Goal: Task Accomplishment & Management: Complete application form

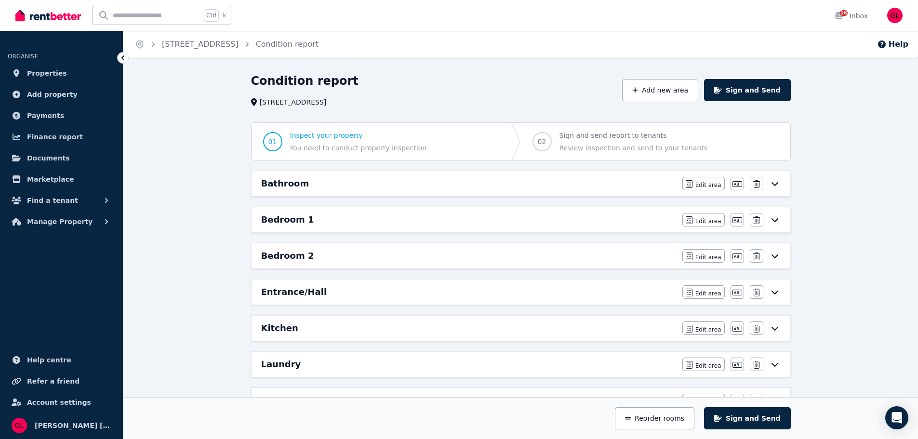
click at [571, 178] on div "Bathroom" at bounding box center [468, 183] width 415 height 13
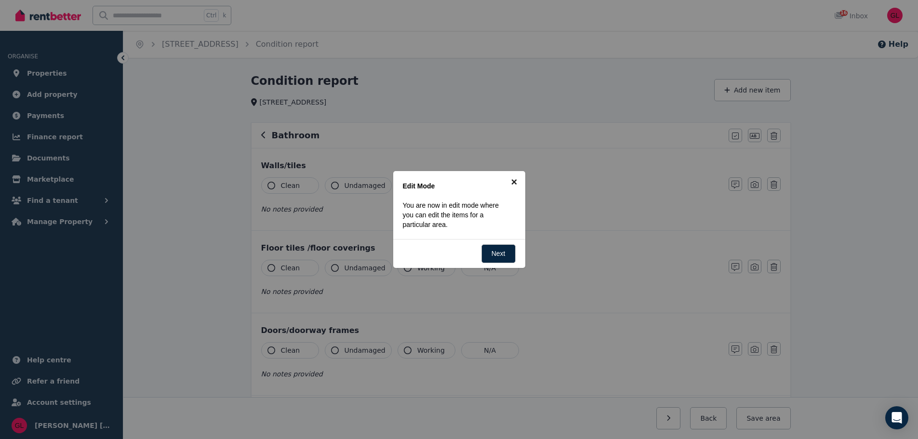
click at [516, 181] on link "×" at bounding box center [514, 182] width 22 height 22
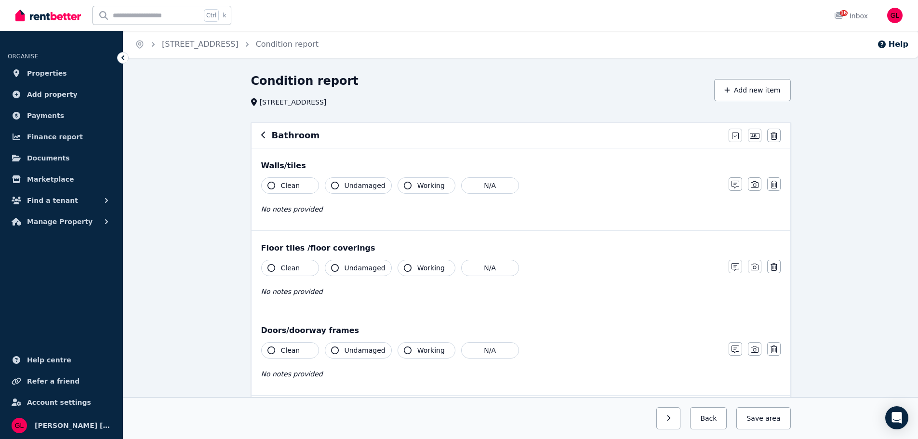
click at [345, 186] on span "Undamaged" at bounding box center [364, 186] width 41 height 10
click at [303, 182] on button "Clean" at bounding box center [290, 185] width 58 height 16
click at [405, 193] on button "Working" at bounding box center [426, 185] width 58 height 16
click at [279, 267] on button "Clean" at bounding box center [290, 268] width 58 height 16
click at [356, 271] on span "Undamaged" at bounding box center [364, 268] width 41 height 10
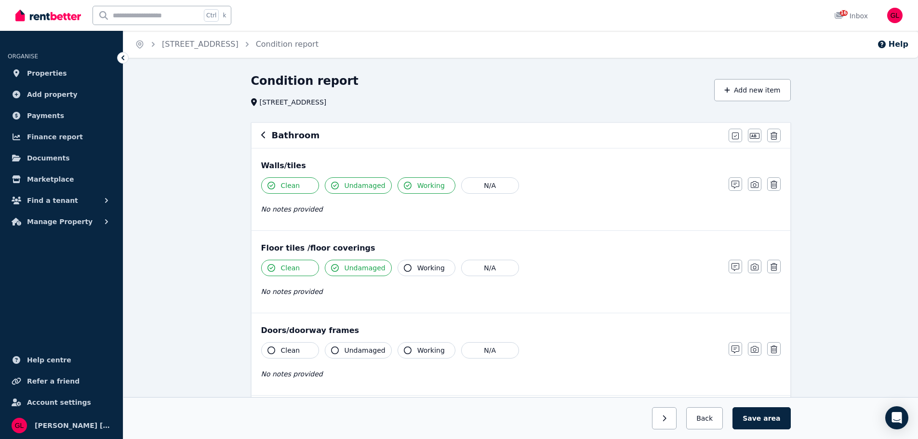
click at [427, 263] on button "Working" at bounding box center [426, 268] width 58 height 16
click at [286, 349] on span "Clean" at bounding box center [290, 350] width 19 height 10
click at [346, 347] on span "Undamaged" at bounding box center [364, 350] width 41 height 10
click at [419, 354] on span "Working" at bounding box center [430, 350] width 27 height 10
click at [589, 158] on div "Walls/tiles Clean Undamaged Working N/A No notes provided Notes Photo Delete" at bounding box center [520, 189] width 539 height 82
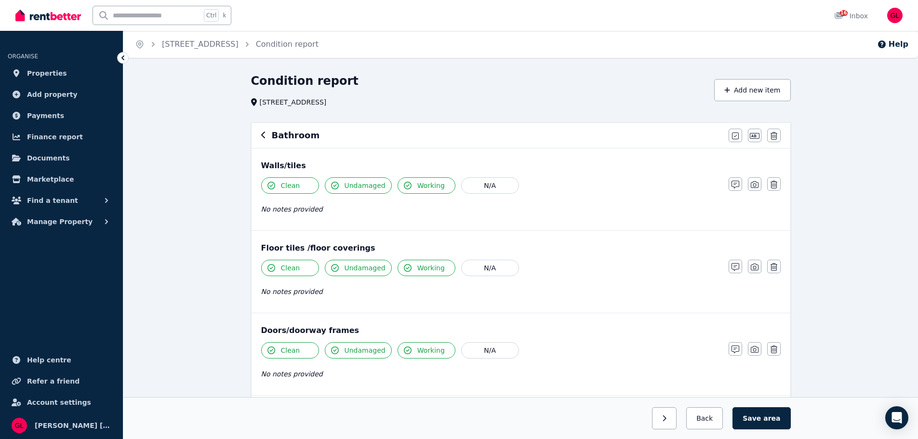
click at [699, 202] on div "Clean Undamaged Working N/A No notes provided" at bounding box center [490, 200] width 458 height 47
click at [578, 196] on div "Clean Undamaged Working N/A No notes provided" at bounding box center [490, 200] width 458 height 47
click at [598, 166] on div "Walls/tiles" at bounding box center [520, 166] width 519 height 12
click at [753, 186] on icon "button" at bounding box center [755, 184] width 8 height 7
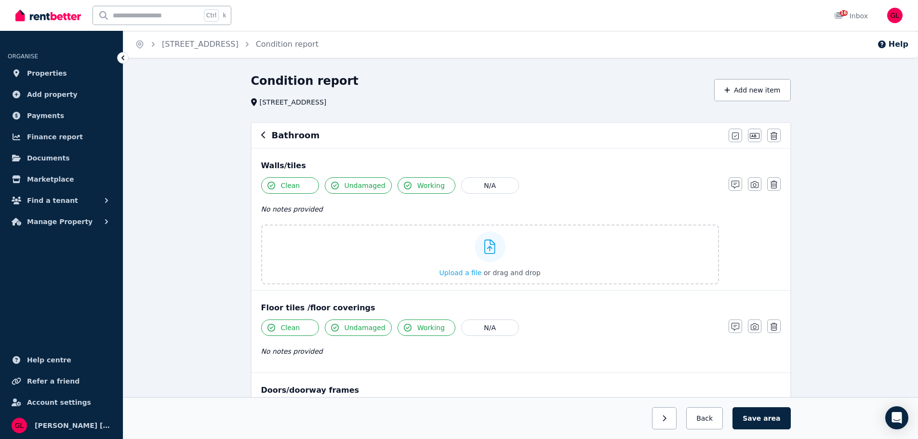
click at [596, 168] on div "Walls/tiles" at bounding box center [520, 166] width 519 height 12
click at [308, 43] on link "Condition report" at bounding box center [287, 44] width 63 height 9
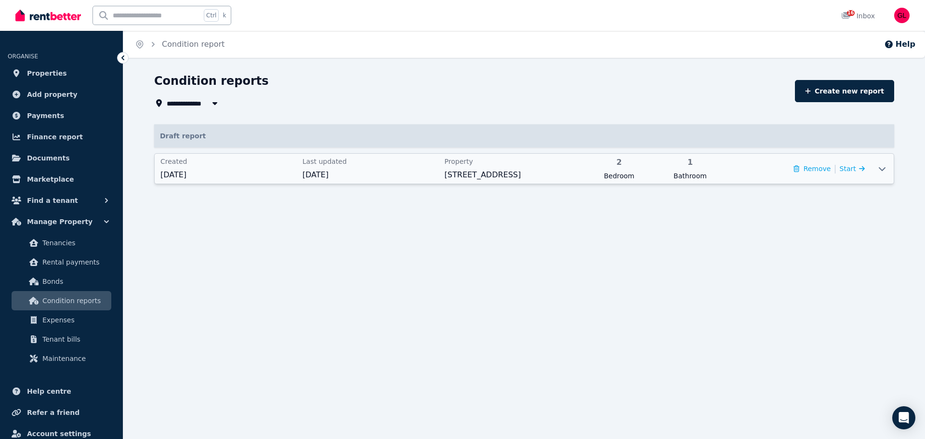
click at [421, 178] on span "[DATE]" at bounding box center [371, 175] width 136 height 12
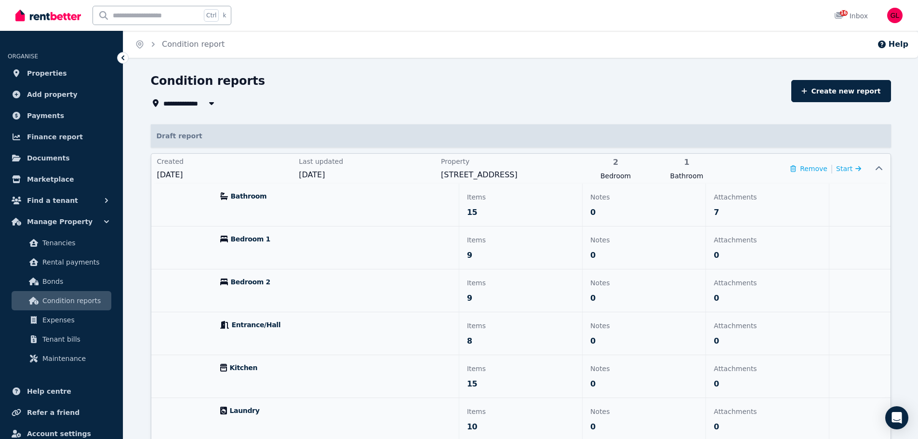
click at [252, 193] on span "Bathroom" at bounding box center [249, 196] width 36 height 10
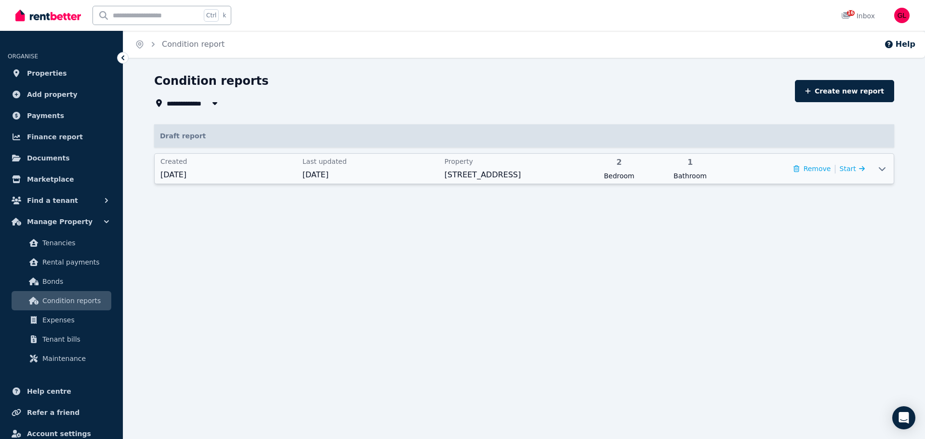
click at [882, 171] on icon at bounding box center [882, 169] width 7 height 4
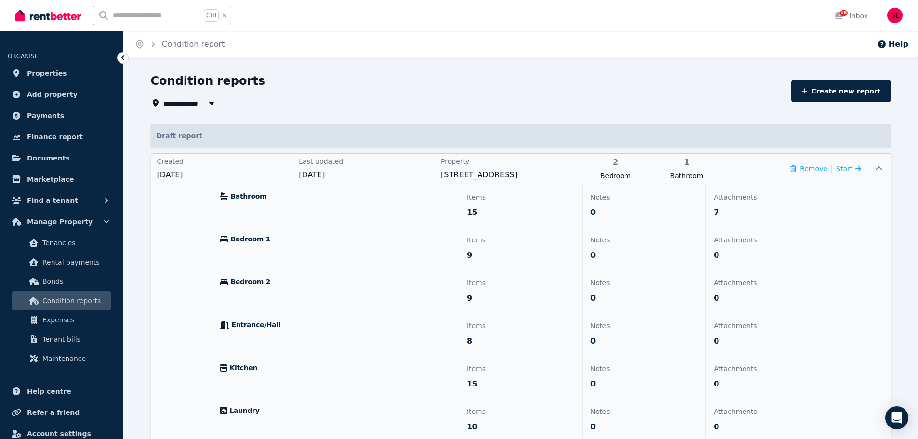
click at [733, 203] on div "Attachments 7" at bounding box center [767, 205] width 123 height 42
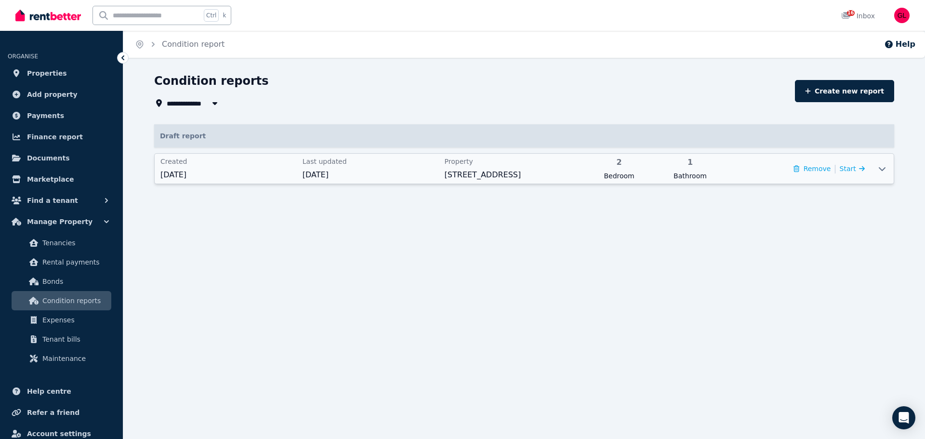
click at [875, 171] on div at bounding box center [881, 169] width 23 height 30
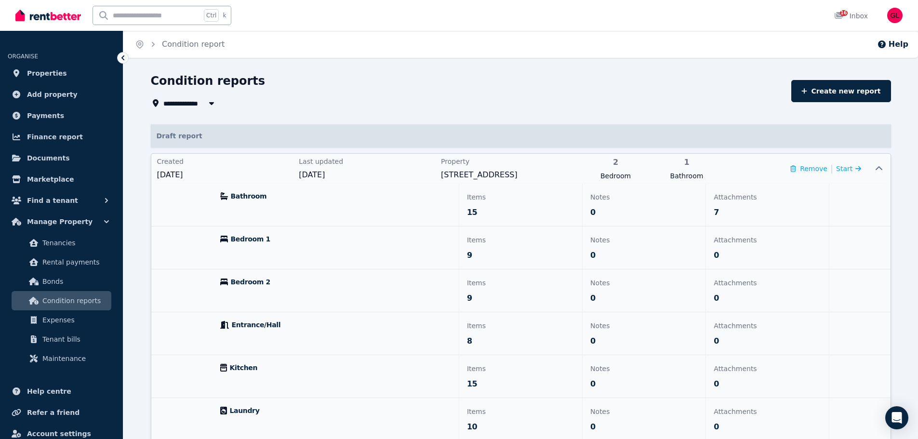
click at [716, 211] on span "7" at bounding box center [715, 213] width 5 height 12
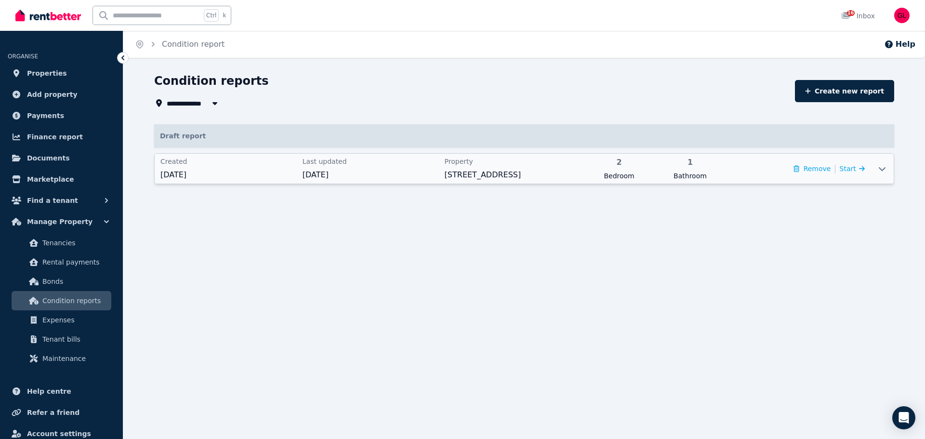
click at [887, 170] on icon at bounding box center [882, 169] width 12 height 8
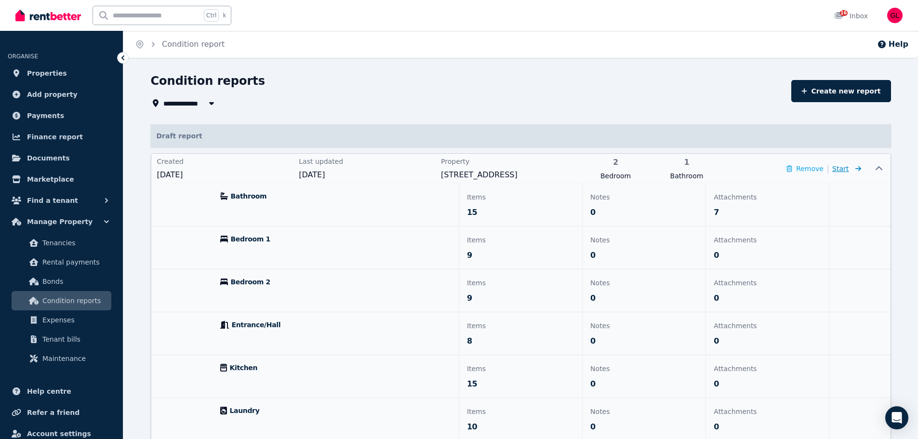
click at [856, 166] on icon at bounding box center [856, 168] width 10 height 7
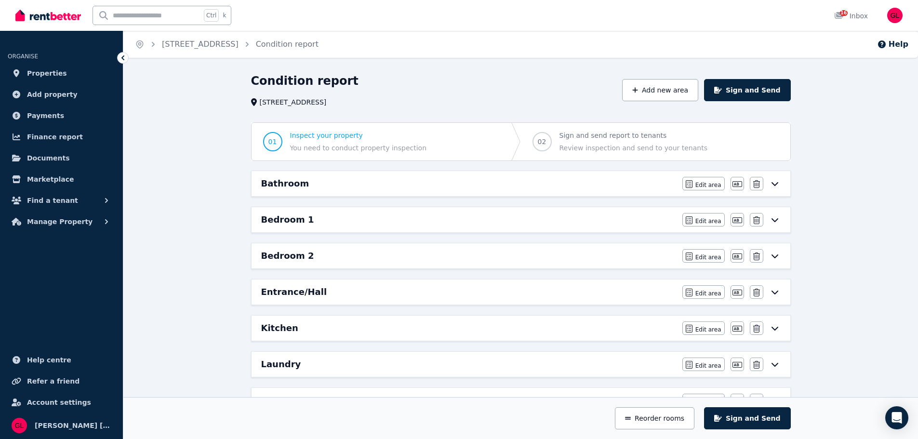
click at [346, 181] on div "Bathroom" at bounding box center [468, 183] width 415 height 13
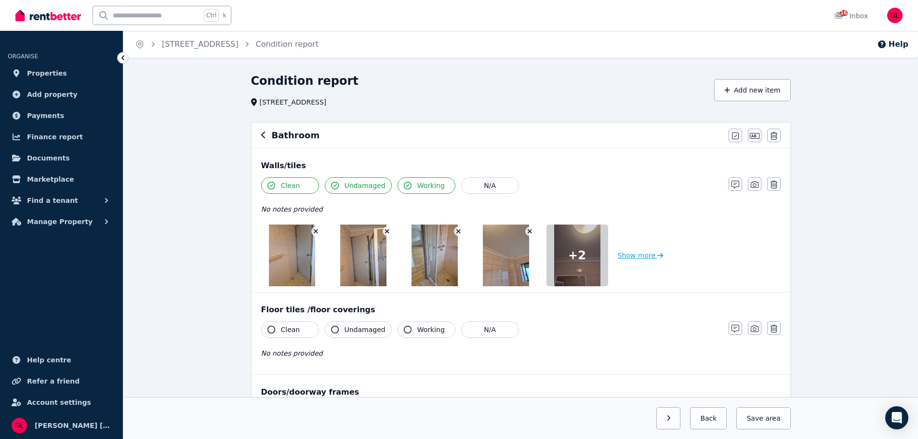
click at [643, 254] on button "Show more" at bounding box center [641, 255] width 46 height 62
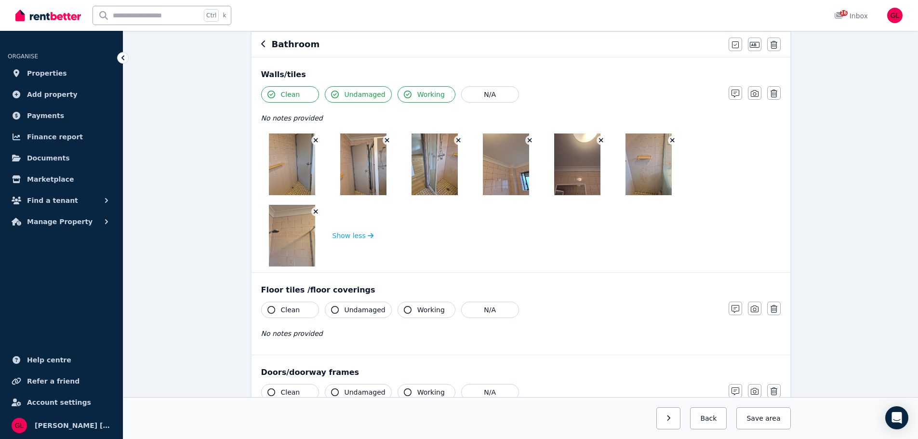
scroll to position [96, 0]
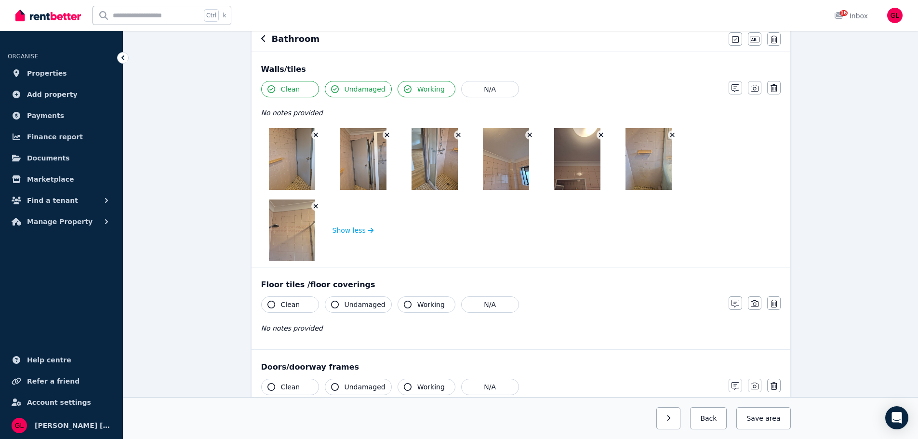
click at [292, 307] on span "Clean" at bounding box center [290, 305] width 19 height 10
click at [363, 303] on span "Undamaged" at bounding box center [364, 305] width 41 height 10
click at [424, 309] on span "Working" at bounding box center [430, 305] width 27 height 10
click at [752, 304] on icon "button" at bounding box center [755, 304] width 8 height 8
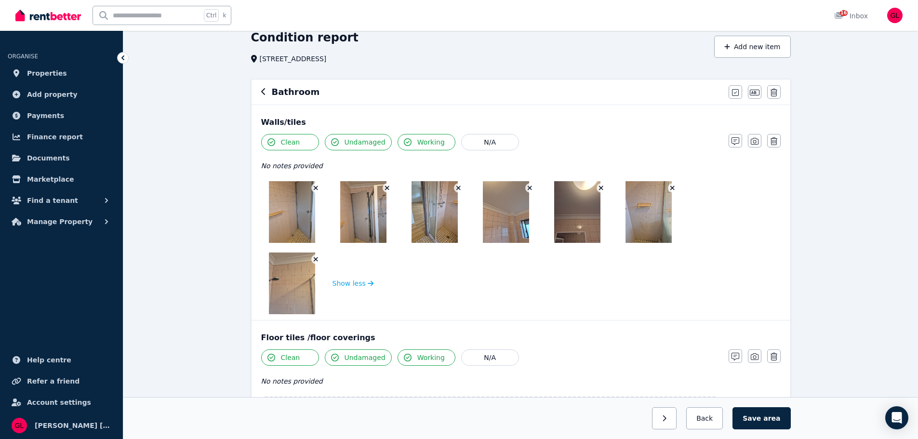
scroll to position [0, 0]
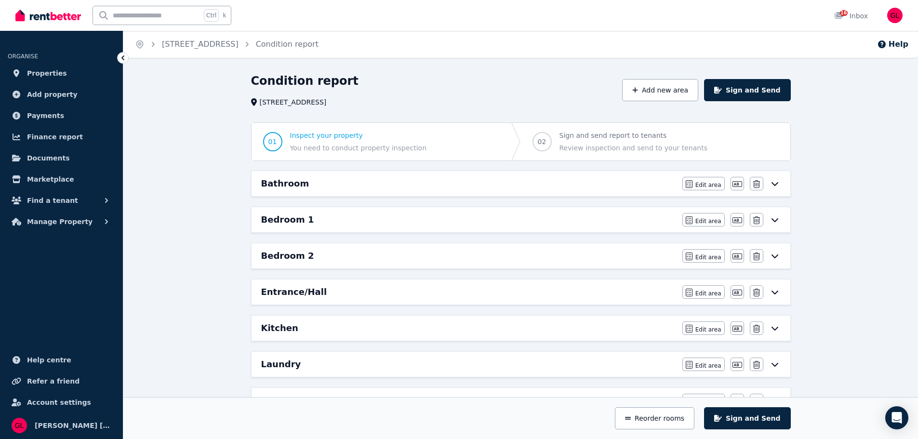
click at [397, 183] on div "Bathroom" at bounding box center [468, 183] width 415 height 13
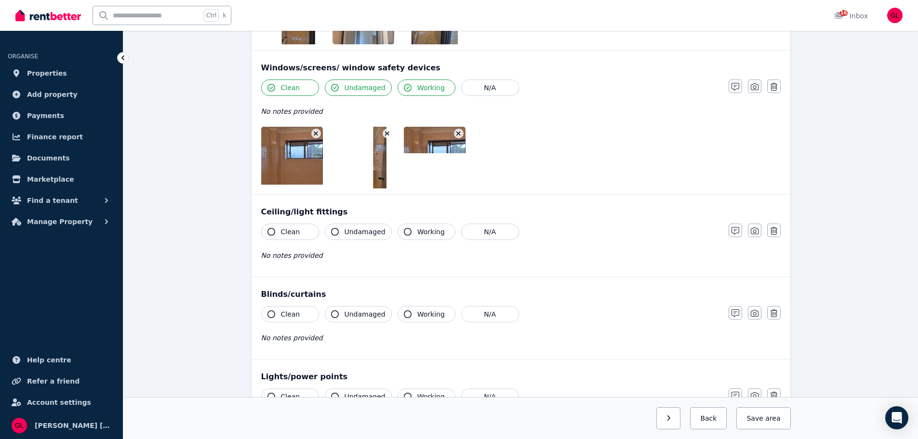
scroll to position [578, 0]
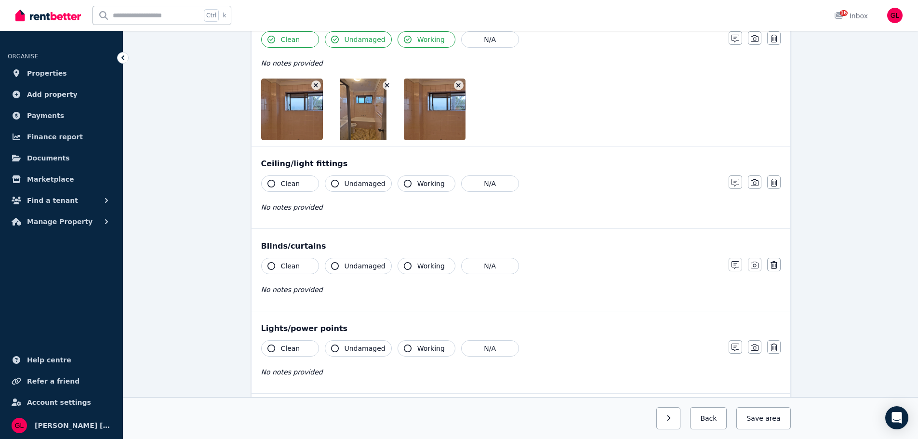
click at [287, 186] on span "Clean" at bounding box center [290, 184] width 19 height 10
click at [349, 178] on button "Undamaged" at bounding box center [358, 183] width 67 height 16
click at [404, 183] on icon "button" at bounding box center [408, 184] width 8 height 8
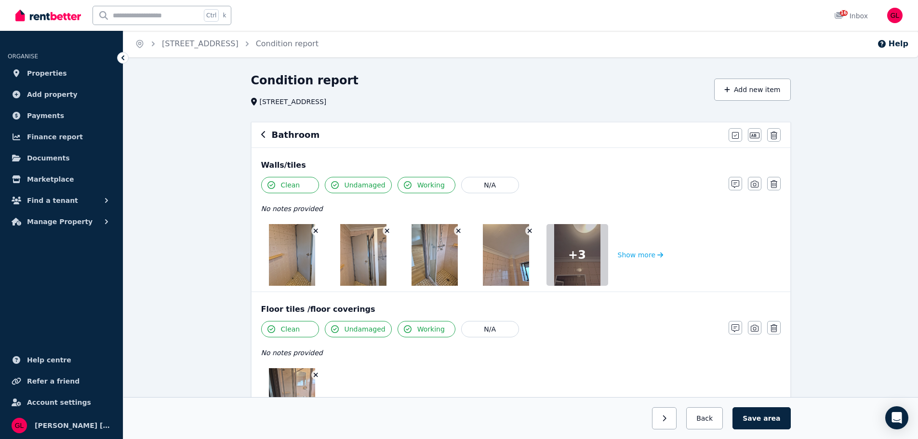
scroll to position [0, 0]
click at [318, 46] on link "Condition report" at bounding box center [287, 44] width 63 height 9
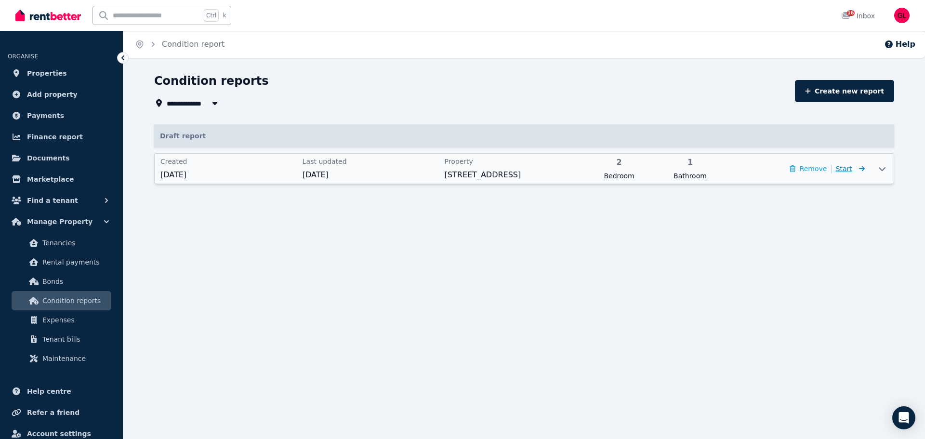
click at [861, 170] on icon at bounding box center [860, 168] width 10 height 7
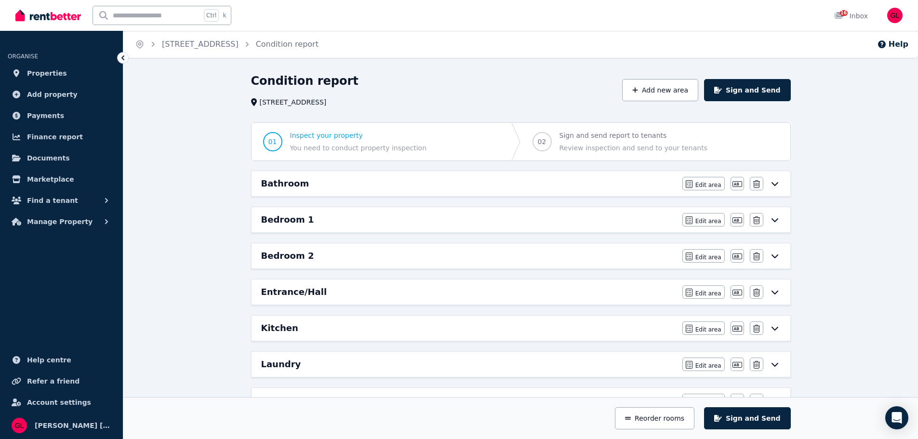
click at [506, 177] on div "Bathroom" at bounding box center [468, 183] width 415 height 13
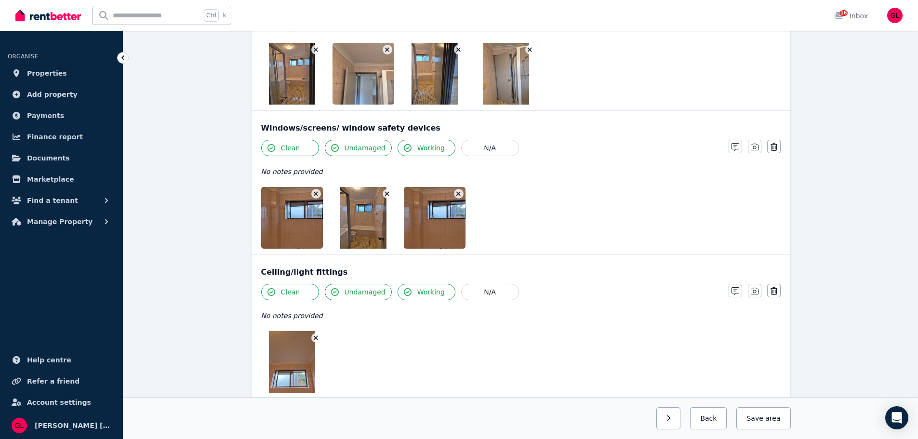
scroll to position [385, 0]
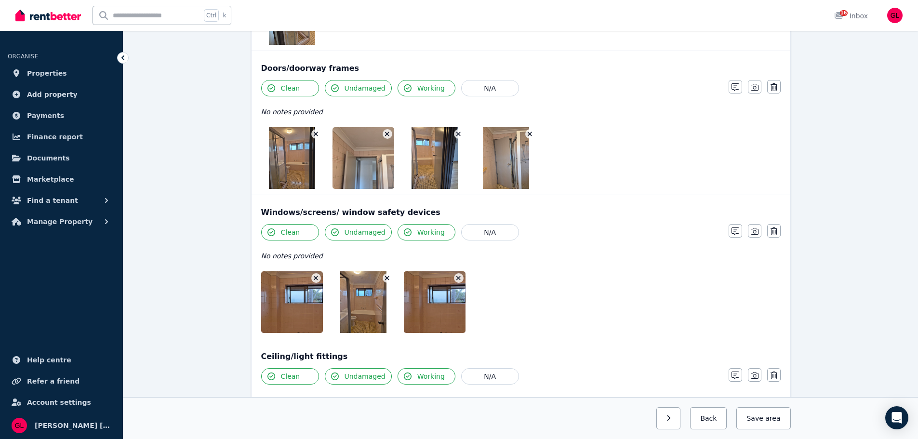
click at [283, 161] on img at bounding box center [292, 158] width 46 height 62
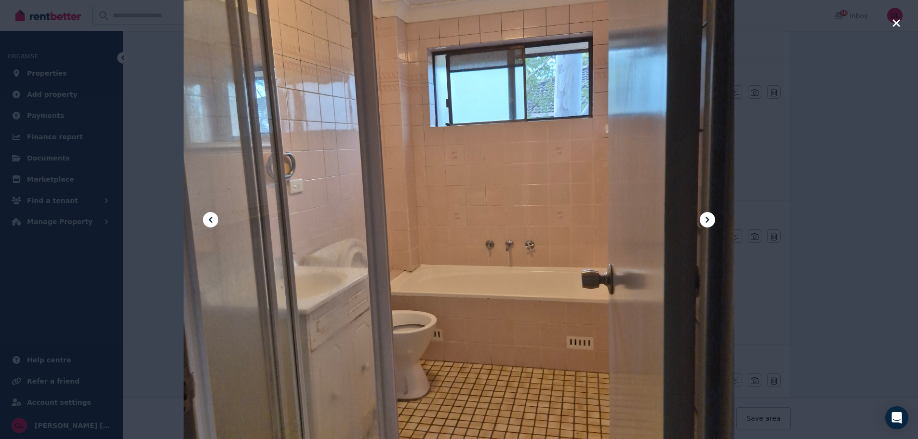
scroll to position [530, 0]
click at [893, 19] on icon "button" at bounding box center [896, 23] width 9 height 12
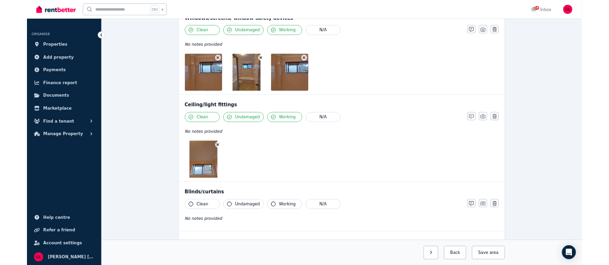
scroll to position [626, 0]
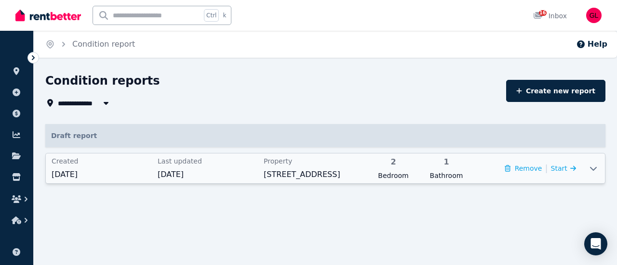
click at [597, 168] on icon at bounding box center [593, 169] width 12 height 8
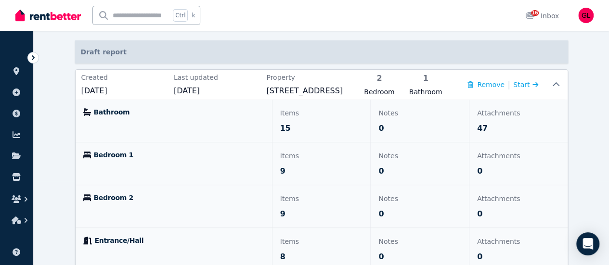
scroll to position [85, 0]
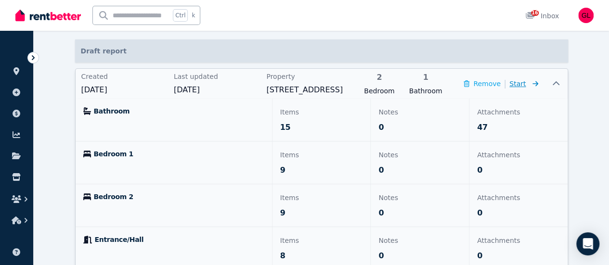
click at [526, 83] on span "Start" at bounding box center [518, 84] width 16 height 8
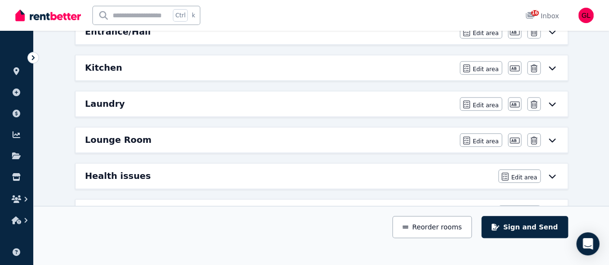
scroll to position [258, 0]
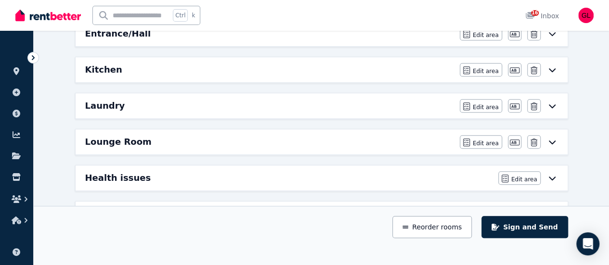
click at [556, 102] on icon at bounding box center [553, 106] width 12 height 8
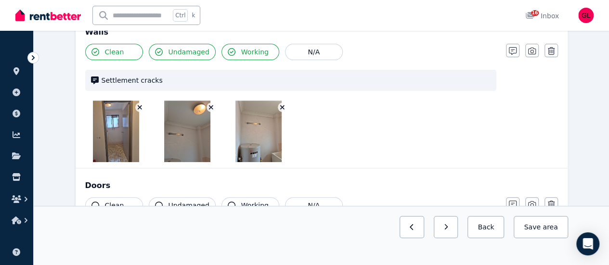
scroll to position [135, 0]
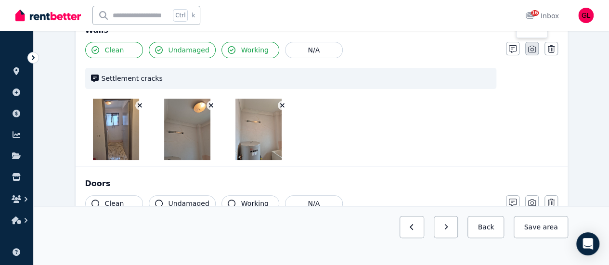
click at [534, 49] on icon "button" at bounding box center [532, 49] width 8 height 8
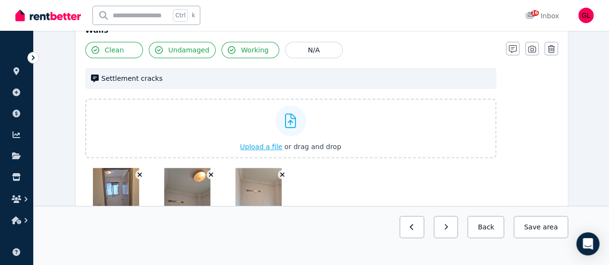
click at [263, 144] on span "Upload a file" at bounding box center [261, 147] width 42 height 8
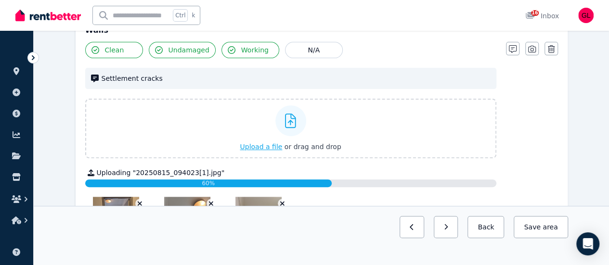
click at [265, 146] on span "Upload a file" at bounding box center [261, 147] width 42 height 8
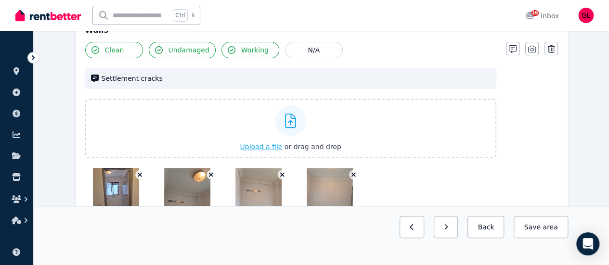
click at [264, 145] on span "Upload a file" at bounding box center [261, 147] width 42 height 8
click at [269, 143] on span "Upload a file" at bounding box center [261, 147] width 42 height 8
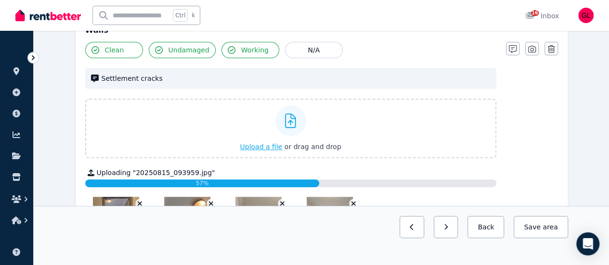
click at [267, 146] on span "Upload a file" at bounding box center [261, 147] width 42 height 8
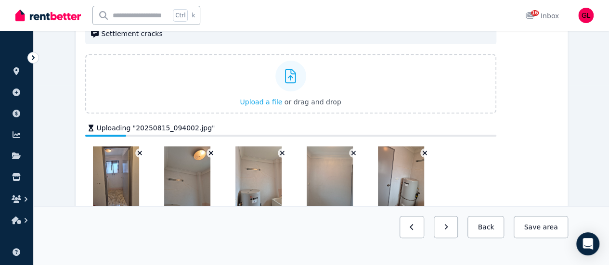
scroll to position [232, 0]
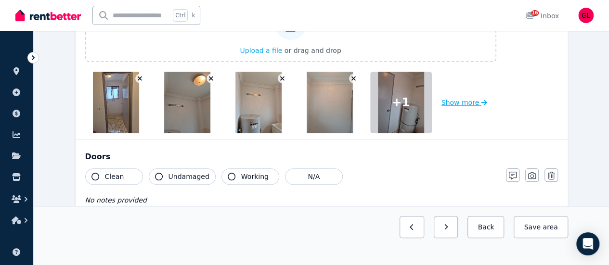
click at [467, 105] on button "Show more" at bounding box center [465, 103] width 46 height 62
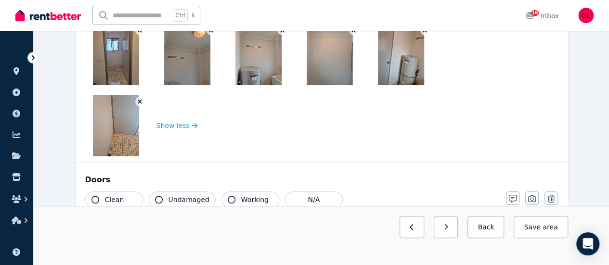
scroll to position [328, 0]
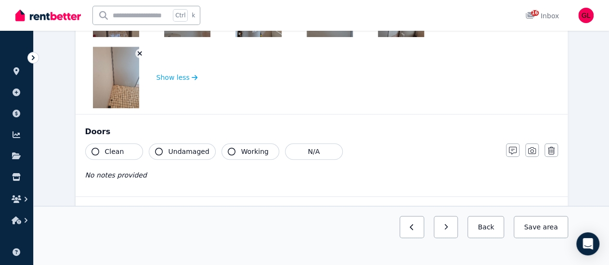
click at [122, 150] on button "Clean" at bounding box center [114, 152] width 58 height 16
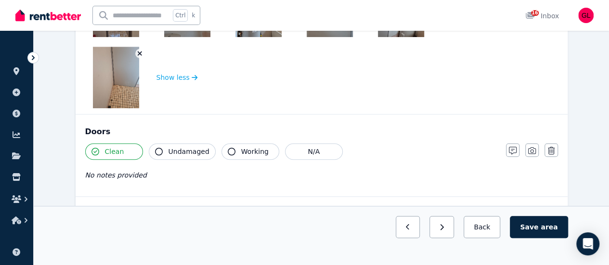
click at [176, 148] on span "Undamaged" at bounding box center [189, 152] width 41 height 10
click at [255, 155] on span "Working" at bounding box center [254, 152] width 27 height 10
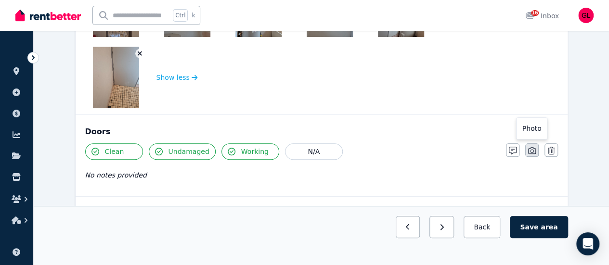
click at [535, 154] on icon "button" at bounding box center [532, 151] width 8 height 8
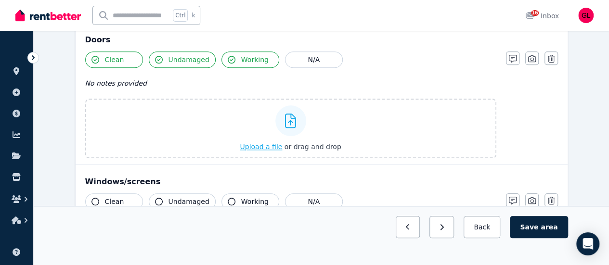
scroll to position [424, 0]
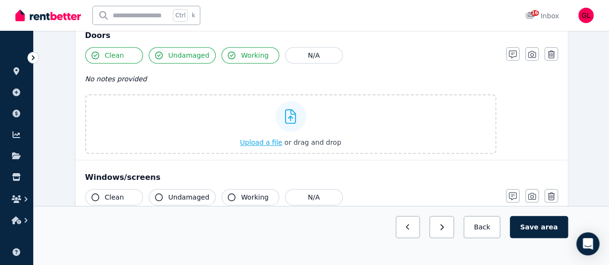
click at [279, 140] on span "Upload a file" at bounding box center [261, 143] width 42 height 8
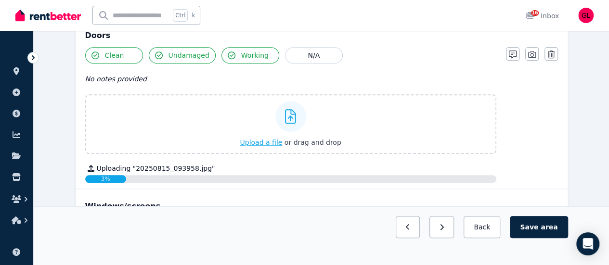
click at [263, 143] on span "Upload a file" at bounding box center [261, 143] width 42 height 8
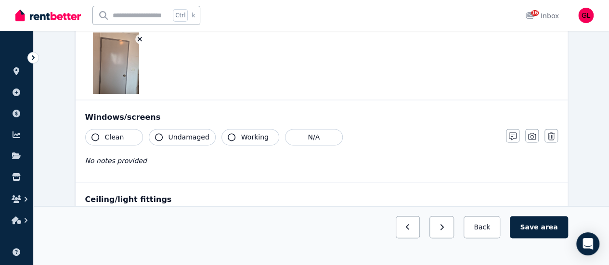
scroll to position [569, 0]
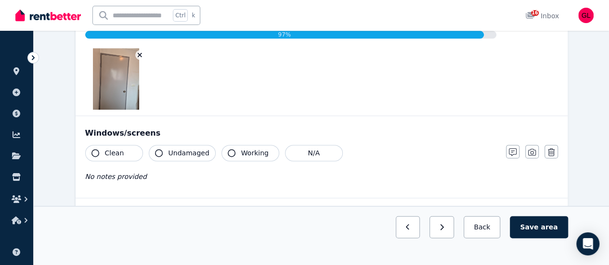
click at [125, 154] on button "Clean" at bounding box center [114, 153] width 58 height 16
click at [167, 151] on button "Undamaged" at bounding box center [182, 153] width 67 height 16
click at [229, 151] on icon "button" at bounding box center [232, 153] width 8 height 8
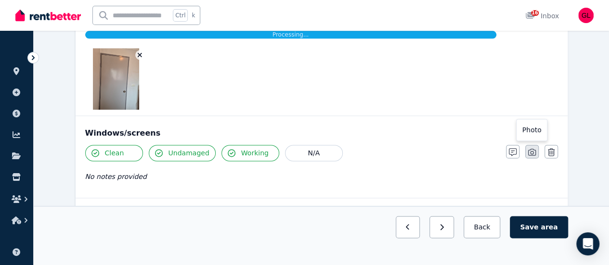
click at [535, 152] on icon "button" at bounding box center [532, 152] width 8 height 8
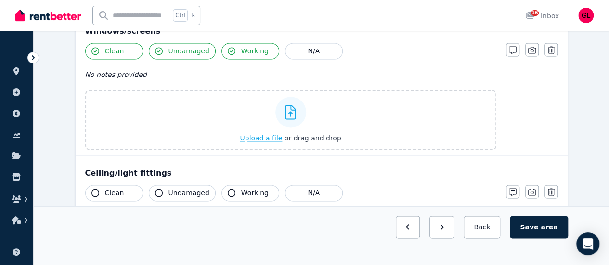
click at [277, 134] on span "Upload a file" at bounding box center [261, 138] width 42 height 8
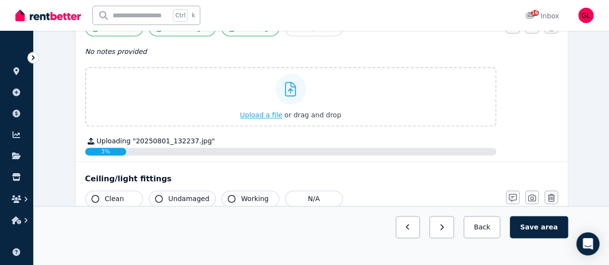
click at [268, 113] on span "Upload a file" at bounding box center [261, 115] width 42 height 8
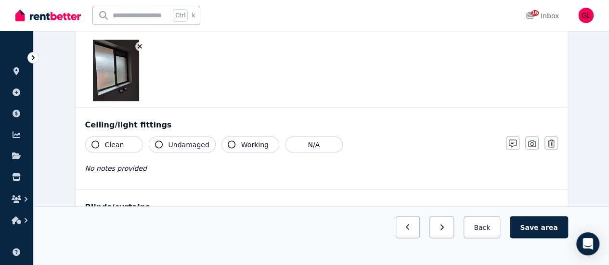
scroll to position [810, 0]
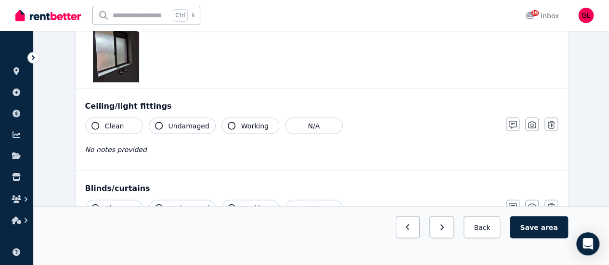
click at [129, 122] on button "Clean" at bounding box center [114, 126] width 58 height 16
click at [160, 124] on icon "button" at bounding box center [159, 126] width 8 height 8
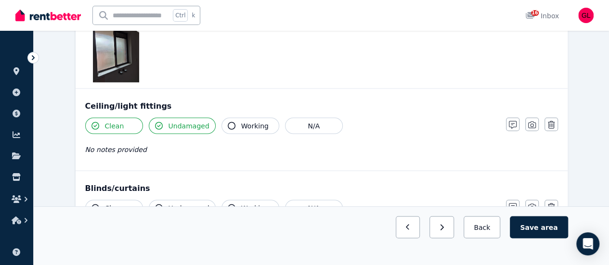
click at [233, 130] on button "Working" at bounding box center [251, 126] width 58 height 16
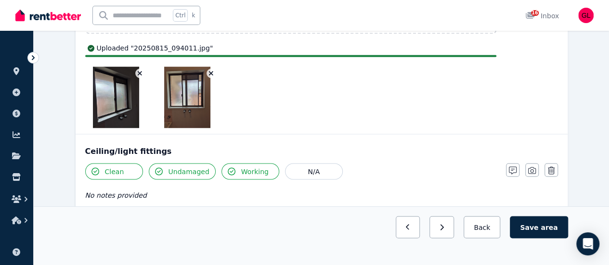
scroll to position [762, 0]
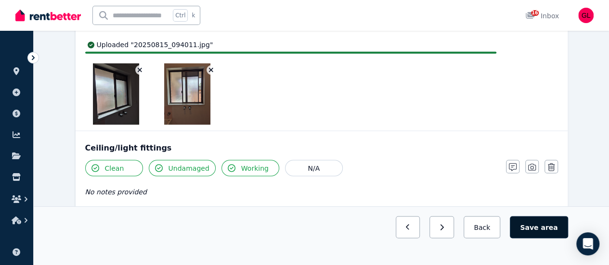
click at [542, 238] on button "Save area" at bounding box center [539, 227] width 58 height 22
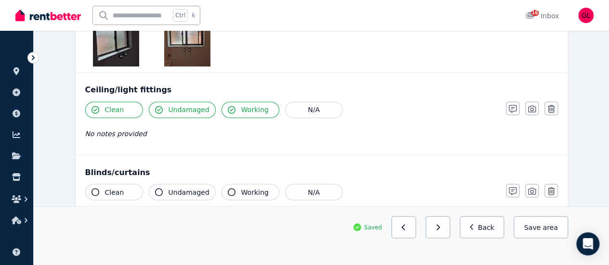
scroll to position [810, 0]
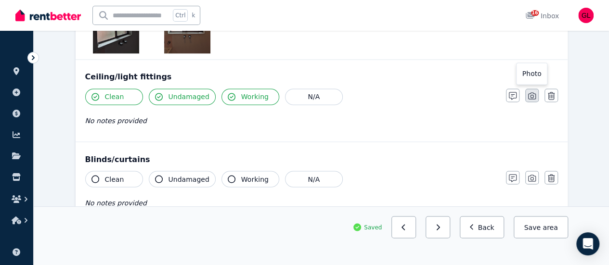
click at [529, 94] on icon "button" at bounding box center [532, 96] width 8 height 8
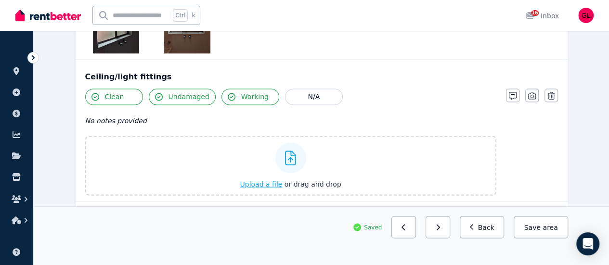
click at [272, 181] on span "Upload a file" at bounding box center [261, 184] width 42 height 8
click at [272, 182] on span "Upload a file" at bounding box center [261, 184] width 42 height 8
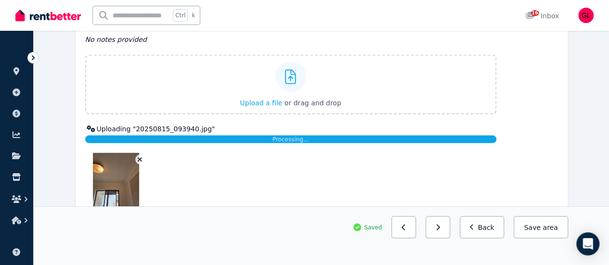
scroll to position [906, 0]
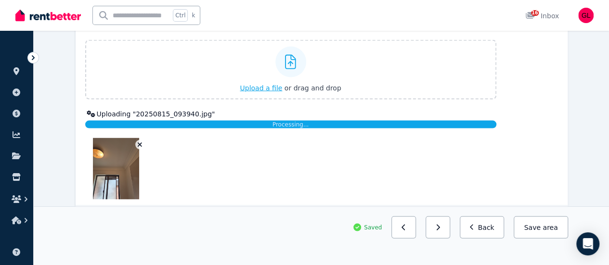
click at [277, 87] on span "Upload a file" at bounding box center [261, 88] width 42 height 8
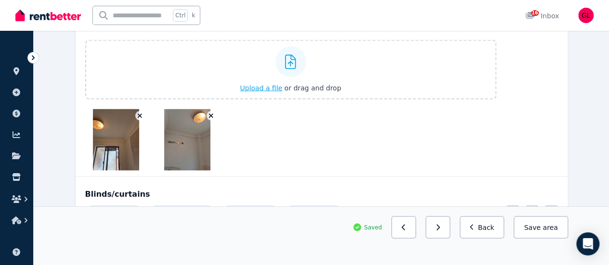
click at [277, 85] on span "Upload a file" at bounding box center [261, 88] width 42 height 8
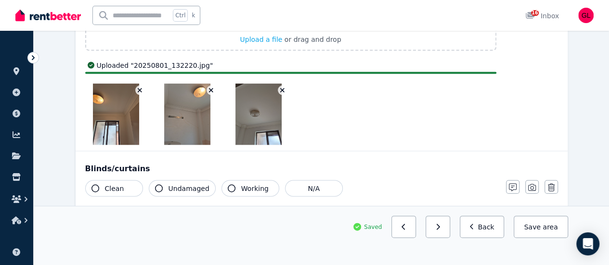
scroll to position [1002, 0]
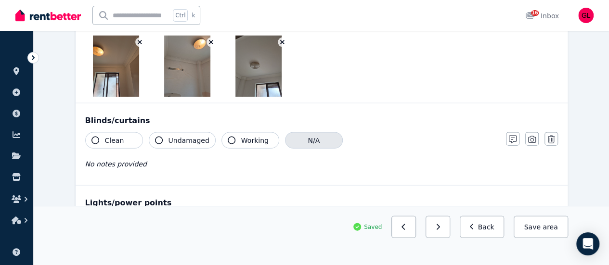
click at [307, 139] on button "N/A" at bounding box center [314, 140] width 58 height 16
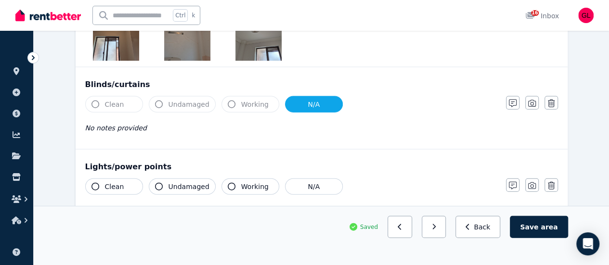
scroll to position [1051, 0]
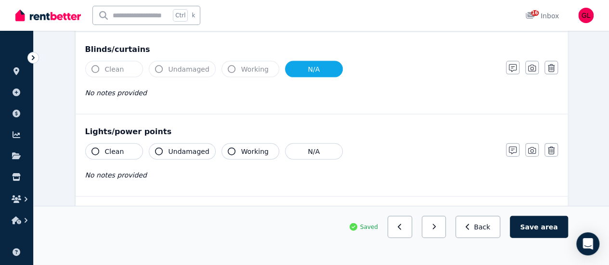
click at [123, 146] on button "Clean" at bounding box center [114, 152] width 58 height 16
click at [167, 147] on button "Undamaged" at bounding box center [182, 152] width 67 height 16
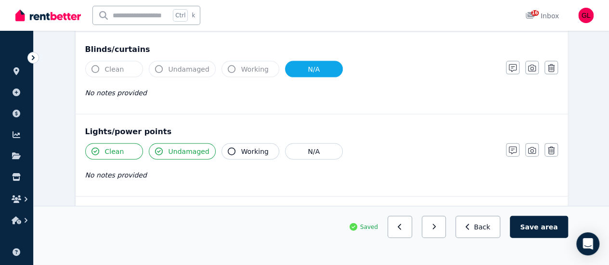
click at [236, 144] on button "Working" at bounding box center [251, 152] width 58 height 16
click at [532, 151] on icon "button" at bounding box center [532, 150] width 8 height 7
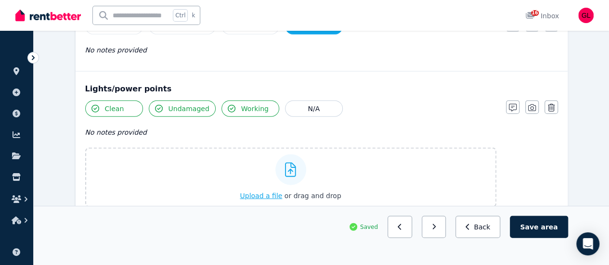
scroll to position [1147, 0]
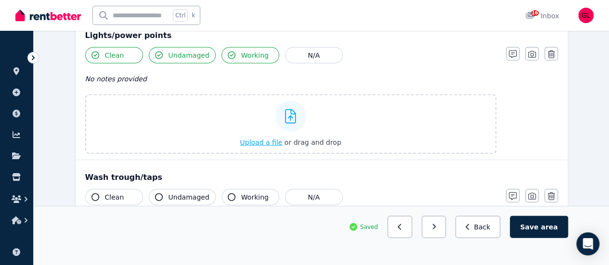
click at [266, 142] on span "Upload a file" at bounding box center [261, 143] width 42 height 8
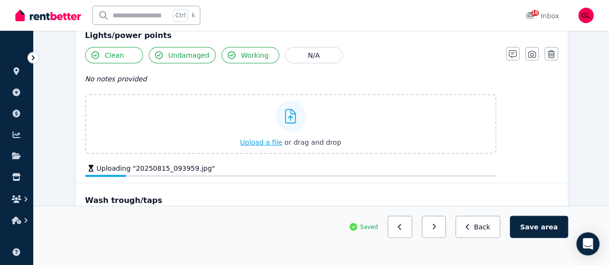
click at [266, 139] on span "Upload a file" at bounding box center [261, 143] width 42 height 8
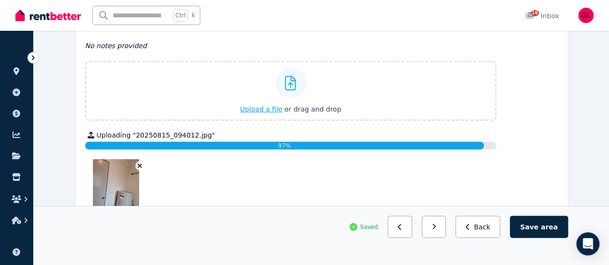
scroll to position [1195, 0]
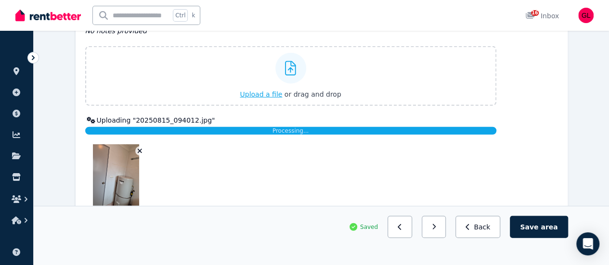
click at [270, 92] on span "Upload a file" at bounding box center [261, 95] width 42 height 8
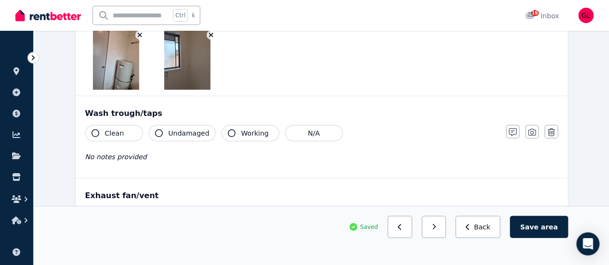
scroll to position [1340, 0]
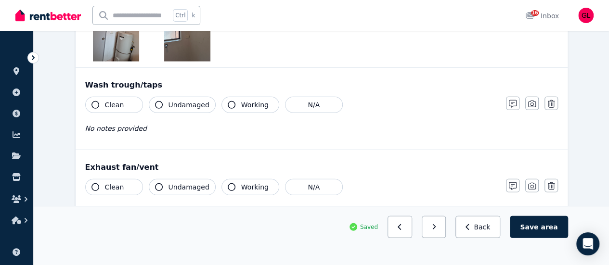
click at [127, 103] on button "Clean" at bounding box center [114, 105] width 58 height 16
click at [165, 100] on button "Undamaged" at bounding box center [182, 105] width 67 height 16
click at [228, 97] on button "Working" at bounding box center [251, 105] width 58 height 16
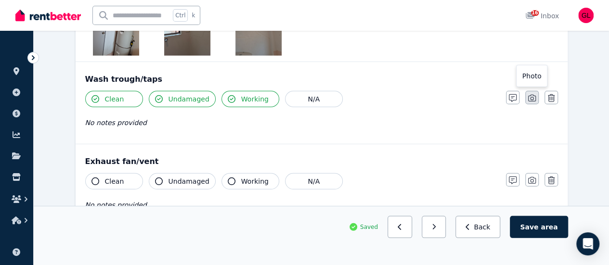
click at [531, 94] on icon "button" at bounding box center [532, 98] width 8 height 8
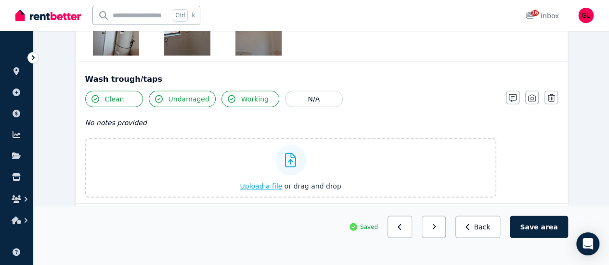
click at [274, 184] on span "Upload a file" at bounding box center [261, 187] width 42 height 8
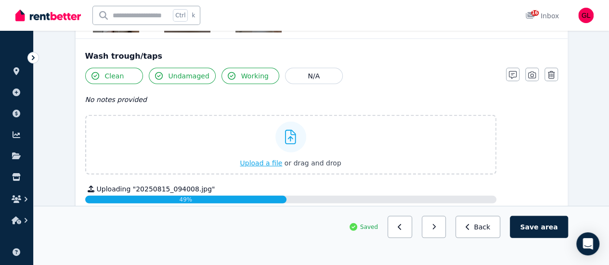
click at [276, 159] on span "Upload a file" at bounding box center [261, 163] width 42 height 8
click at [272, 162] on span "Upload a file" at bounding box center [261, 163] width 42 height 8
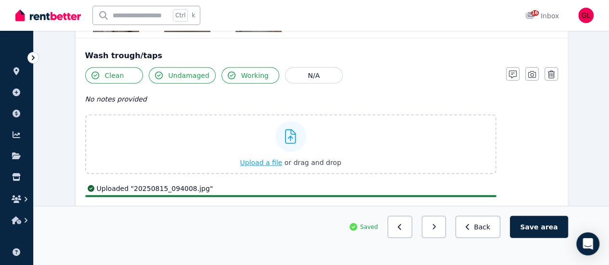
scroll to position [1484, 0]
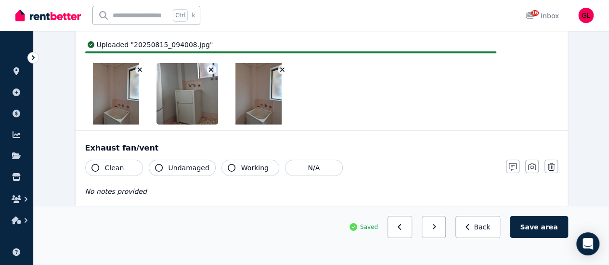
click at [283, 66] on icon "button" at bounding box center [282, 69] width 5 height 7
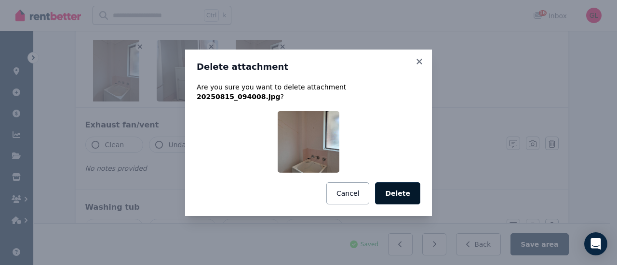
click at [400, 184] on button "Delete" at bounding box center [397, 194] width 45 height 22
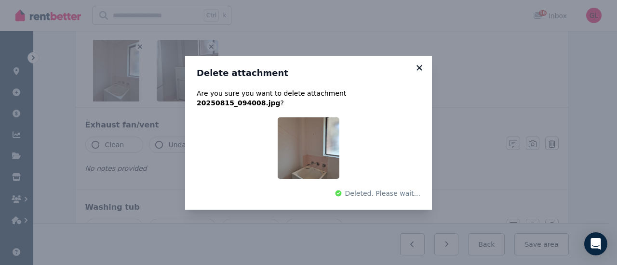
click at [421, 72] on icon at bounding box center [419, 68] width 10 height 9
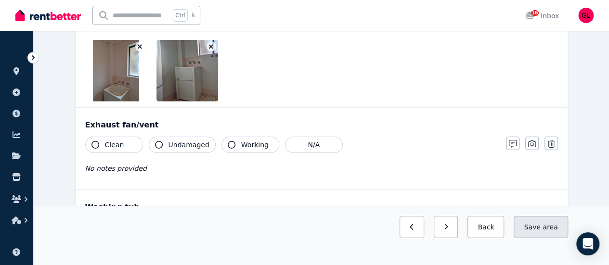
click at [536, 238] on button "Save area" at bounding box center [541, 227] width 54 height 22
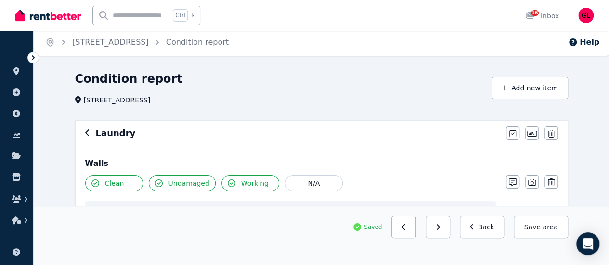
scroll to position [0, 0]
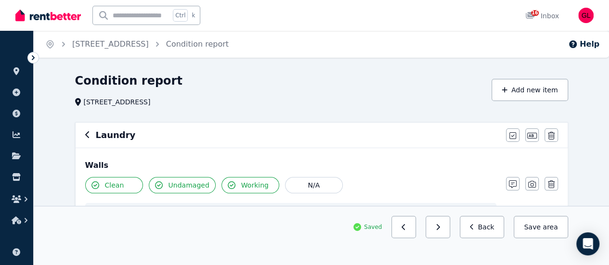
click at [85, 134] on icon "button" at bounding box center [87, 135] width 5 height 8
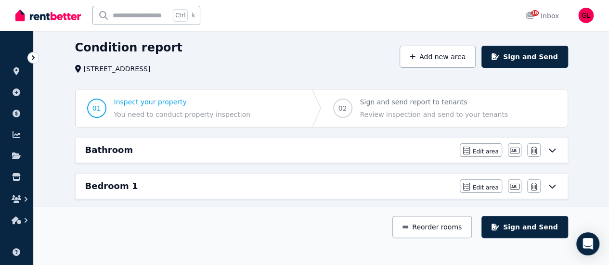
scroll to position [48, 0]
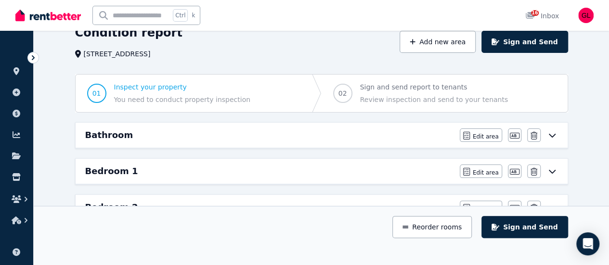
click at [553, 135] on icon at bounding box center [552, 136] width 7 height 4
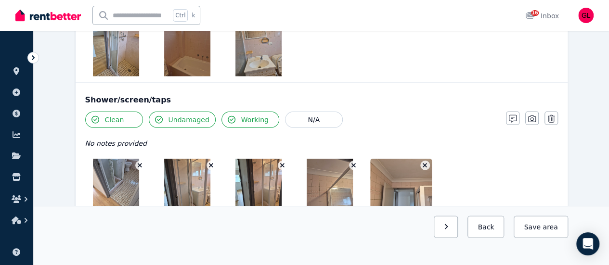
scroll to position [1012, 0]
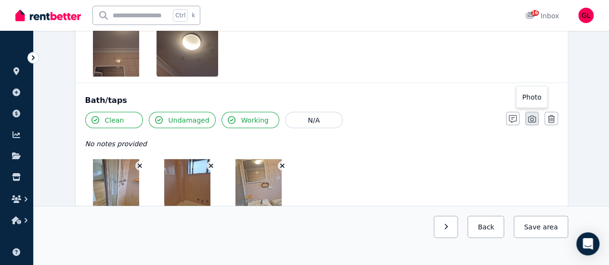
click at [530, 117] on icon "button" at bounding box center [532, 120] width 8 height 8
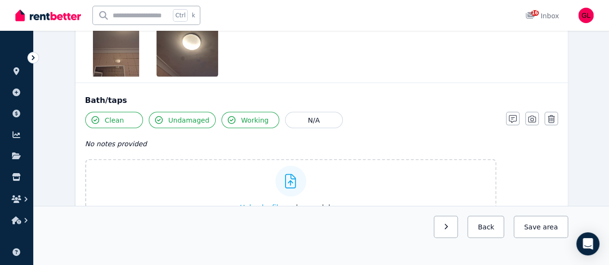
click at [267, 205] on span "Upload a file" at bounding box center [261, 208] width 42 height 8
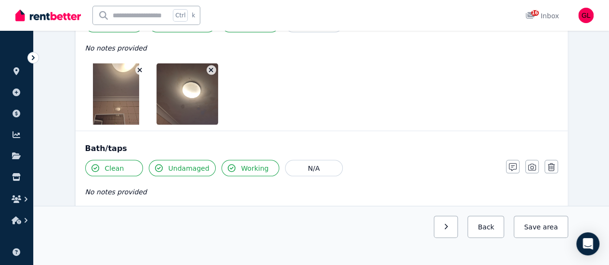
click at [212, 68] on icon "button" at bounding box center [211, 70] width 4 height 4
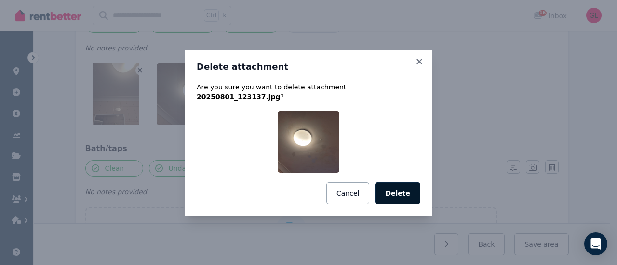
click at [390, 185] on button "Delete" at bounding box center [397, 194] width 45 height 22
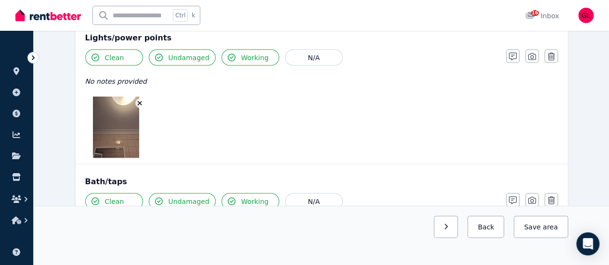
scroll to position [915, 0]
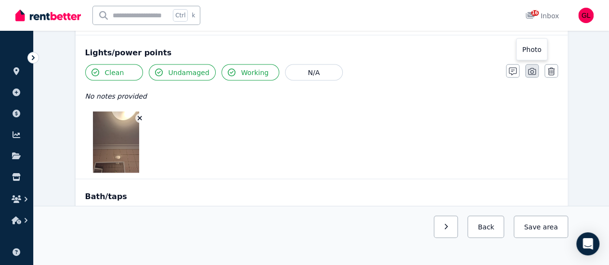
click at [534, 70] on icon "button" at bounding box center [532, 72] width 8 height 8
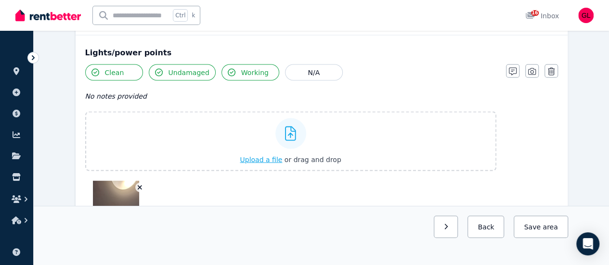
click at [278, 159] on span "Upload a file" at bounding box center [261, 160] width 42 height 8
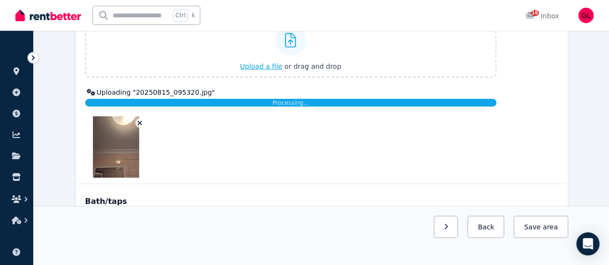
scroll to position [1012, 0]
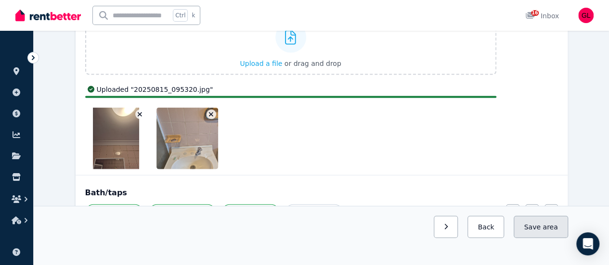
click at [541, 238] on button "Save area" at bounding box center [541, 227] width 54 height 22
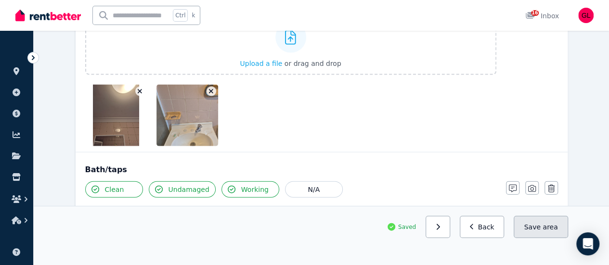
click at [531, 237] on button "Save area" at bounding box center [541, 227] width 54 height 22
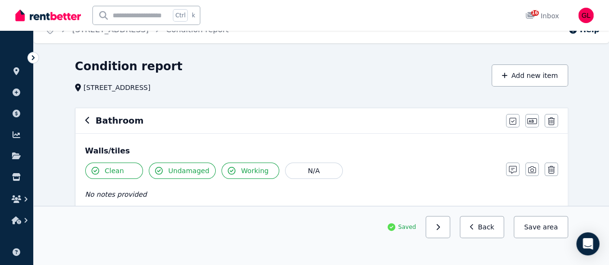
scroll to position [0, 0]
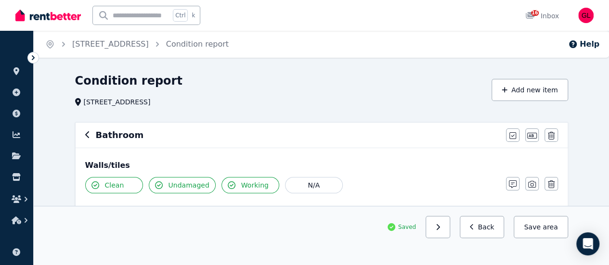
click at [87, 136] on icon "button" at bounding box center [87, 135] width 5 height 8
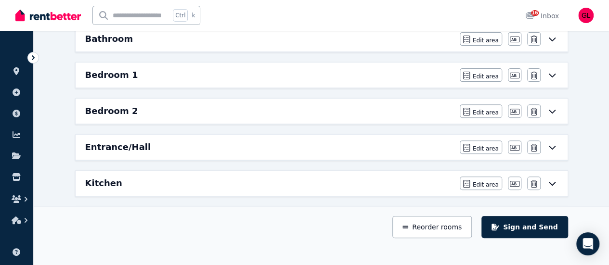
scroll to position [193, 0]
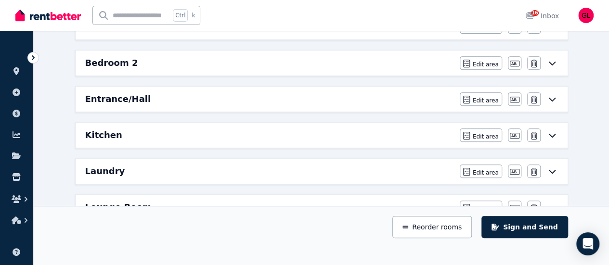
click at [551, 170] on icon at bounding box center [553, 172] width 12 height 8
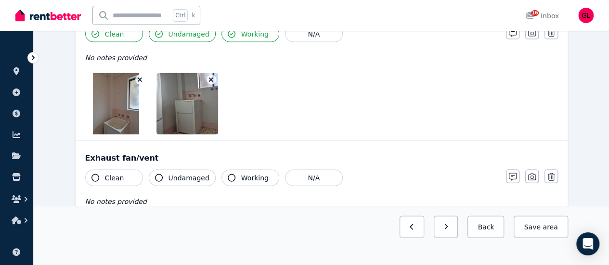
scroll to position [1012, 0]
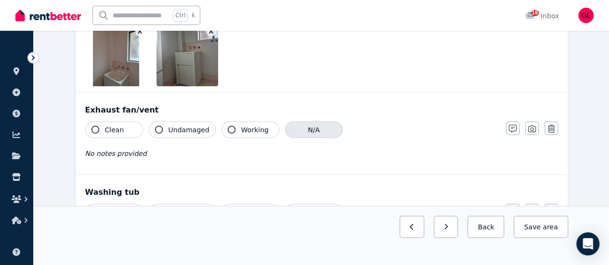
click at [324, 124] on button "N/A" at bounding box center [314, 130] width 58 height 16
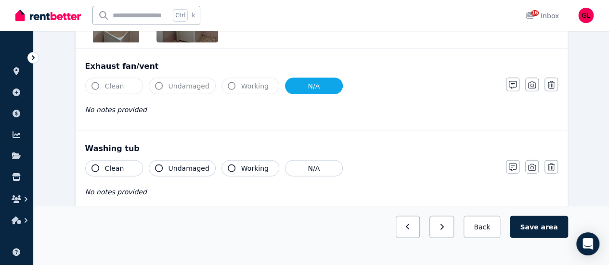
scroll to position [1108, 0]
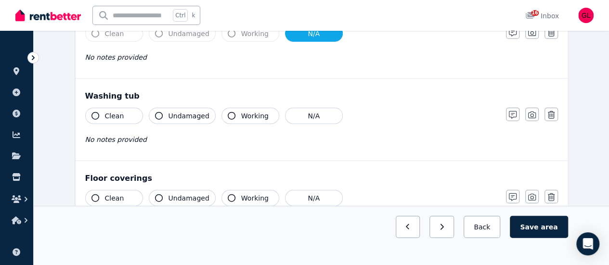
click at [114, 196] on span "Clean" at bounding box center [114, 199] width 19 height 10
click at [123, 113] on button "Clean" at bounding box center [114, 116] width 58 height 16
click at [181, 108] on button "Undamaged" at bounding box center [182, 116] width 67 height 16
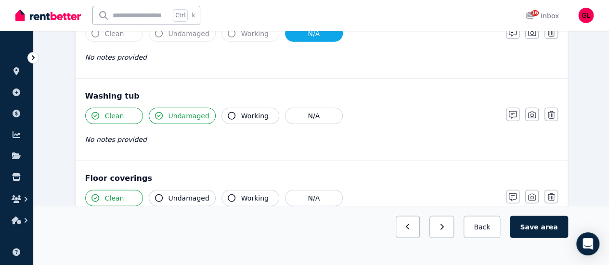
click at [242, 111] on span "Working" at bounding box center [254, 116] width 27 height 10
click at [528, 112] on icon "button" at bounding box center [532, 115] width 8 height 7
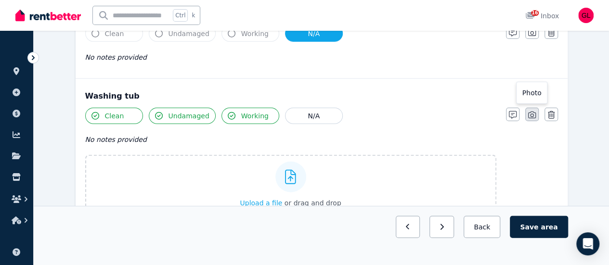
scroll to position [1168, 0]
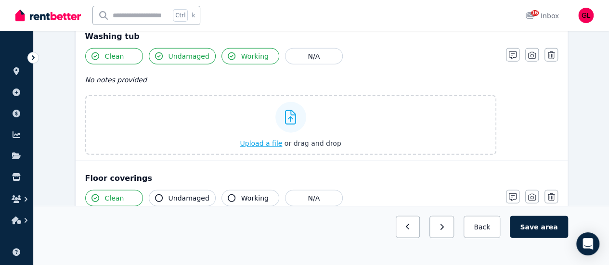
click at [276, 142] on span "Upload a file" at bounding box center [261, 144] width 42 height 8
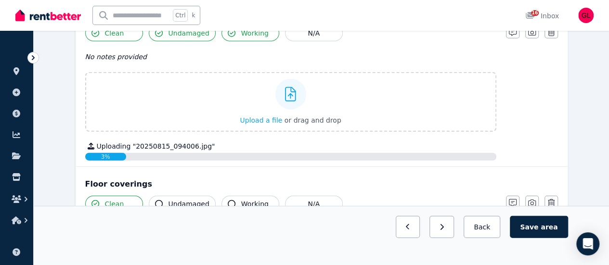
scroll to position [1197, 0]
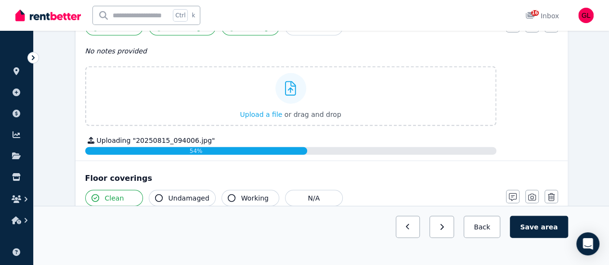
click at [195, 196] on span "Undamaged" at bounding box center [189, 199] width 41 height 10
click at [234, 190] on button "Working" at bounding box center [251, 198] width 58 height 16
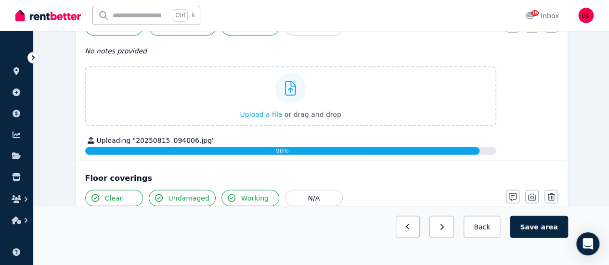
scroll to position [1245, 0]
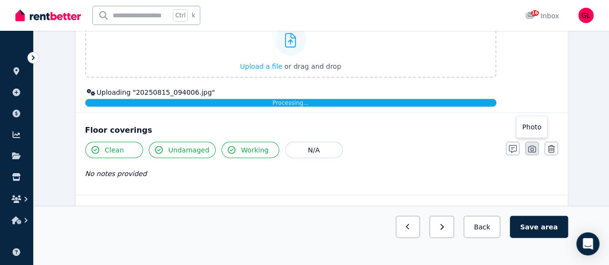
click at [530, 146] on icon "button" at bounding box center [532, 149] width 8 height 8
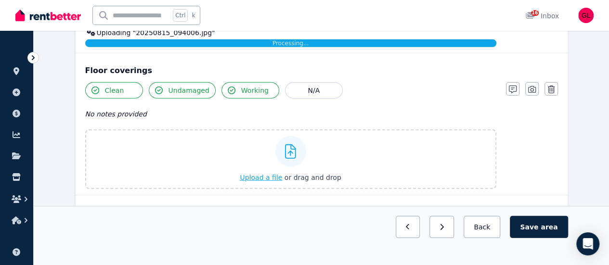
scroll to position [1370, 0]
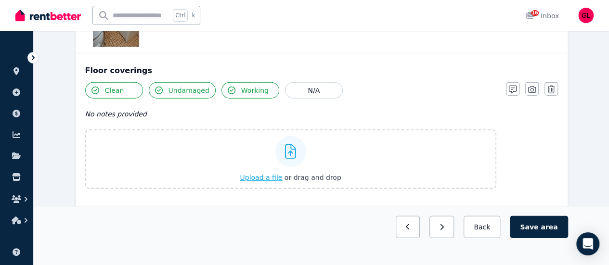
click at [272, 174] on span "Upload a file" at bounding box center [261, 178] width 42 height 8
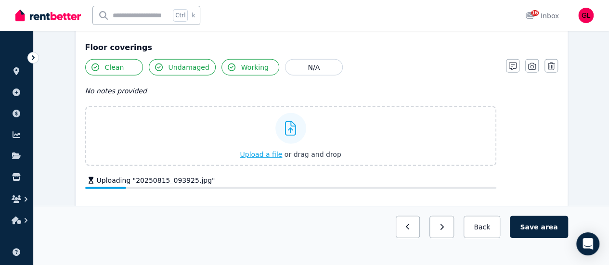
click at [273, 151] on span "Upload a file" at bounding box center [261, 155] width 42 height 8
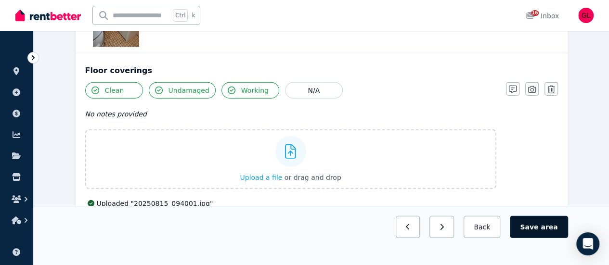
click at [546, 232] on span "area" at bounding box center [549, 228] width 17 height 10
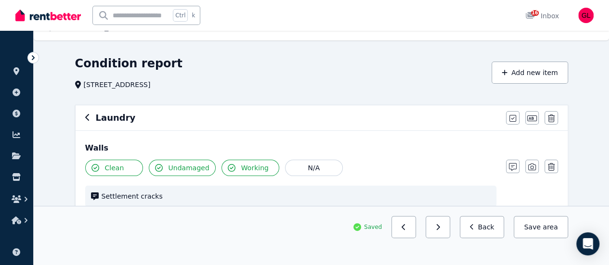
scroll to position [0, 0]
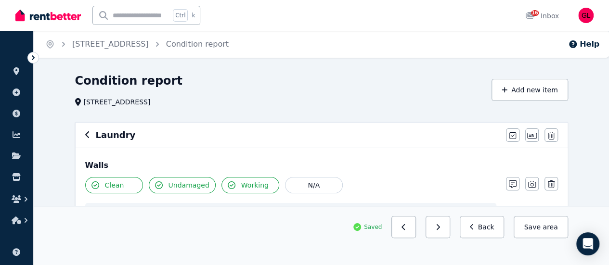
click at [87, 135] on icon "button" at bounding box center [87, 135] width 5 height 8
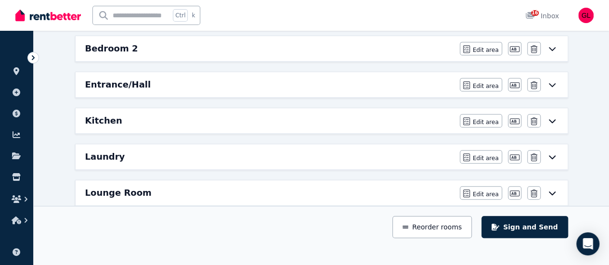
scroll to position [193, 0]
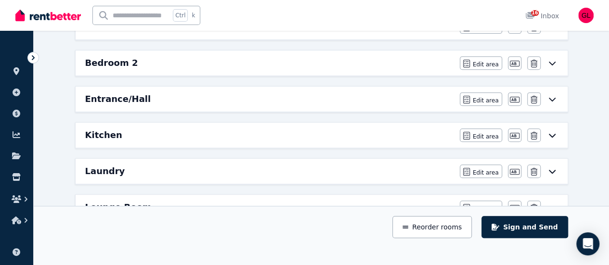
click at [553, 133] on icon at bounding box center [553, 136] width 12 height 8
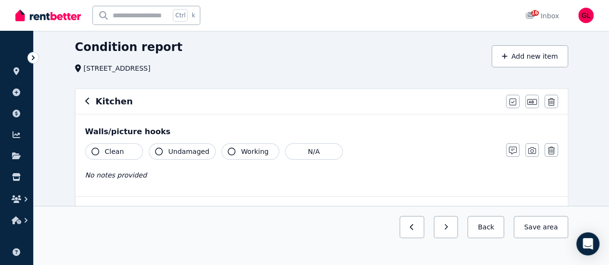
scroll to position [48, 0]
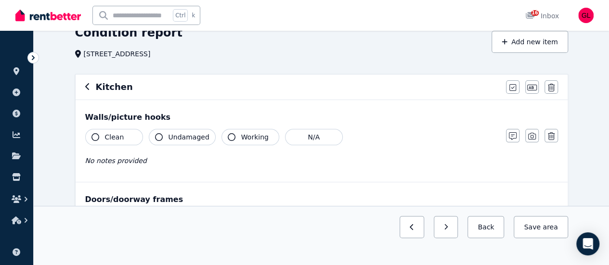
click at [120, 139] on span "Clean" at bounding box center [114, 137] width 19 height 10
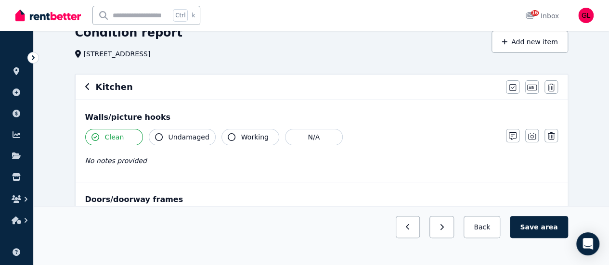
click at [184, 133] on span "Undamaged" at bounding box center [189, 137] width 41 height 10
click at [242, 136] on span "Working" at bounding box center [254, 137] width 27 height 10
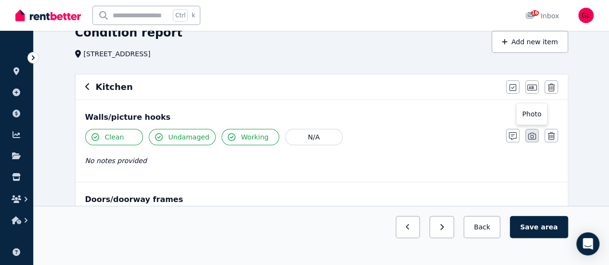
click at [534, 133] on icon "button" at bounding box center [532, 136] width 8 height 8
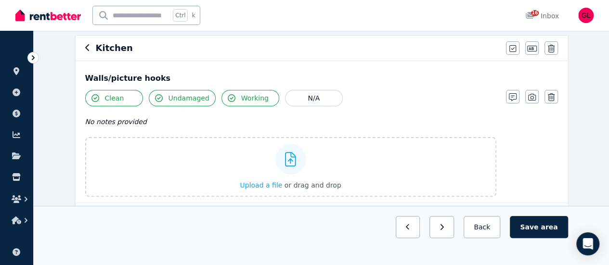
scroll to position [193, 0]
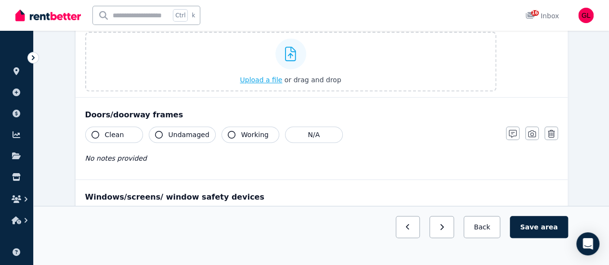
click at [265, 82] on span "Upload a file" at bounding box center [261, 80] width 42 height 8
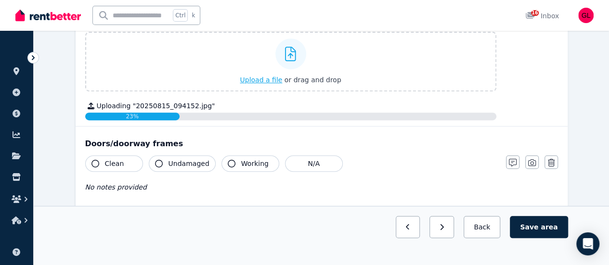
click at [268, 79] on span "Upload a file" at bounding box center [261, 80] width 42 height 8
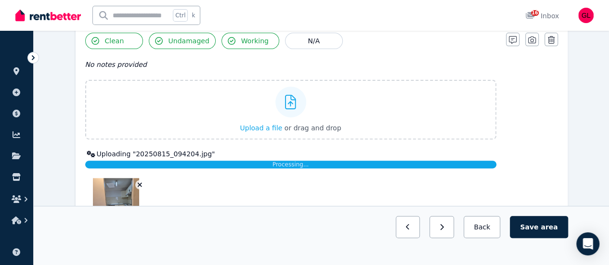
scroll to position [96, 0]
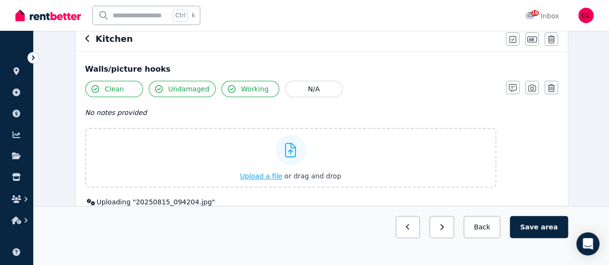
click at [267, 176] on span "Upload a file" at bounding box center [261, 176] width 42 height 8
click at [273, 175] on span "Upload a file" at bounding box center [261, 176] width 42 height 8
click at [276, 175] on span "Upload a file" at bounding box center [261, 176] width 42 height 8
click at [263, 178] on span "Upload a file" at bounding box center [261, 176] width 42 height 8
click at [268, 175] on span "Upload a file" at bounding box center [261, 176] width 42 height 8
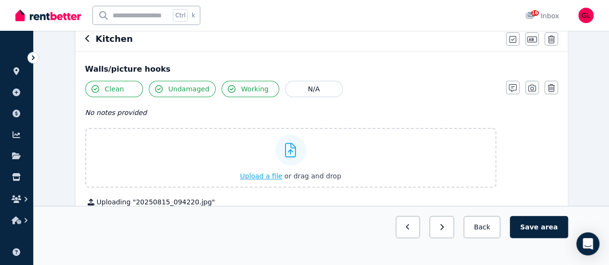
click at [275, 173] on span "Upload a file" at bounding box center [261, 176] width 42 height 8
click at [276, 176] on span "Upload a file" at bounding box center [261, 176] width 42 height 8
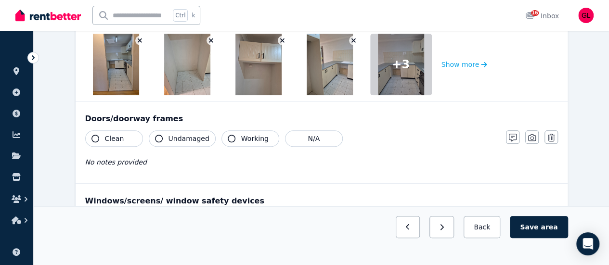
scroll to position [289, 0]
click at [114, 141] on span "Clean" at bounding box center [114, 139] width 19 height 10
click at [162, 140] on button "Undamaged" at bounding box center [182, 139] width 67 height 16
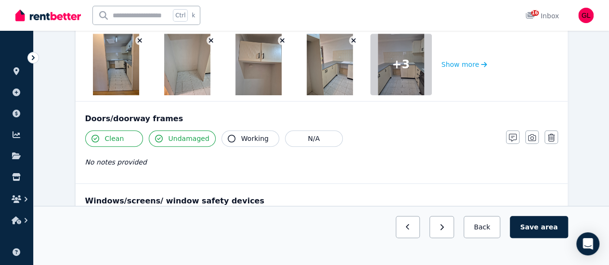
click at [241, 134] on span "Working" at bounding box center [254, 139] width 27 height 10
click at [298, 136] on button "N/A" at bounding box center [314, 139] width 58 height 16
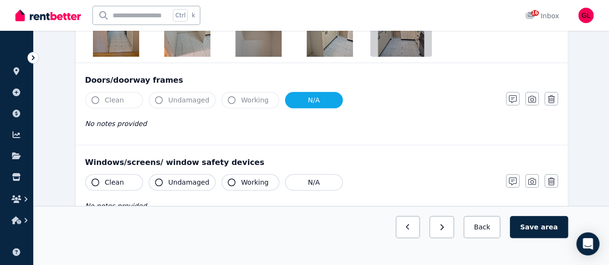
scroll to position [337, 0]
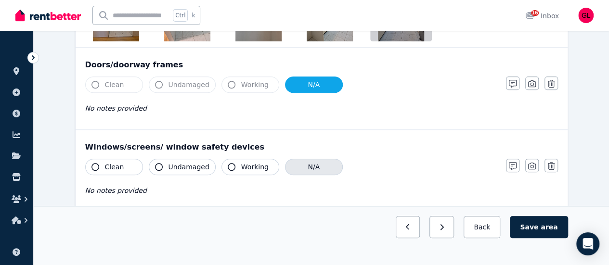
click at [301, 164] on button "N/A" at bounding box center [314, 167] width 58 height 16
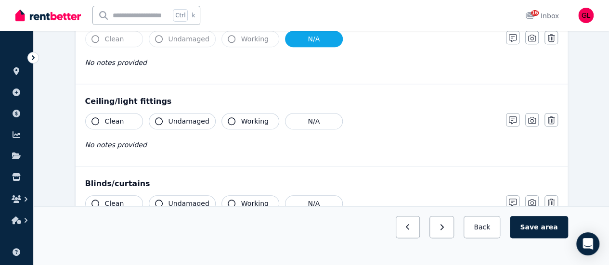
scroll to position [482, 0]
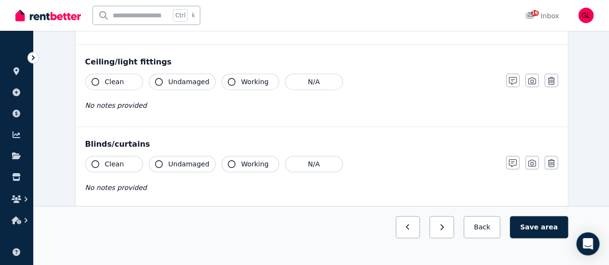
click at [120, 79] on span "Clean" at bounding box center [114, 82] width 19 height 10
click at [170, 79] on span "Undamaged" at bounding box center [189, 82] width 41 height 10
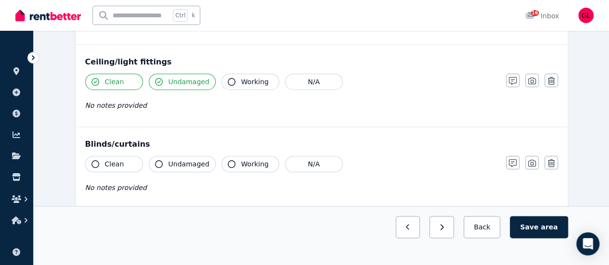
click at [231, 79] on button "Working" at bounding box center [251, 82] width 58 height 16
click at [287, 163] on button "N/A" at bounding box center [314, 164] width 58 height 16
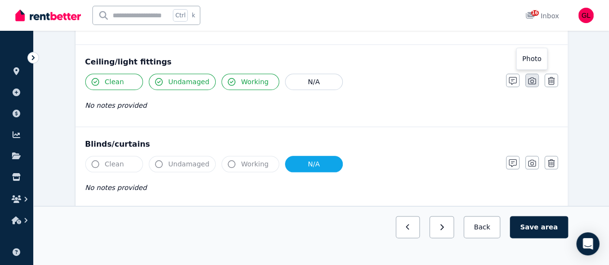
click at [532, 82] on icon "button" at bounding box center [532, 81] width 8 height 7
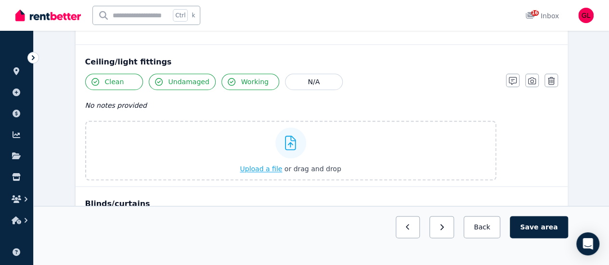
click at [252, 170] on span "Upload a file" at bounding box center [261, 169] width 42 height 8
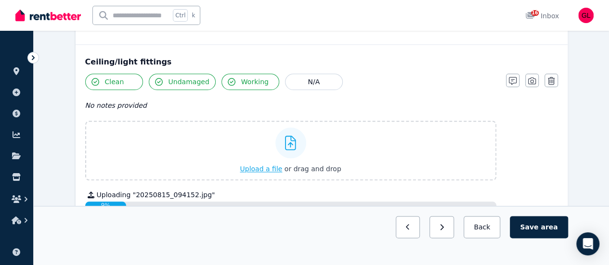
click at [260, 165] on span "Upload a file" at bounding box center [261, 169] width 42 height 8
click at [256, 166] on span "Upload a file" at bounding box center [261, 169] width 42 height 8
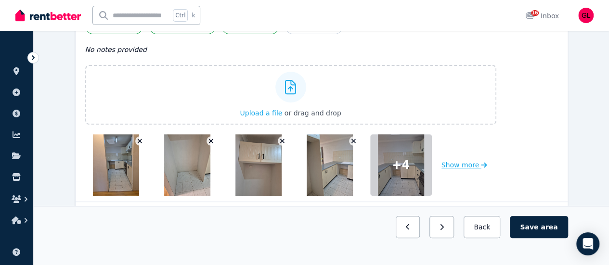
scroll to position [145, 0]
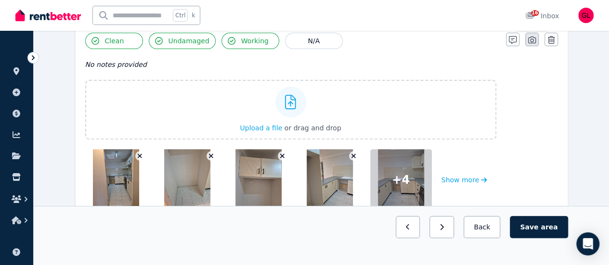
click at [532, 43] on icon "button" at bounding box center [532, 40] width 8 height 7
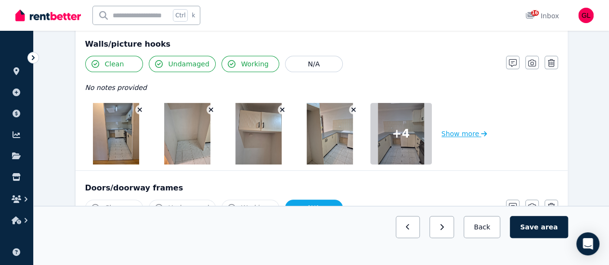
scroll to position [48, 0]
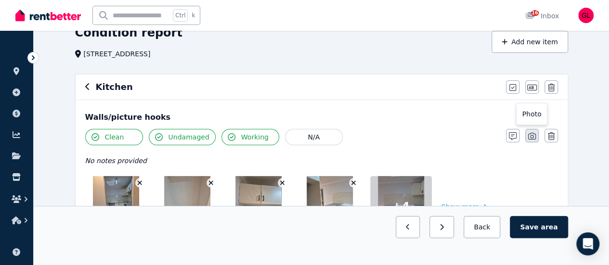
click at [533, 137] on icon "button" at bounding box center [532, 136] width 8 height 8
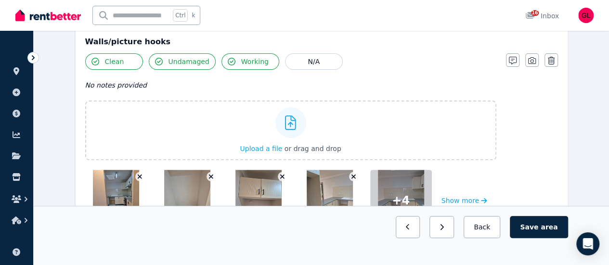
scroll to position [193, 0]
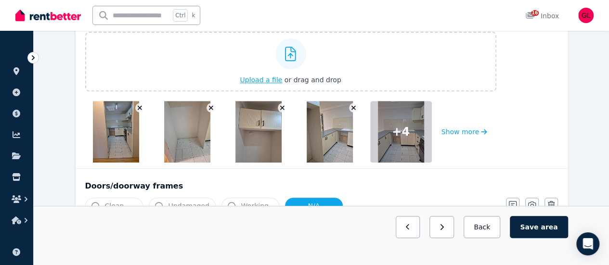
click at [279, 79] on span "Upload a file" at bounding box center [261, 80] width 42 height 8
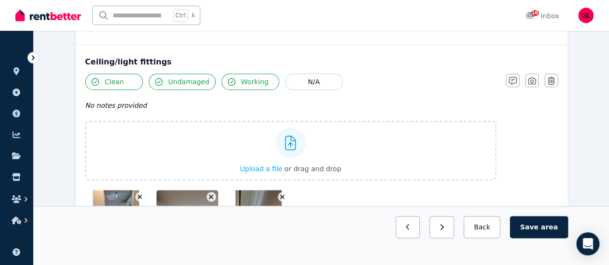
scroll to position [530, 0]
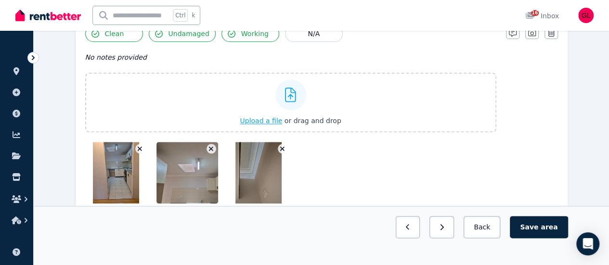
click at [278, 117] on span "Upload a file" at bounding box center [261, 121] width 42 height 8
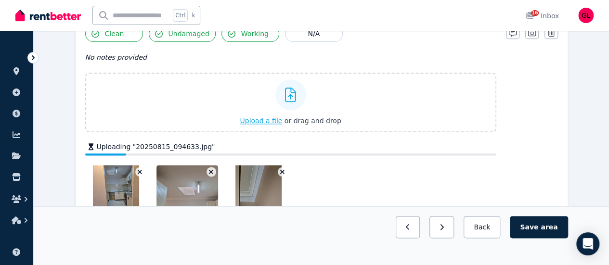
click at [264, 120] on span "Upload a file" at bounding box center [261, 121] width 42 height 8
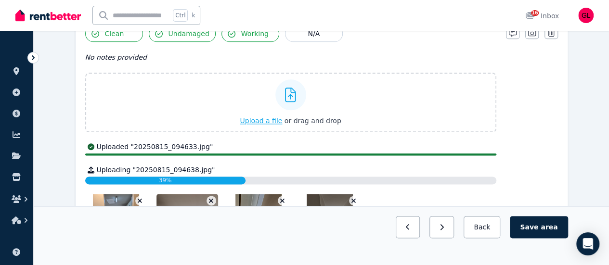
click at [266, 118] on span "Upload a file" at bounding box center [261, 121] width 42 height 8
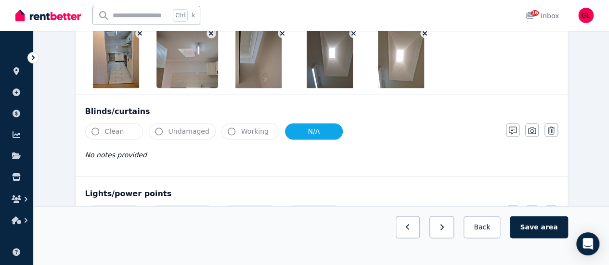
scroll to position [723, 0]
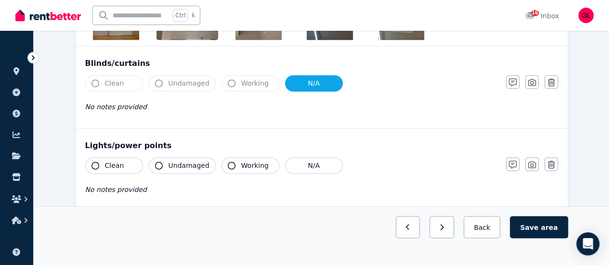
click at [117, 161] on span "Clean" at bounding box center [114, 166] width 19 height 10
click at [173, 163] on span "Undamaged" at bounding box center [189, 166] width 41 height 10
click at [253, 161] on span "Working" at bounding box center [254, 166] width 27 height 10
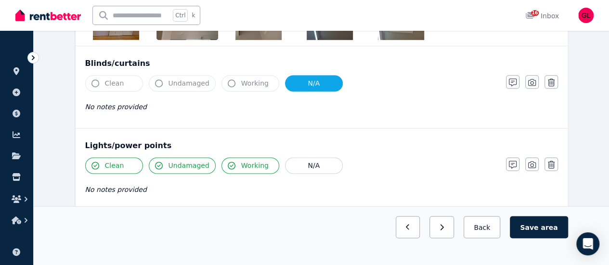
scroll to position [819, 0]
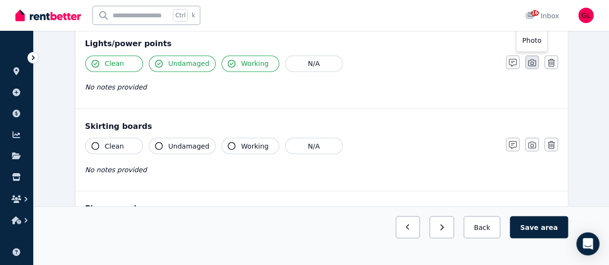
click at [533, 63] on icon "button" at bounding box center [532, 63] width 8 height 8
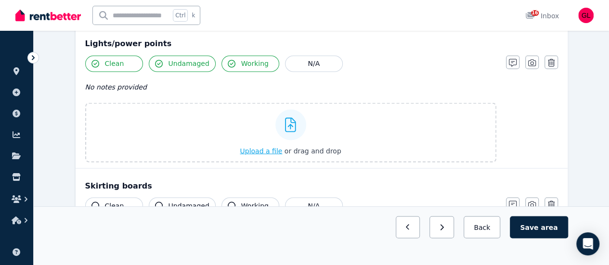
click at [264, 150] on span "Upload a file" at bounding box center [261, 151] width 42 height 8
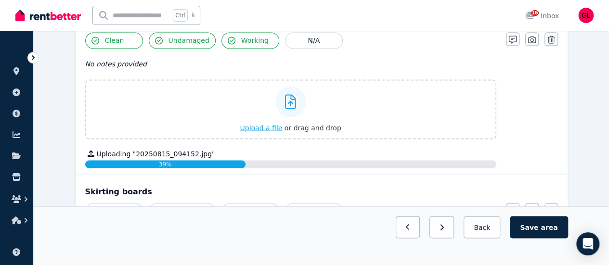
scroll to position [771, 0]
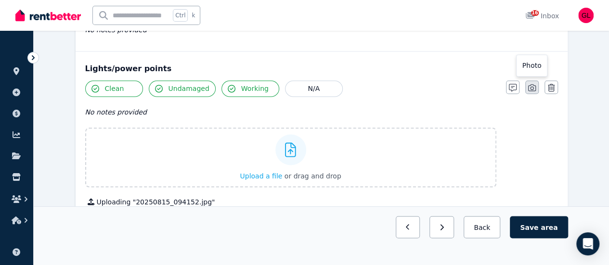
click at [536, 87] on icon "button" at bounding box center [532, 87] width 8 height 7
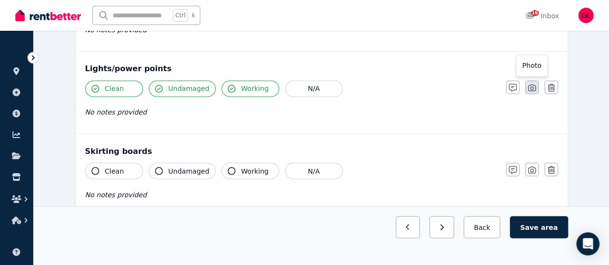
click at [532, 88] on icon "button" at bounding box center [532, 88] width 8 height 8
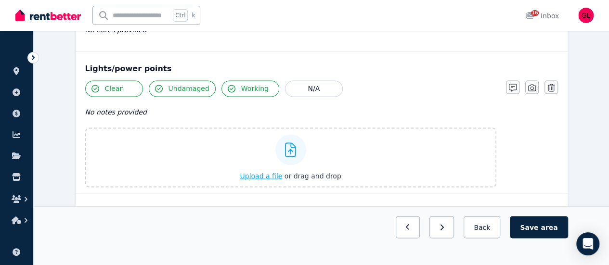
click at [269, 174] on span "Upload a file" at bounding box center [261, 176] width 42 height 8
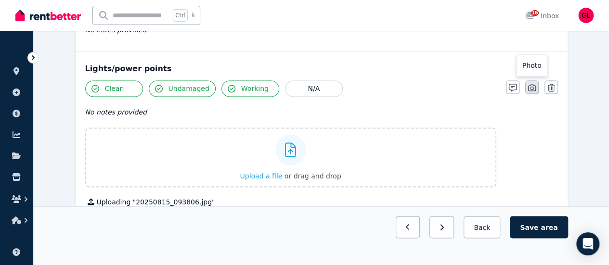
click at [529, 86] on icon "button" at bounding box center [532, 88] width 8 height 8
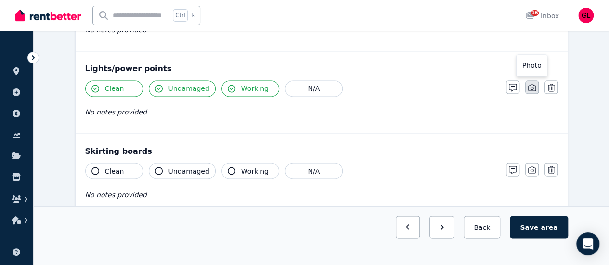
click at [533, 89] on icon "button" at bounding box center [532, 87] width 8 height 7
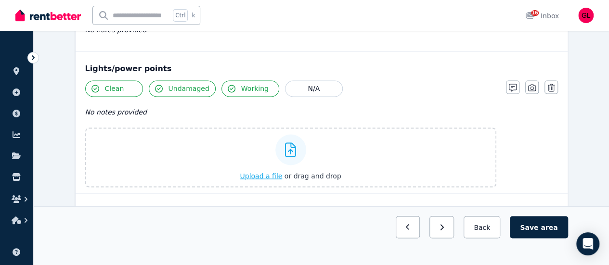
click at [269, 173] on span "Upload a file" at bounding box center [261, 176] width 42 height 8
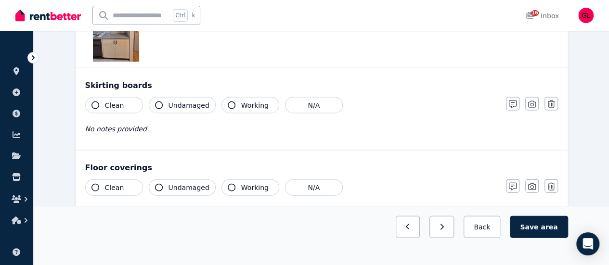
scroll to position [1012, 0]
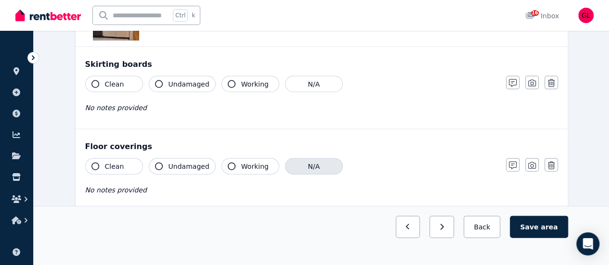
click at [317, 162] on button "N/A" at bounding box center [314, 166] width 58 height 16
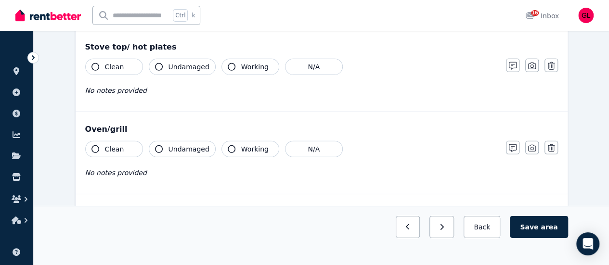
scroll to position [1493, 0]
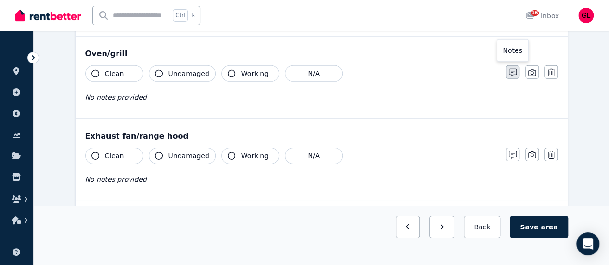
click at [514, 69] on icon "button" at bounding box center [513, 73] width 8 height 8
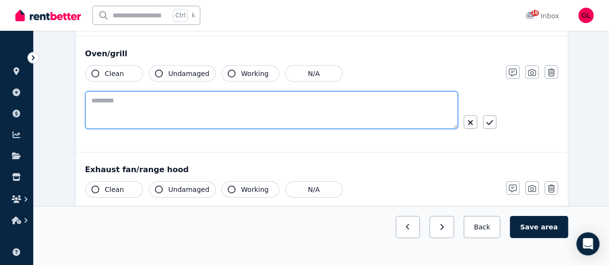
click at [275, 96] on textarea at bounding box center [271, 111] width 373 height 38
type textarea "**********"
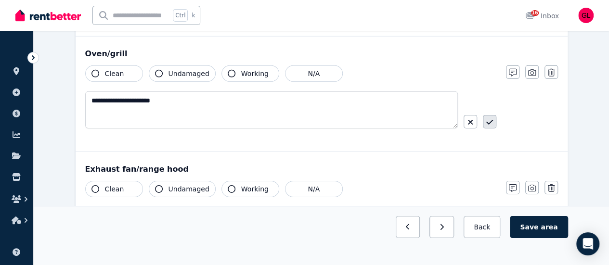
click at [491, 119] on icon "button" at bounding box center [490, 123] width 7 height 8
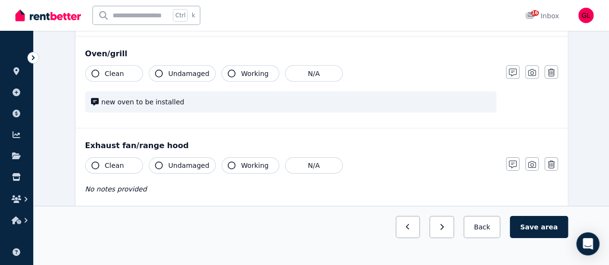
click at [130, 161] on button "Clean" at bounding box center [114, 166] width 58 height 16
click at [164, 162] on button "Undamaged" at bounding box center [182, 166] width 67 height 16
click at [241, 163] on span "Working" at bounding box center [254, 166] width 27 height 10
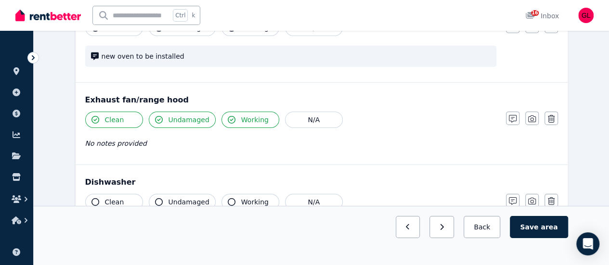
scroll to position [1590, 0]
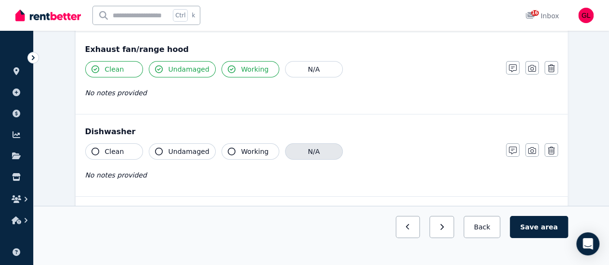
click at [315, 147] on button "N/A" at bounding box center [314, 152] width 58 height 16
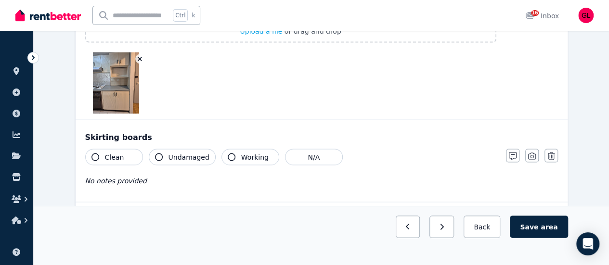
scroll to position [867, 0]
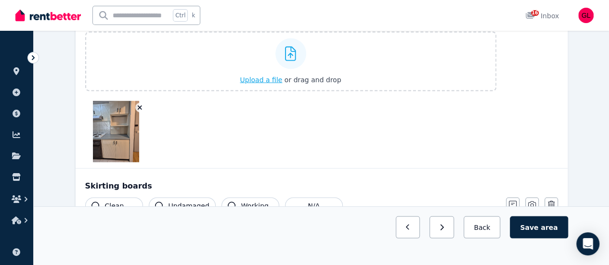
click at [273, 76] on span "Upload a file" at bounding box center [261, 80] width 42 height 8
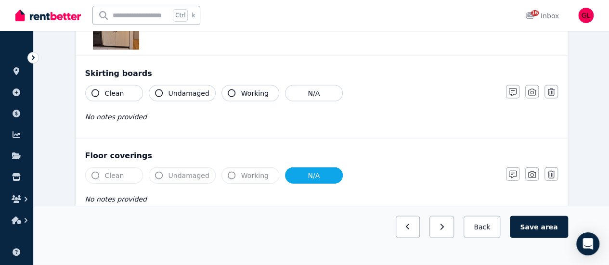
scroll to position [963, 0]
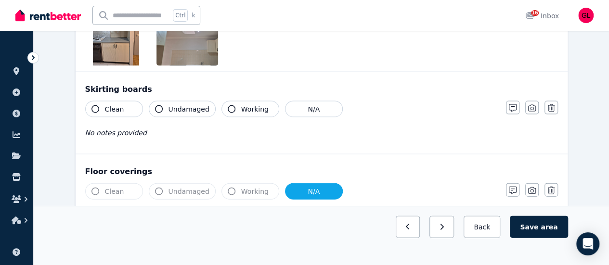
click at [107, 110] on span "Clean" at bounding box center [114, 110] width 19 height 10
click at [195, 105] on span "Undamaged" at bounding box center [189, 110] width 41 height 10
click at [248, 105] on span "Working" at bounding box center [254, 110] width 27 height 10
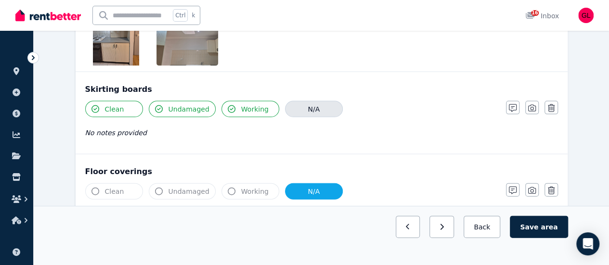
click at [321, 109] on button "N/A" at bounding box center [314, 109] width 58 height 16
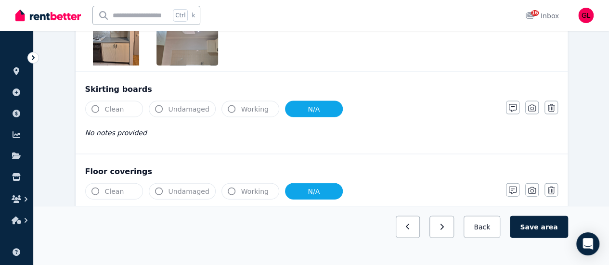
click at [107, 114] on div "Clean Undamaged Working N/A No notes provided" at bounding box center [290, 124] width 411 height 47
click at [111, 107] on span "Clean" at bounding box center [114, 110] width 19 height 10
click at [296, 101] on button "N/A" at bounding box center [314, 109] width 58 height 16
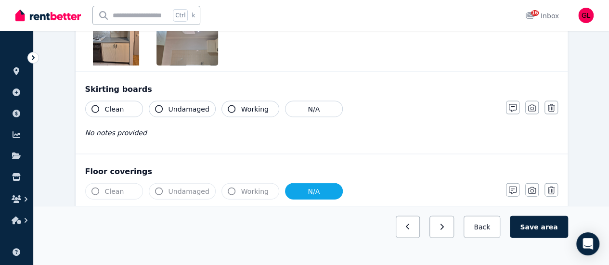
click at [230, 108] on button "Working" at bounding box center [251, 109] width 58 height 16
click at [189, 108] on span "Undamaged" at bounding box center [189, 110] width 41 height 10
click at [132, 105] on button "Clean" at bounding box center [114, 109] width 58 height 16
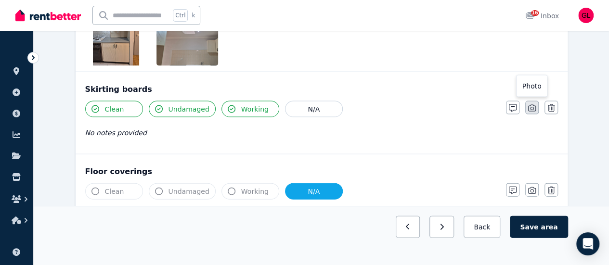
click at [533, 105] on icon "button" at bounding box center [532, 108] width 8 height 7
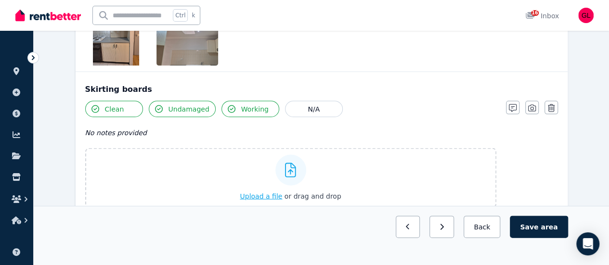
click at [258, 196] on span "Upload a file" at bounding box center [261, 197] width 42 height 8
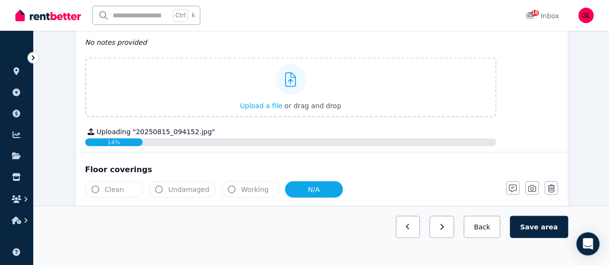
scroll to position [1060, 0]
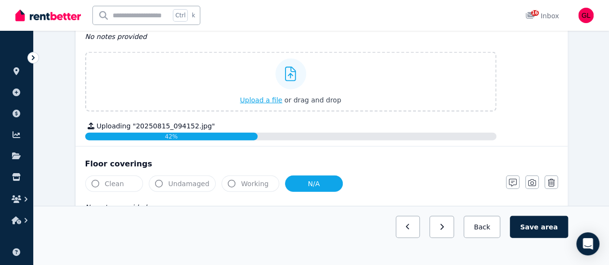
click at [277, 96] on span "Upload a file" at bounding box center [261, 100] width 42 height 8
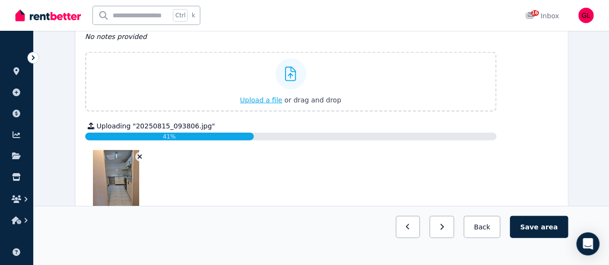
click at [263, 99] on span "Upload a file" at bounding box center [261, 100] width 42 height 8
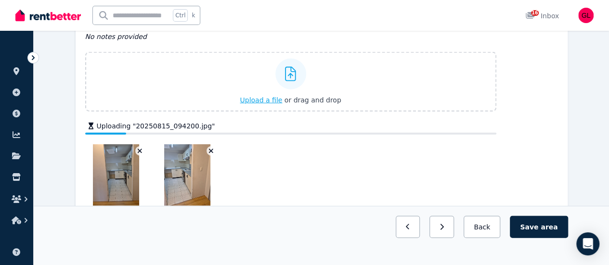
click at [259, 98] on span "Upload a file" at bounding box center [261, 100] width 42 height 8
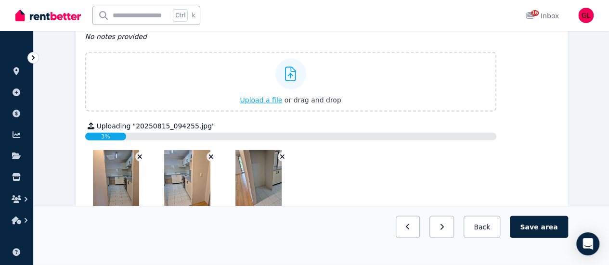
click at [261, 99] on span "Upload a file" at bounding box center [261, 100] width 42 height 8
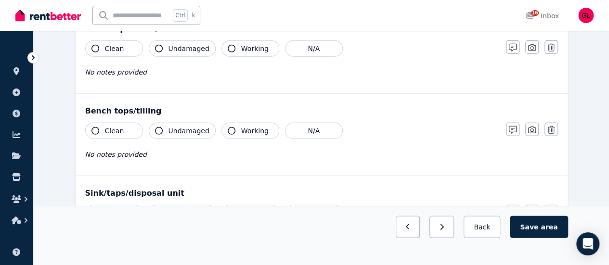
scroll to position [1252, 0]
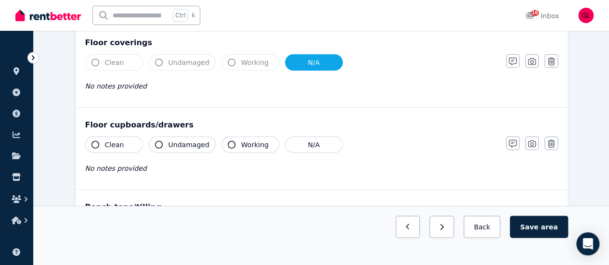
click at [114, 146] on button "Clean" at bounding box center [114, 145] width 58 height 16
click at [166, 143] on button "Undamaged" at bounding box center [182, 145] width 67 height 16
click at [257, 143] on span "Working" at bounding box center [254, 145] width 27 height 10
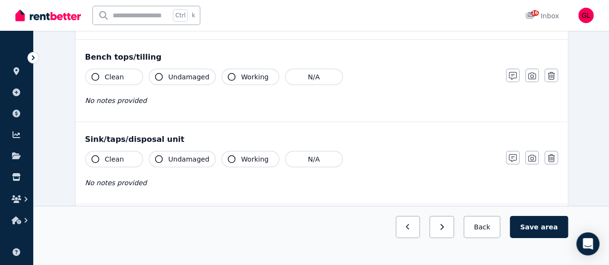
scroll to position [1301, 0]
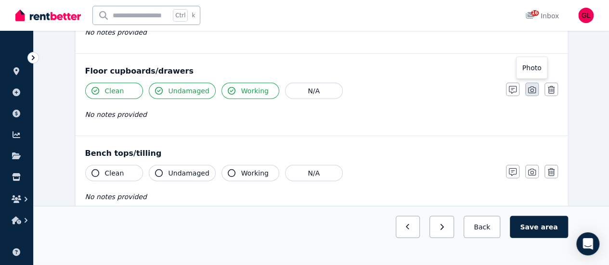
click at [535, 88] on icon "button" at bounding box center [532, 90] width 8 height 8
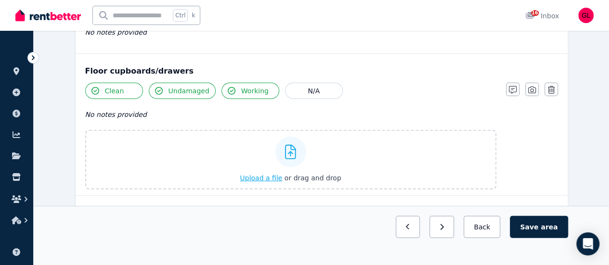
click at [271, 174] on span "Upload a file" at bounding box center [261, 178] width 42 height 8
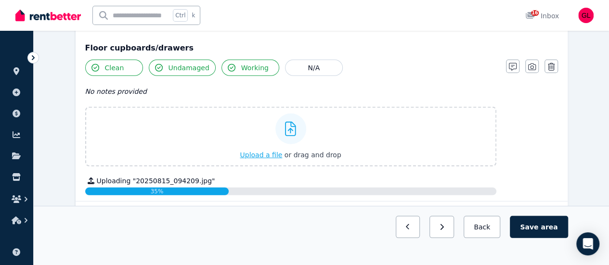
click at [267, 152] on span "Upload a file" at bounding box center [261, 155] width 42 height 8
click at [255, 153] on span "Upload a file" at bounding box center [261, 155] width 42 height 8
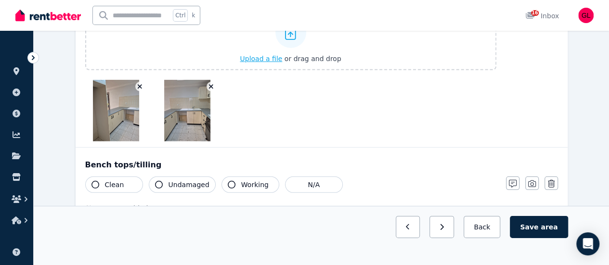
scroll to position [1349, 0]
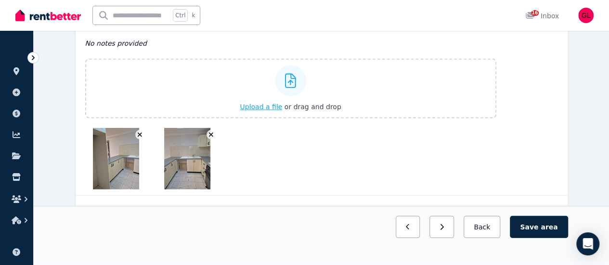
click at [259, 104] on span "Upload a file" at bounding box center [261, 107] width 42 height 8
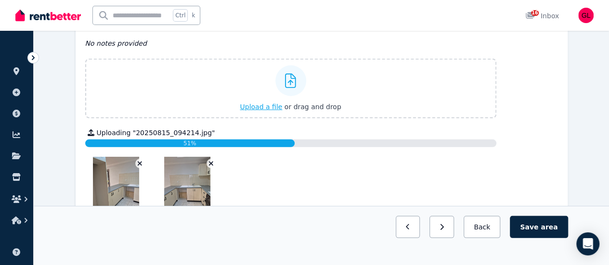
click at [261, 105] on span "Upload a file" at bounding box center [261, 107] width 42 height 8
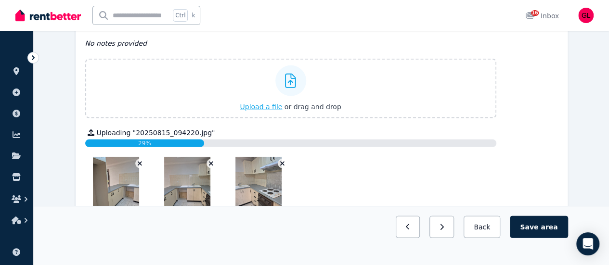
click at [277, 104] on span "Upload a file" at bounding box center [261, 107] width 42 height 8
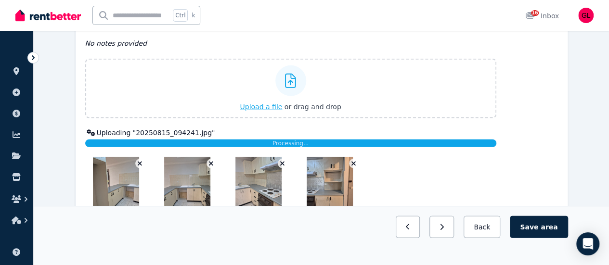
click at [277, 103] on span "Upload a file" at bounding box center [261, 107] width 42 height 8
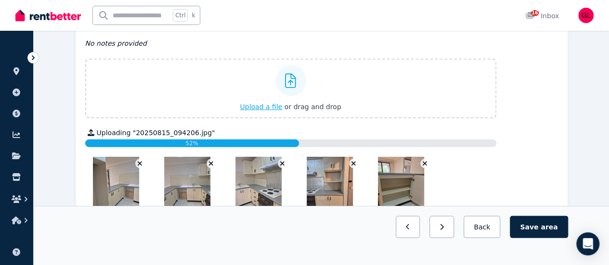
click at [277, 103] on span "Upload a file" at bounding box center [261, 107] width 42 height 8
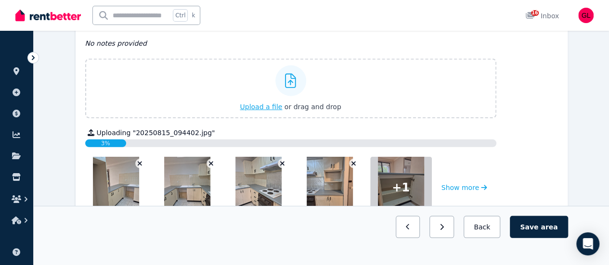
click at [277, 103] on span "Upload a file" at bounding box center [261, 107] width 42 height 8
click at [276, 103] on span "Upload a file" at bounding box center [261, 107] width 42 height 8
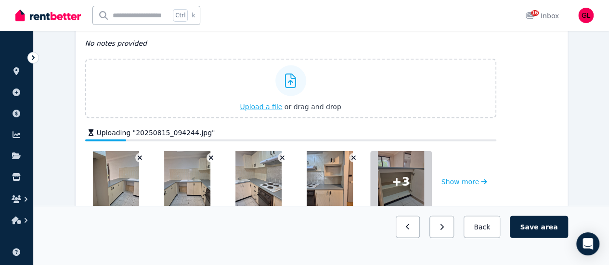
click at [273, 103] on span "Upload a file" at bounding box center [261, 107] width 42 height 8
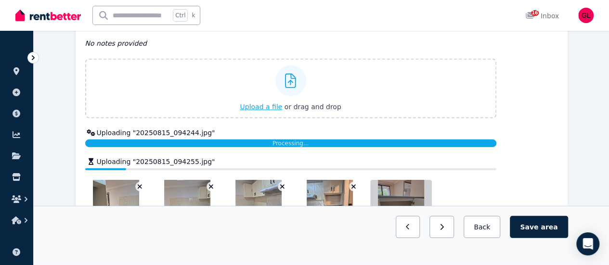
click at [265, 103] on span "Upload a file" at bounding box center [261, 107] width 42 height 8
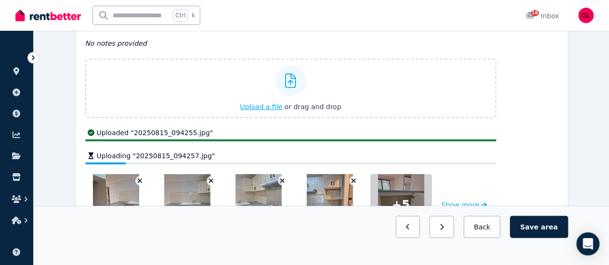
click at [275, 103] on span "Upload a file" at bounding box center [261, 107] width 42 height 8
click at [264, 103] on span "Upload a file" at bounding box center [261, 107] width 42 height 8
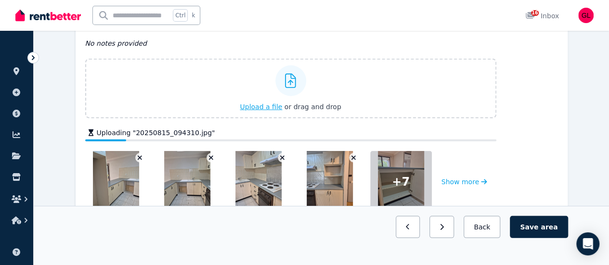
click at [275, 104] on span "Upload a file" at bounding box center [261, 107] width 42 height 8
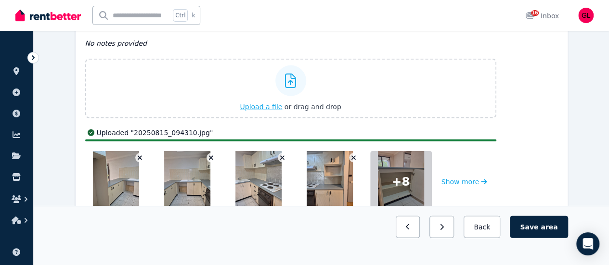
click at [272, 103] on span "Upload a file" at bounding box center [261, 107] width 42 height 8
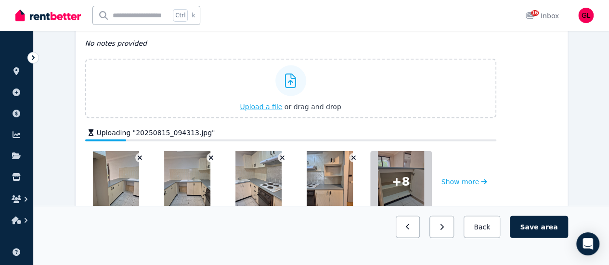
click at [273, 103] on span "Upload a file" at bounding box center [261, 107] width 42 height 8
click at [278, 103] on span "Upload a file" at bounding box center [261, 107] width 42 height 8
click at [273, 103] on span "Upload a file" at bounding box center [261, 107] width 42 height 8
click at [262, 104] on span "Upload a file" at bounding box center [261, 107] width 42 height 8
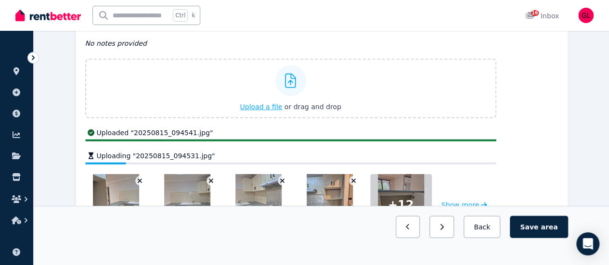
click at [271, 104] on span "Upload a file" at bounding box center [261, 107] width 42 height 8
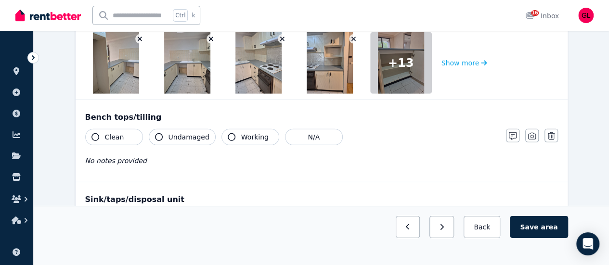
scroll to position [1445, 0]
click at [531, 238] on button "Save area" at bounding box center [539, 227] width 58 height 22
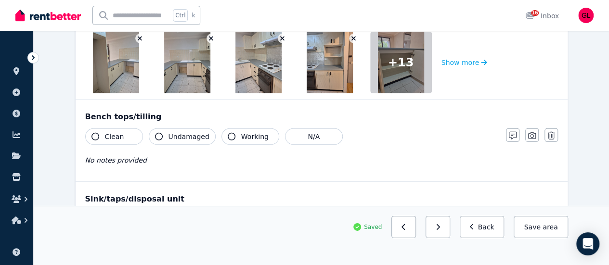
click at [105, 133] on span "Clean" at bounding box center [114, 137] width 19 height 10
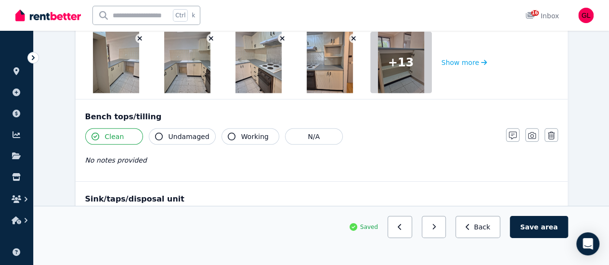
click at [163, 131] on button "Undamaged" at bounding box center [182, 137] width 67 height 16
click at [229, 133] on icon "button" at bounding box center [232, 137] width 8 height 8
click at [538, 131] on button "button" at bounding box center [532, 135] width 13 height 13
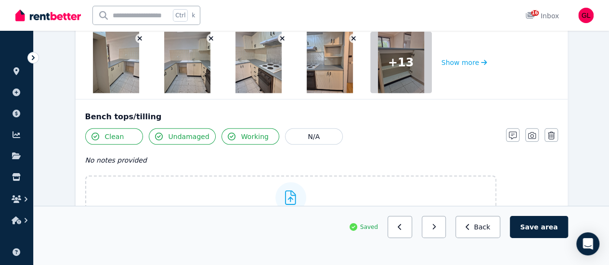
click at [269, 220] on span "Upload a file" at bounding box center [261, 224] width 42 height 8
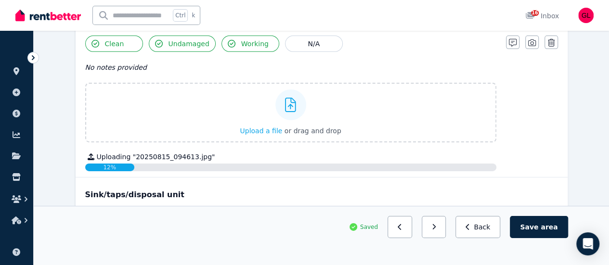
scroll to position [1541, 0]
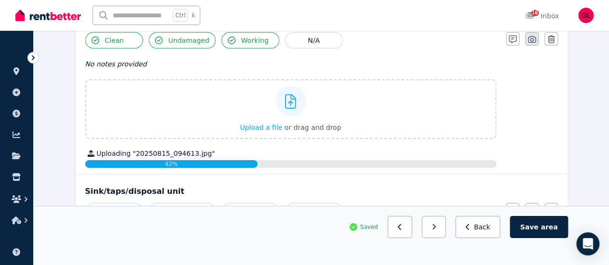
click at [530, 38] on icon "button" at bounding box center [532, 39] width 8 height 7
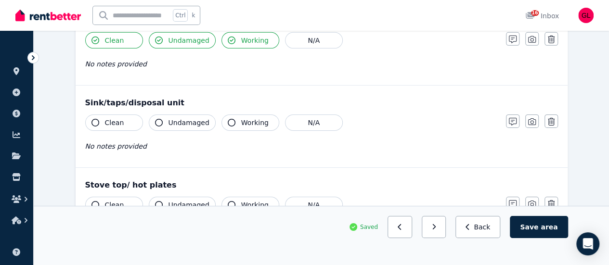
scroll to position [1493, 0]
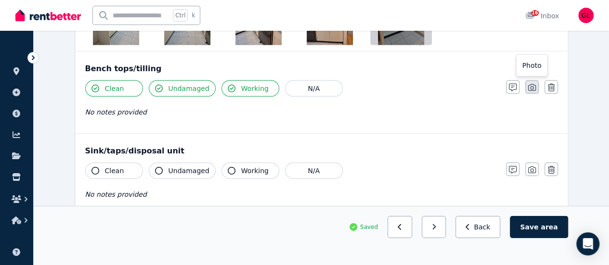
click at [529, 84] on icon "button" at bounding box center [532, 88] width 8 height 8
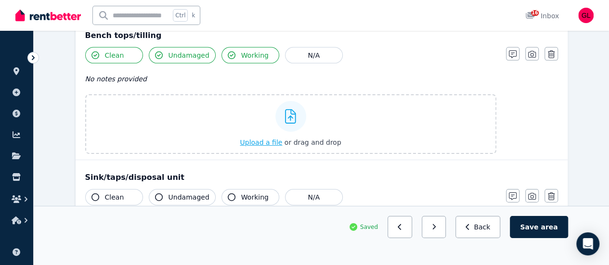
scroll to position [1541, 0]
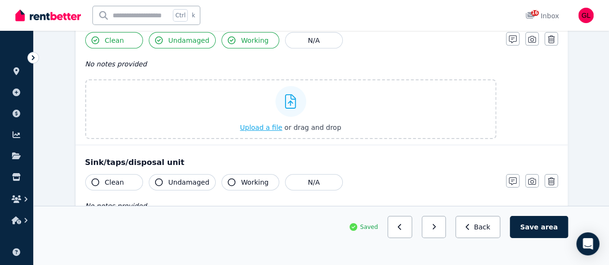
click at [260, 124] on span "Upload a file" at bounding box center [261, 128] width 42 height 8
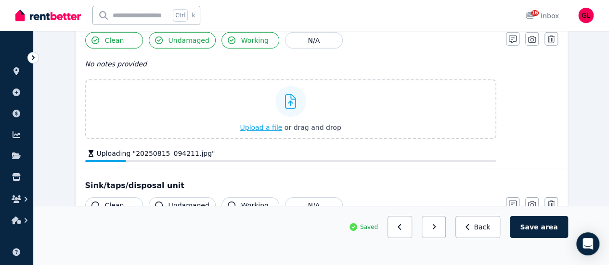
click at [273, 125] on span "Upload a file" at bounding box center [261, 128] width 42 height 8
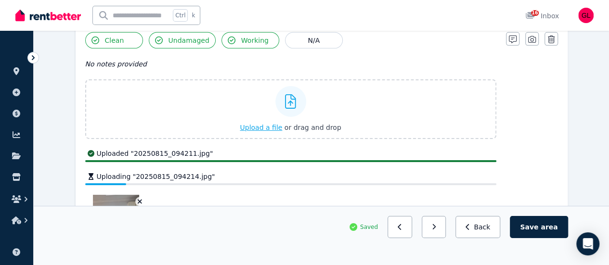
click at [272, 124] on span "Upload a file" at bounding box center [261, 128] width 42 height 8
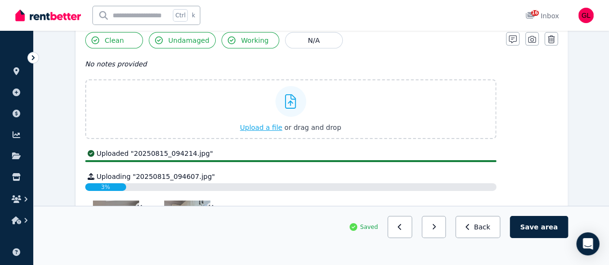
click at [264, 124] on span "Upload a file" at bounding box center [261, 128] width 42 height 8
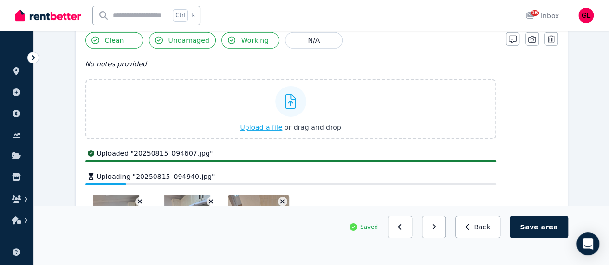
click at [256, 124] on span "Upload a file" at bounding box center [261, 128] width 42 height 8
click at [269, 124] on span "Upload a file" at bounding box center [261, 128] width 42 height 8
click at [266, 124] on span "Upload a file" at bounding box center [261, 128] width 42 height 8
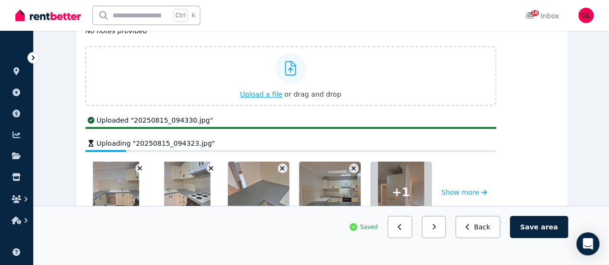
scroll to position [1590, 0]
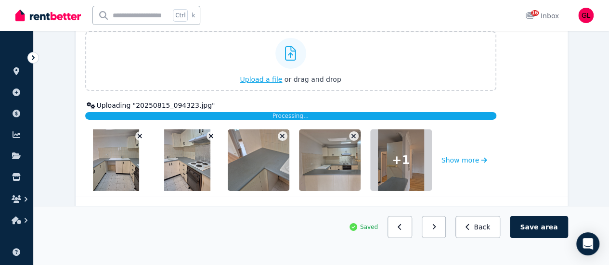
click at [257, 78] on span "Upload a file" at bounding box center [261, 80] width 42 height 8
click at [467, 157] on button "Show more" at bounding box center [465, 161] width 46 height 62
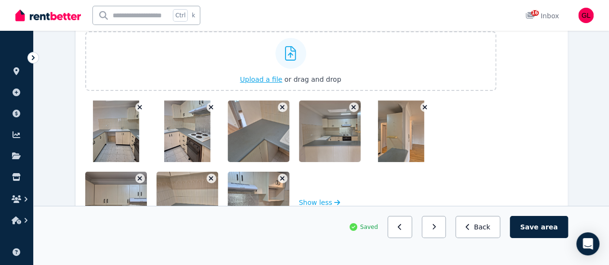
click at [264, 79] on div "Upload a file or drag and drop" at bounding box center [290, 61] width 101 height 58
click at [0, 0] on input "Upload a file or drag and drop" at bounding box center [0, 0] width 0 height 0
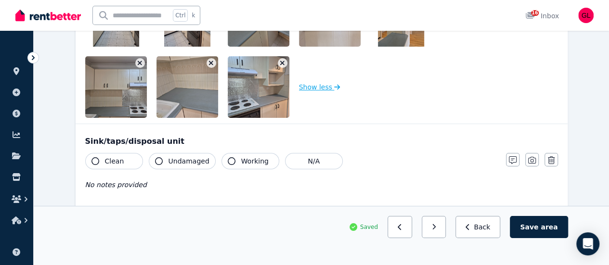
scroll to position [1782, 0]
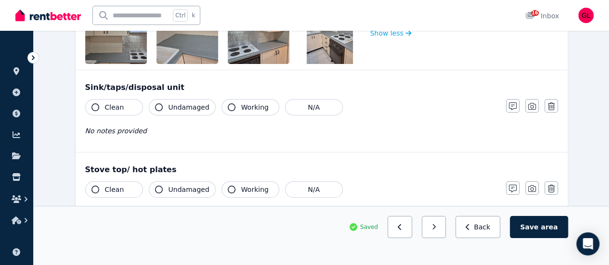
click at [125, 105] on button "Clean" at bounding box center [114, 107] width 58 height 16
click at [235, 107] on button "Working" at bounding box center [251, 107] width 58 height 16
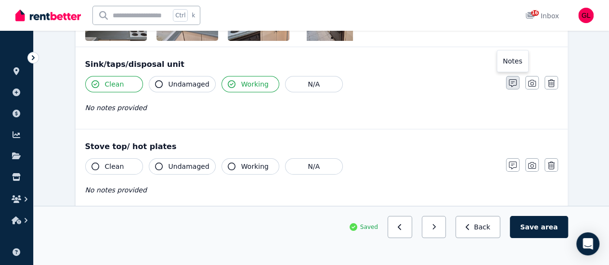
click at [515, 79] on icon "button" at bounding box center [513, 83] width 8 height 8
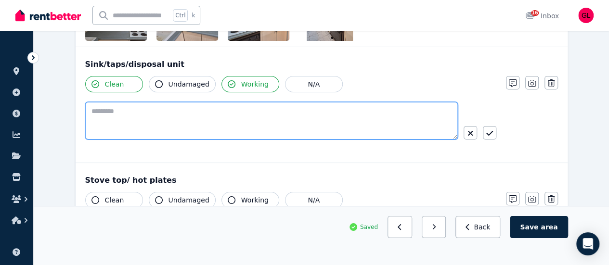
click at [230, 103] on textarea at bounding box center [271, 121] width 373 height 38
type textarea "**********"
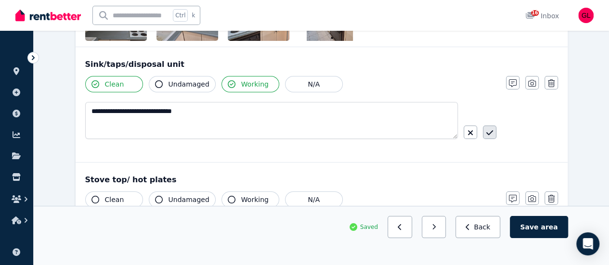
click at [492, 129] on icon "button" at bounding box center [490, 133] width 7 height 8
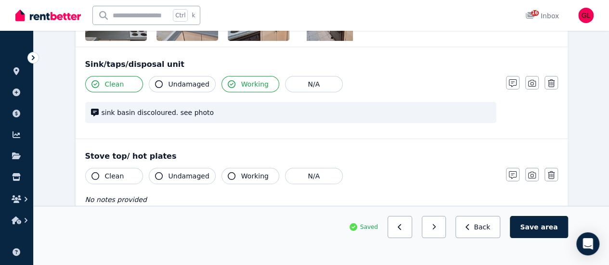
click at [173, 76] on button "Undamaged" at bounding box center [182, 84] width 67 height 16
click at [534, 79] on icon "button" at bounding box center [532, 83] width 8 height 8
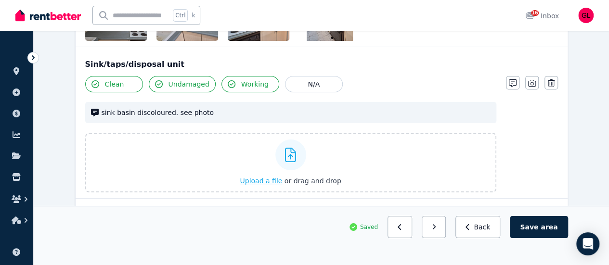
click at [270, 177] on span "Upload a file" at bounding box center [261, 181] width 42 height 8
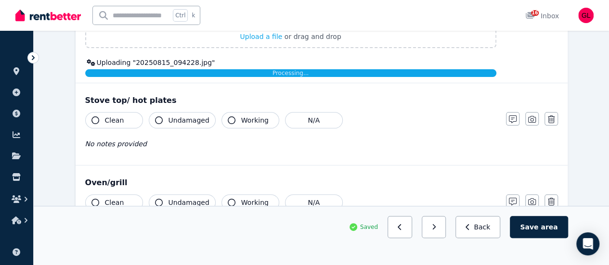
click at [111, 116] on span "Clean" at bounding box center [114, 121] width 19 height 10
click at [179, 116] on span "Undamaged" at bounding box center [189, 121] width 41 height 10
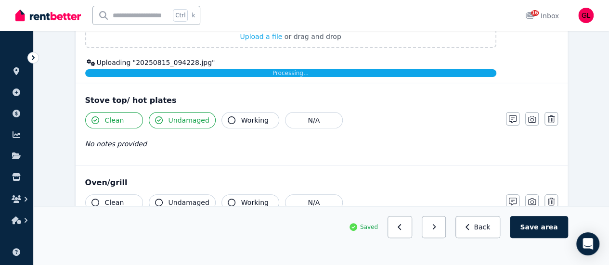
click at [249, 116] on span "Working" at bounding box center [254, 121] width 27 height 10
click at [535, 116] on icon "button" at bounding box center [532, 120] width 8 height 8
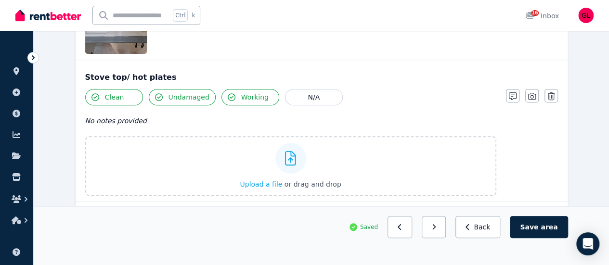
scroll to position [2023, 0]
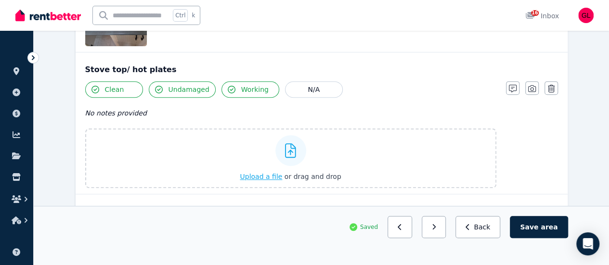
click at [262, 173] on span "Upload a file" at bounding box center [261, 177] width 42 height 8
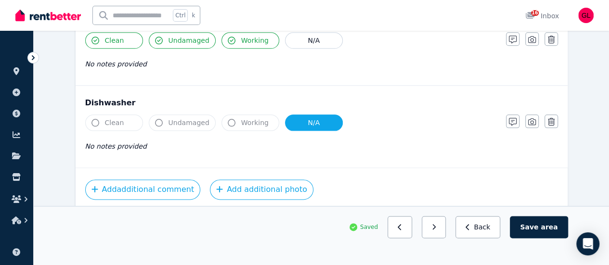
scroll to position [2185, 0]
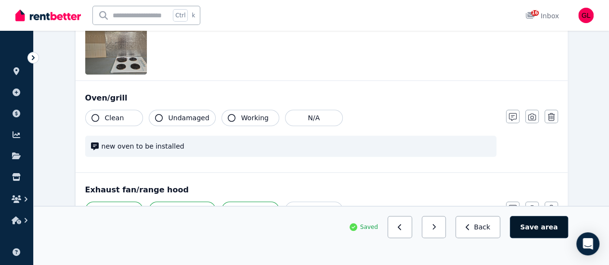
click at [532, 238] on button "Save area" at bounding box center [539, 227] width 58 height 22
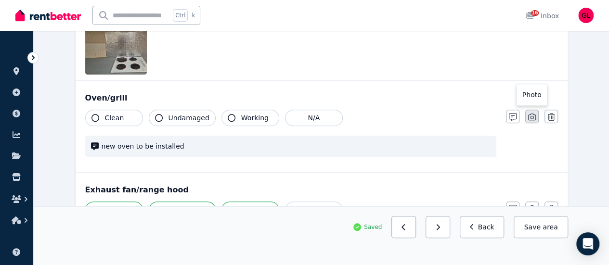
click at [529, 113] on icon "button" at bounding box center [532, 117] width 8 height 8
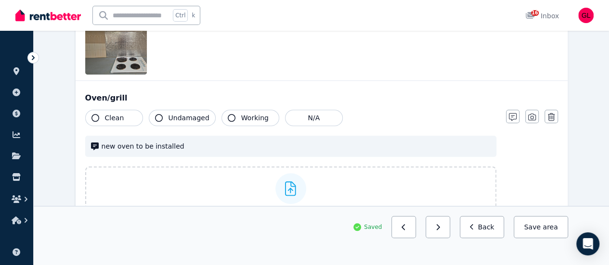
click at [264, 211] on span "Upload a file" at bounding box center [261, 215] width 42 height 8
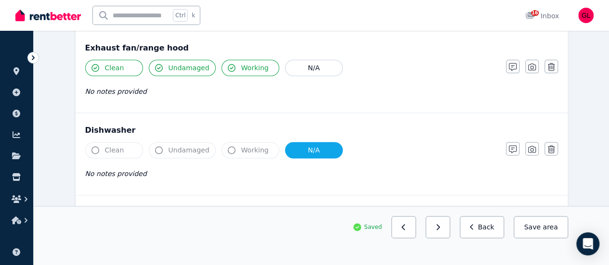
scroll to position [2265, 0]
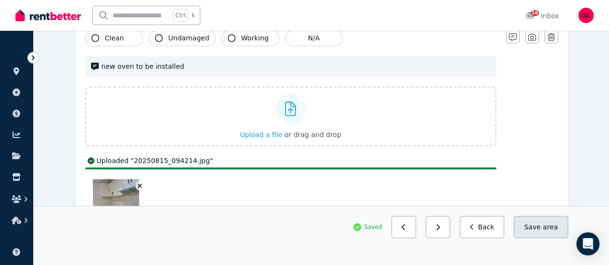
click at [535, 238] on button "Save area" at bounding box center [541, 227] width 54 height 22
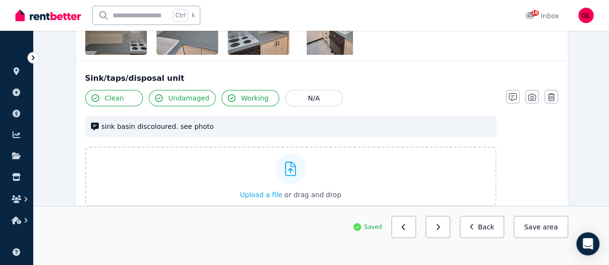
scroll to position [0, 0]
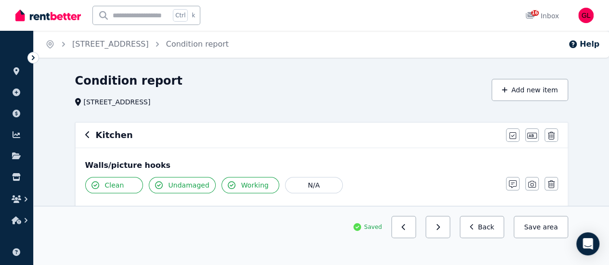
click at [86, 132] on icon "button" at bounding box center [87, 135] width 5 height 8
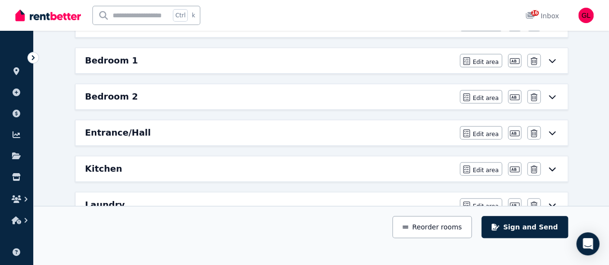
scroll to position [145, 0]
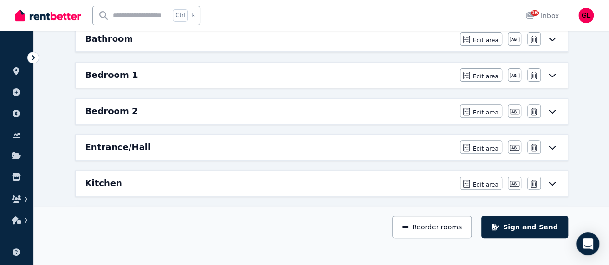
click at [552, 145] on icon at bounding box center [553, 148] width 12 height 8
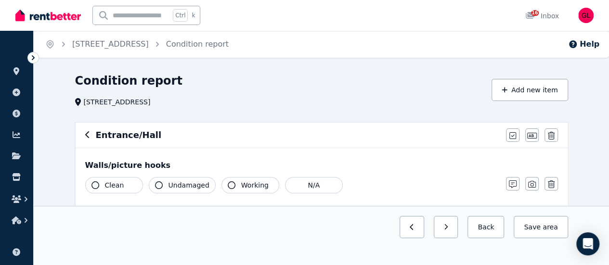
click at [115, 182] on span "Clean" at bounding box center [114, 186] width 19 height 10
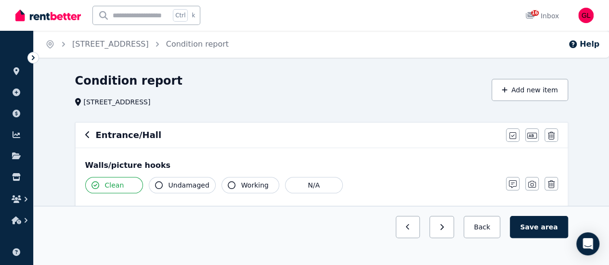
click at [171, 187] on span "Undamaged" at bounding box center [189, 186] width 41 height 10
click at [231, 189] on button "Working" at bounding box center [251, 185] width 58 height 16
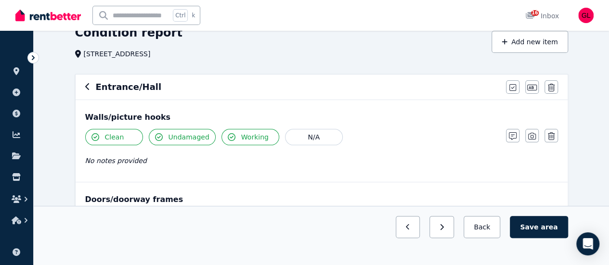
scroll to position [96, 0]
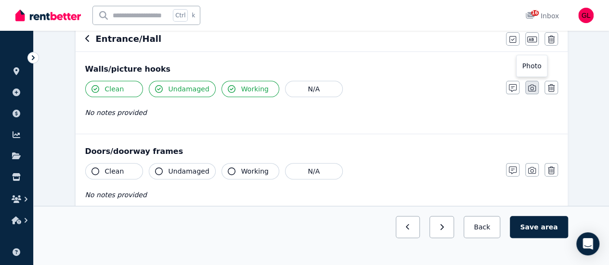
click at [527, 87] on button "button" at bounding box center [532, 87] width 13 height 13
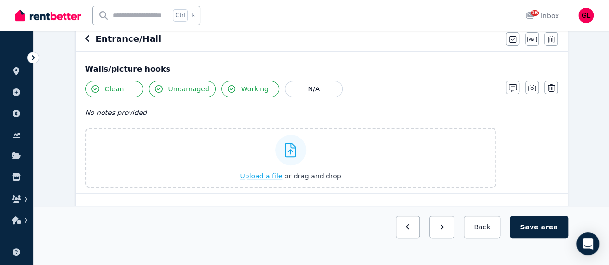
click at [265, 179] on span "Upload a file" at bounding box center [261, 176] width 42 height 8
click at [275, 176] on span "Upload a file" at bounding box center [261, 176] width 42 height 8
click at [273, 176] on span "Upload a file" at bounding box center [261, 176] width 42 height 8
click at [270, 176] on span "Upload a file" at bounding box center [261, 176] width 42 height 8
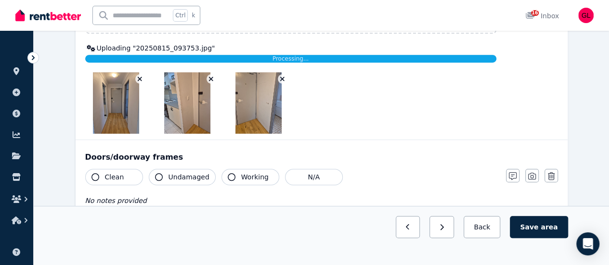
scroll to position [289, 0]
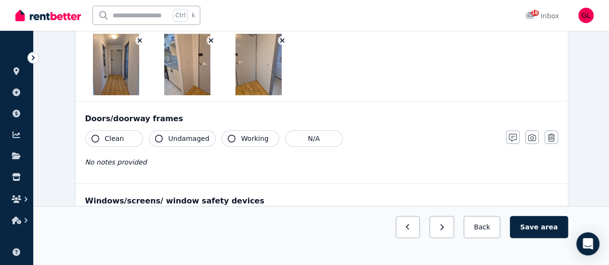
click at [122, 137] on button "Clean" at bounding box center [114, 139] width 58 height 16
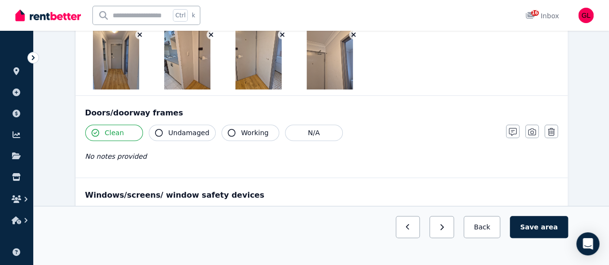
click at [180, 134] on span "Undamaged" at bounding box center [189, 133] width 41 height 10
click at [224, 138] on button "Working" at bounding box center [251, 133] width 58 height 16
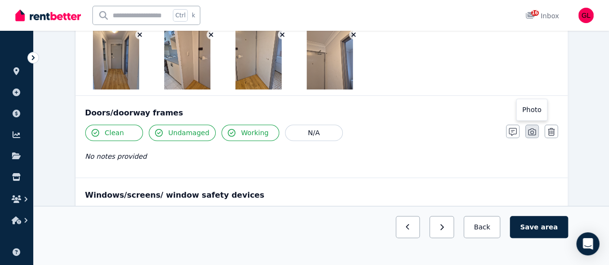
click at [532, 134] on icon "button" at bounding box center [532, 132] width 8 height 8
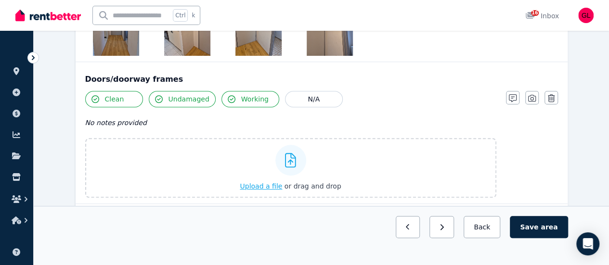
scroll to position [337, 0]
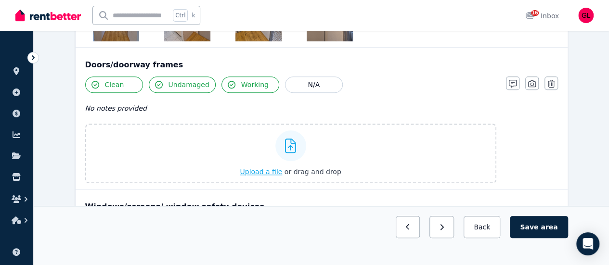
click at [263, 170] on span "Upload a file" at bounding box center [261, 172] width 42 height 8
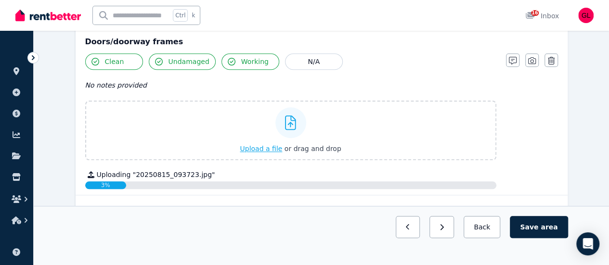
click at [280, 148] on span "Upload a file" at bounding box center [261, 149] width 42 height 8
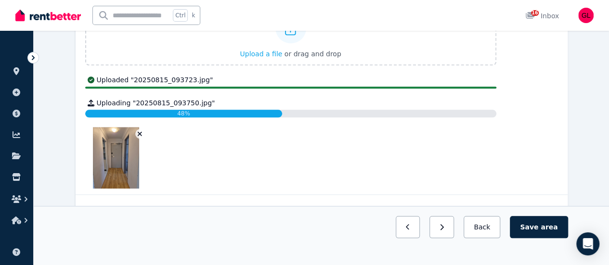
scroll to position [385, 0]
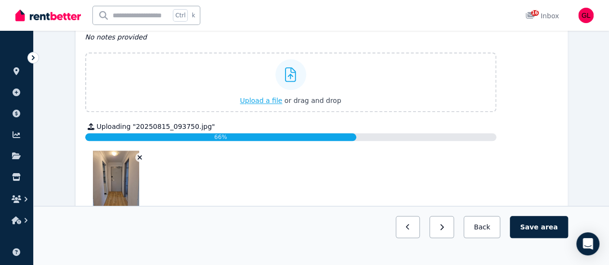
click at [272, 98] on span "Upload a file" at bounding box center [261, 101] width 42 height 8
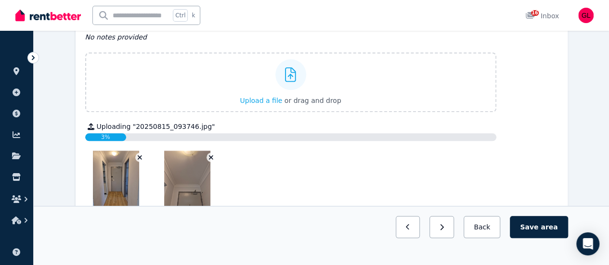
scroll to position [530, 0]
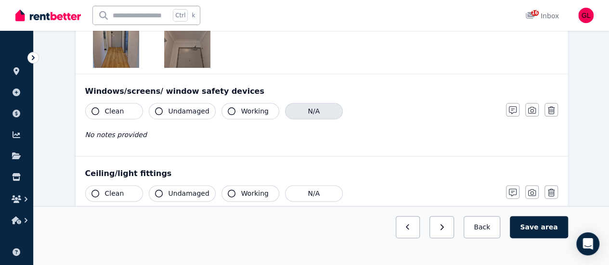
click at [310, 114] on button "N/A" at bounding box center [314, 111] width 58 height 16
click at [121, 191] on button "Clean" at bounding box center [114, 193] width 58 height 16
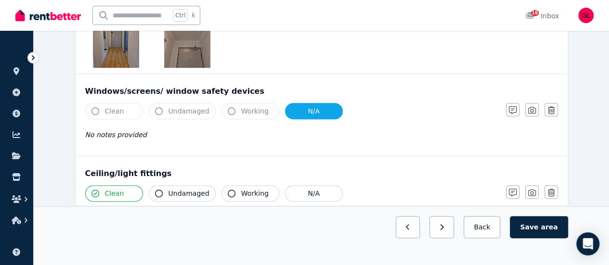
click at [170, 196] on span "Undamaged" at bounding box center [189, 194] width 41 height 10
click at [241, 193] on span "Working" at bounding box center [254, 194] width 27 height 10
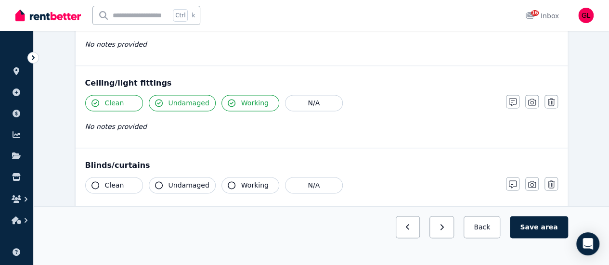
scroll to position [626, 0]
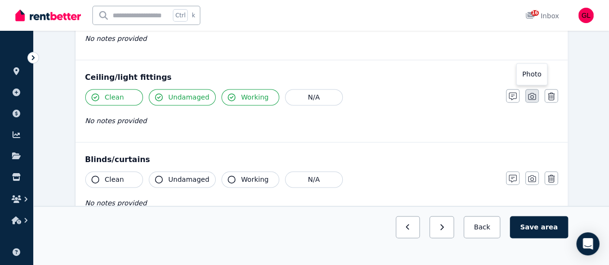
click at [533, 96] on icon "button" at bounding box center [532, 96] width 8 height 7
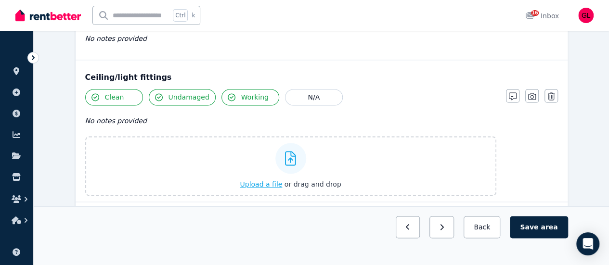
click at [263, 182] on span "Upload a file" at bounding box center [261, 185] width 42 height 8
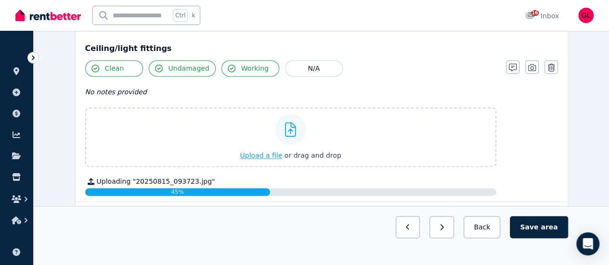
click at [273, 154] on span "Upload a file" at bounding box center [261, 156] width 42 height 8
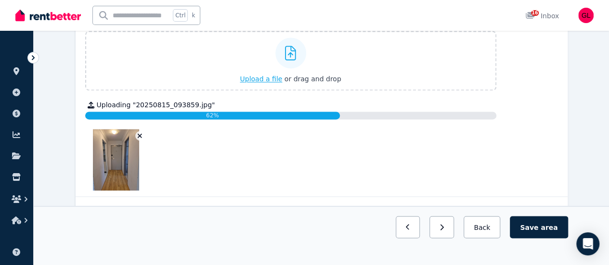
scroll to position [771, 0]
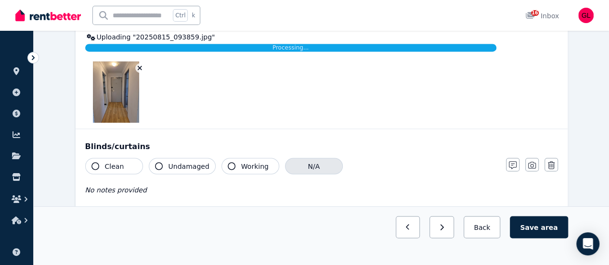
click at [316, 160] on button "N/A" at bounding box center [314, 166] width 58 height 16
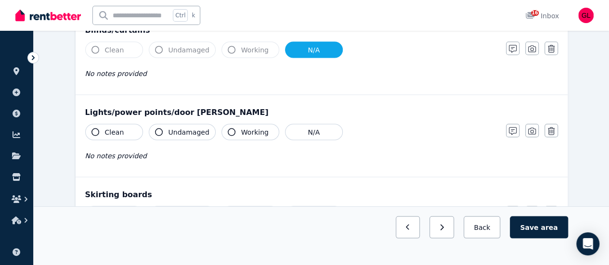
scroll to position [867, 0]
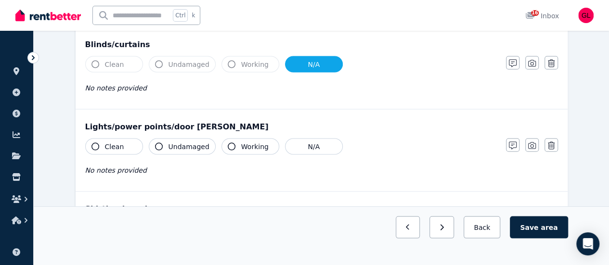
click at [116, 142] on span "Clean" at bounding box center [114, 147] width 19 height 10
click at [188, 149] on button "Undamaged" at bounding box center [182, 146] width 67 height 16
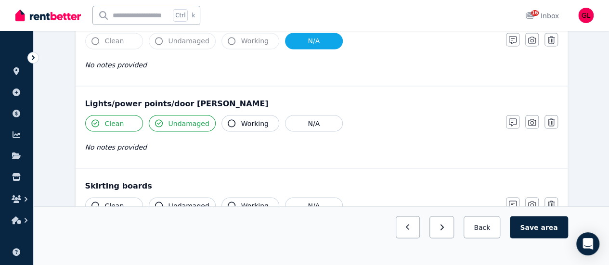
click at [251, 122] on span "Working" at bounding box center [254, 124] width 27 height 10
click at [530, 125] on button "button" at bounding box center [532, 121] width 13 height 13
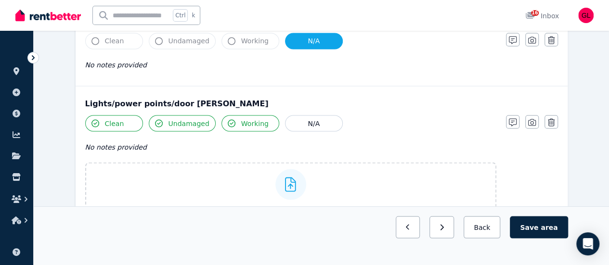
click at [269, 207] on span "Upload a file" at bounding box center [261, 211] width 42 height 8
click at [276, 207] on span "Upload a file" at bounding box center [261, 211] width 42 height 8
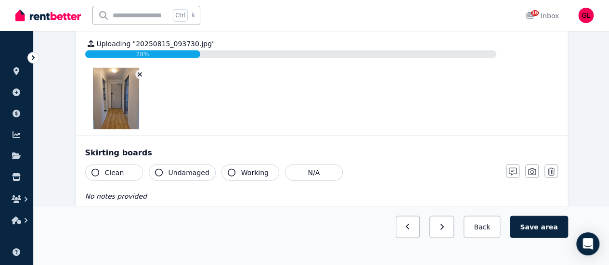
scroll to position [1108, 0]
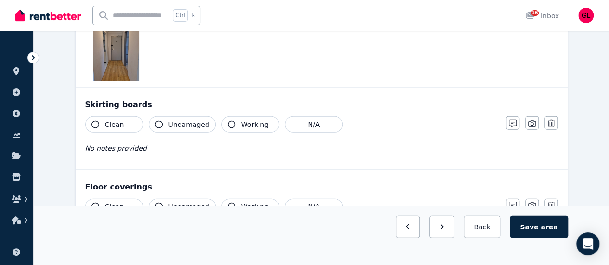
click at [129, 118] on button "Clean" at bounding box center [114, 125] width 58 height 16
click at [172, 125] on span "Undamaged" at bounding box center [189, 125] width 41 height 10
click at [250, 128] on button "Working" at bounding box center [251, 125] width 58 height 16
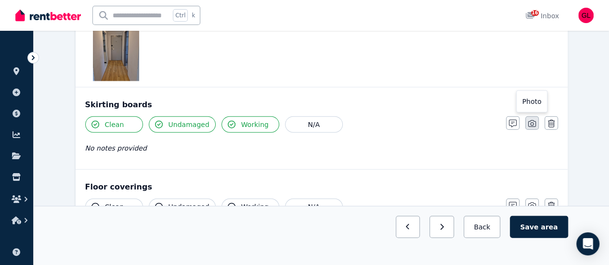
click at [531, 123] on icon "button" at bounding box center [532, 124] width 8 height 8
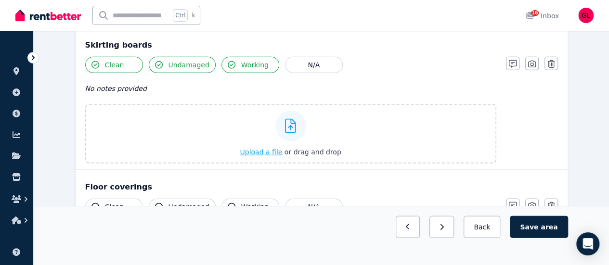
click at [251, 150] on span "Upload a file" at bounding box center [261, 152] width 42 height 8
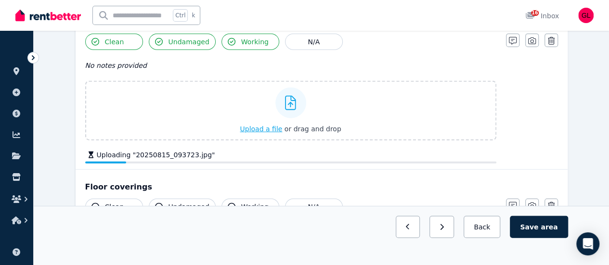
click at [262, 128] on span "Upload a file" at bounding box center [261, 129] width 42 height 8
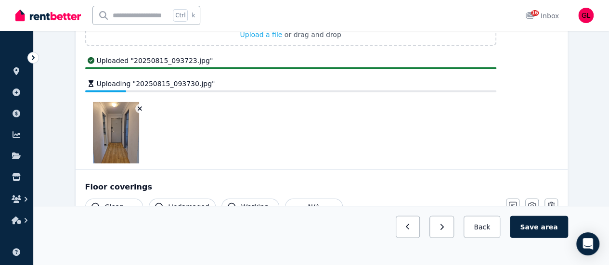
click at [264, 98] on div "Upload a file or drag and drop Uploaded " 20250815_093723.jpg " Uploading " 202…" at bounding box center [290, 75] width 411 height 177
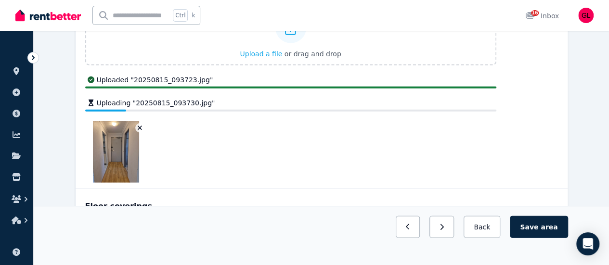
scroll to position [1208, 0]
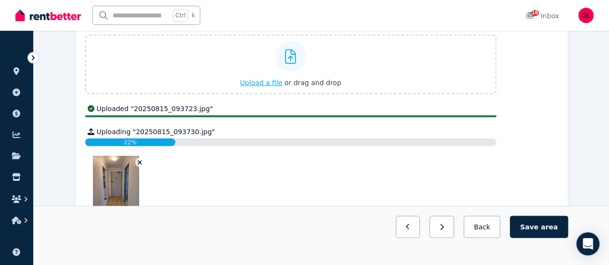
click at [269, 82] on span "Upload a file" at bounding box center [261, 83] width 42 height 8
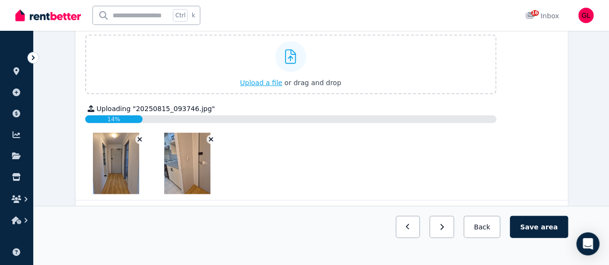
click at [266, 82] on span "Upload a file" at bounding box center [261, 83] width 42 height 8
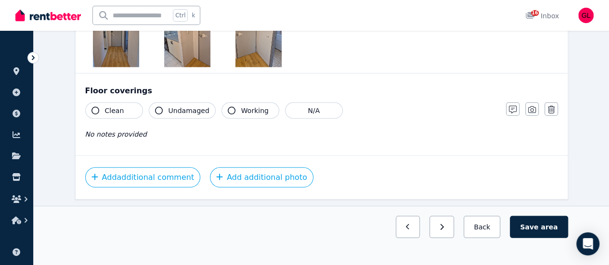
scroll to position [1341, 0]
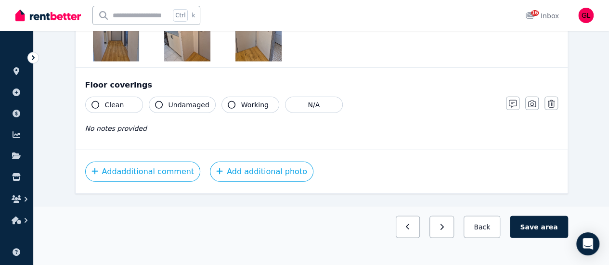
click at [109, 100] on span "Clean" at bounding box center [114, 105] width 19 height 10
click at [173, 104] on span "Undamaged" at bounding box center [189, 105] width 41 height 10
click at [245, 106] on button "Working" at bounding box center [251, 105] width 58 height 16
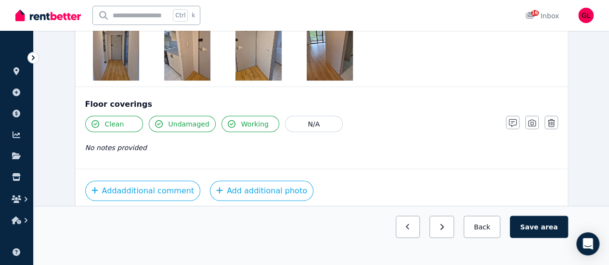
scroll to position [1335, 0]
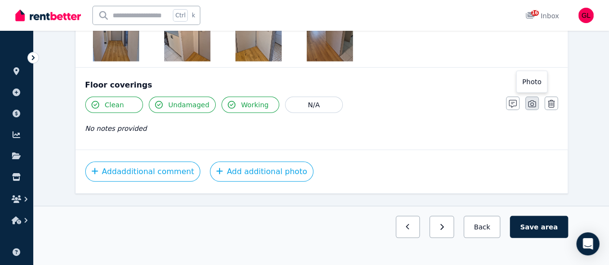
click at [532, 104] on icon "button" at bounding box center [532, 104] width 8 height 8
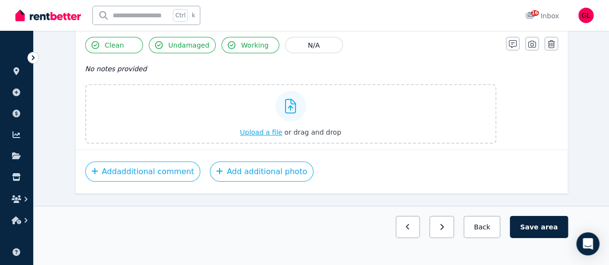
click at [275, 129] on span "Upload a file" at bounding box center [261, 133] width 42 height 8
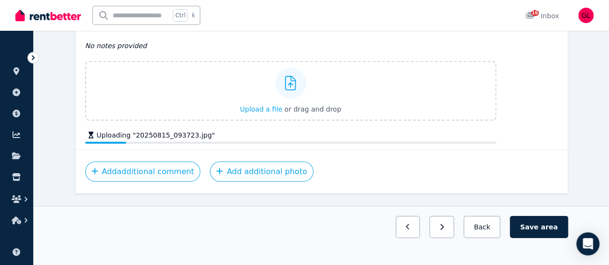
scroll to position [1401, 0]
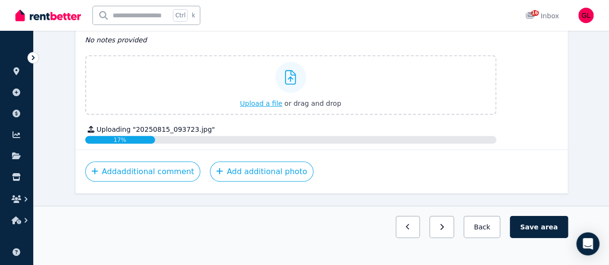
click at [252, 102] on span "Upload a file" at bounding box center [261, 104] width 42 height 8
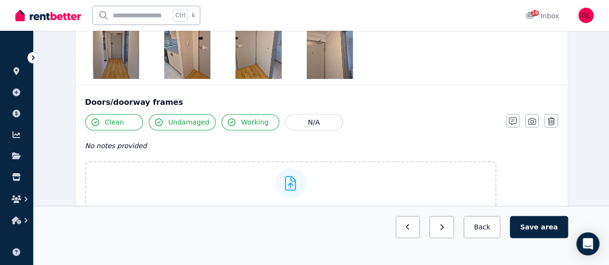
scroll to position [279, 0]
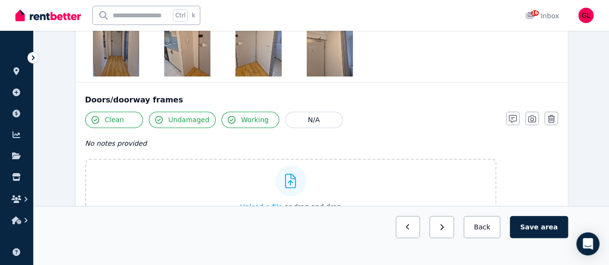
click at [269, 209] on span "Upload a file" at bounding box center [261, 207] width 42 height 8
click at [271, 207] on span "Upload a file" at bounding box center [261, 207] width 42 height 8
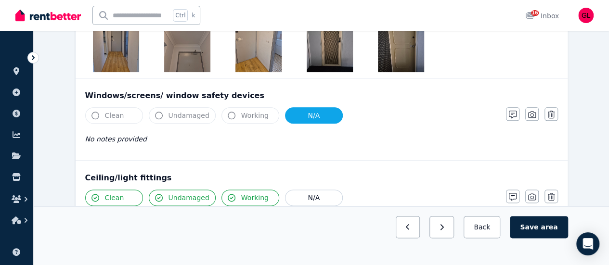
scroll to position [375, 0]
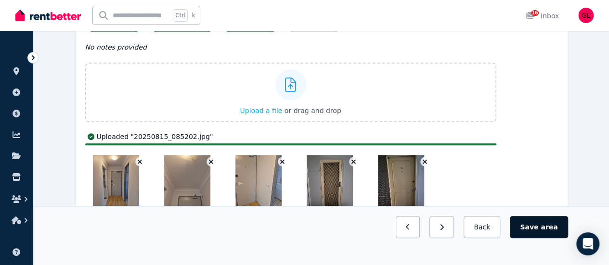
click at [552, 232] on span "area" at bounding box center [549, 228] width 17 height 10
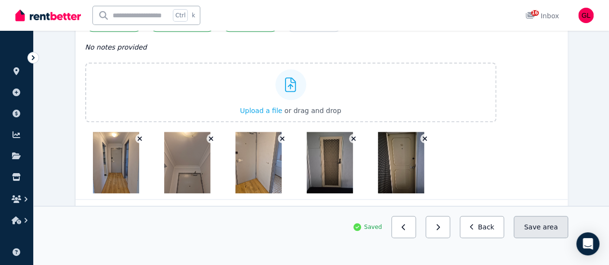
click at [542, 238] on button "Save area" at bounding box center [541, 227] width 54 height 22
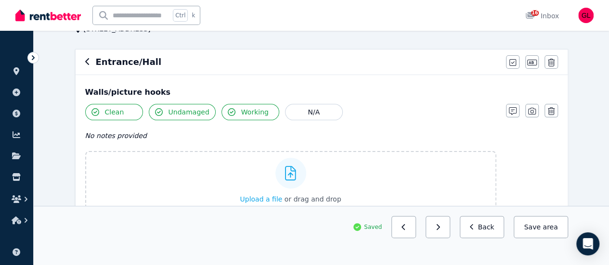
scroll to position [0, 0]
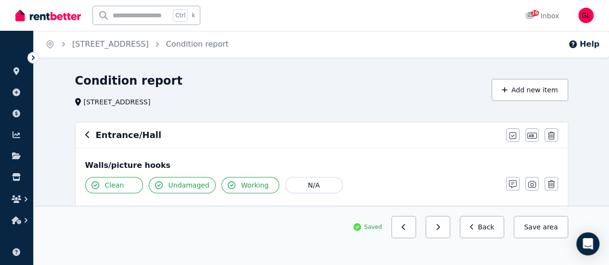
click at [85, 135] on icon "button" at bounding box center [87, 135] width 4 height 7
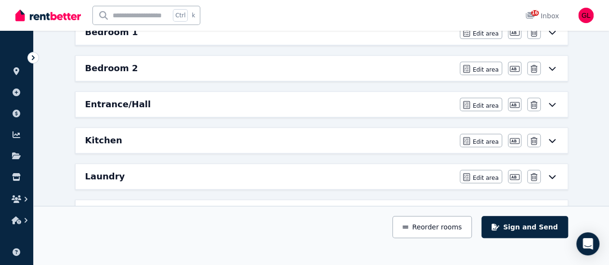
scroll to position [193, 0]
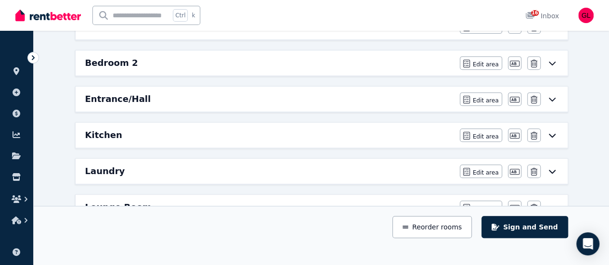
click at [215, 137] on div "Kitchen" at bounding box center [269, 135] width 369 height 13
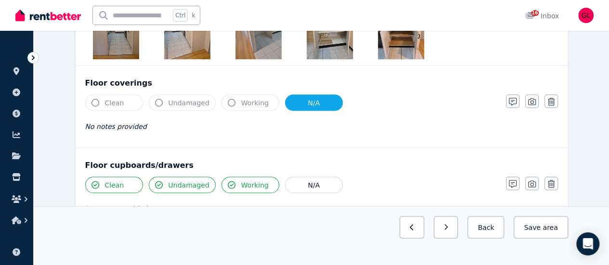
scroll to position [76, 0]
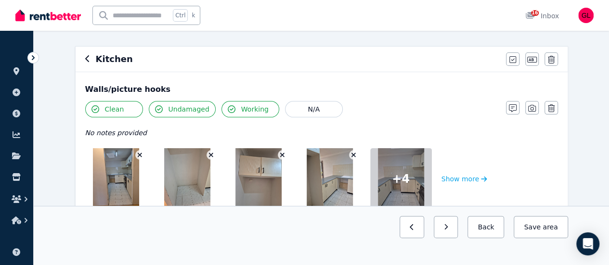
click at [85, 56] on icon "button" at bounding box center [87, 59] width 5 height 8
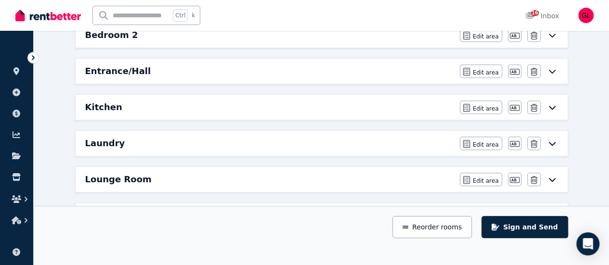
scroll to position [269, 0]
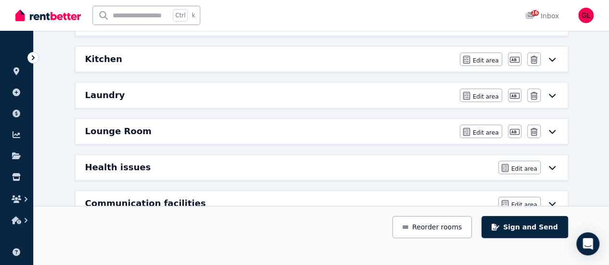
click at [552, 128] on icon at bounding box center [553, 132] width 12 height 8
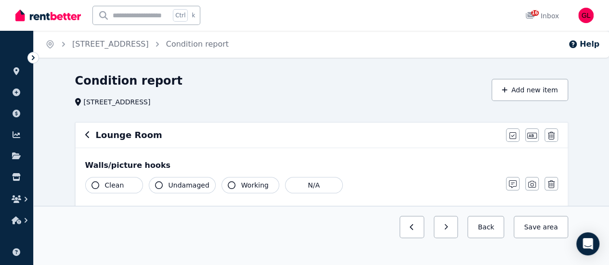
scroll to position [48, 0]
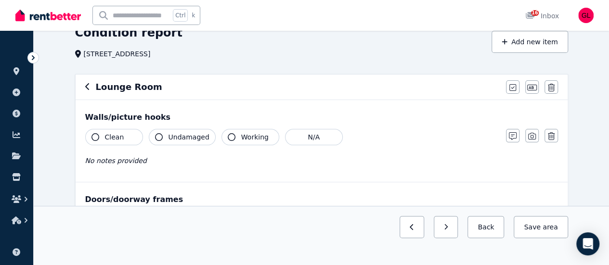
click at [106, 131] on button "Clean" at bounding box center [114, 137] width 58 height 16
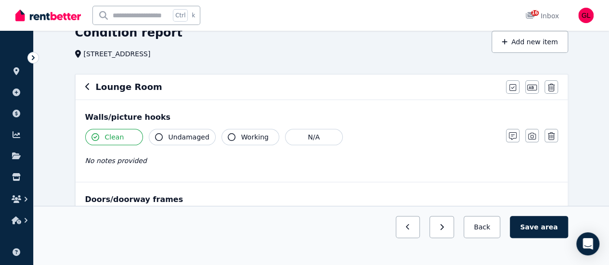
click at [180, 141] on span "Undamaged" at bounding box center [189, 137] width 41 height 10
click at [241, 136] on span "Working" at bounding box center [254, 137] width 27 height 10
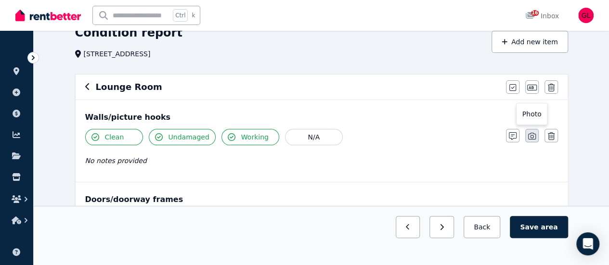
click at [534, 136] on icon "button" at bounding box center [532, 136] width 8 height 8
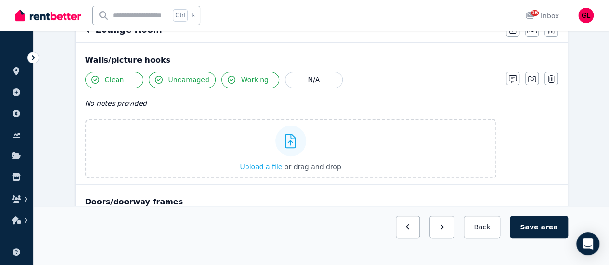
scroll to position [193, 0]
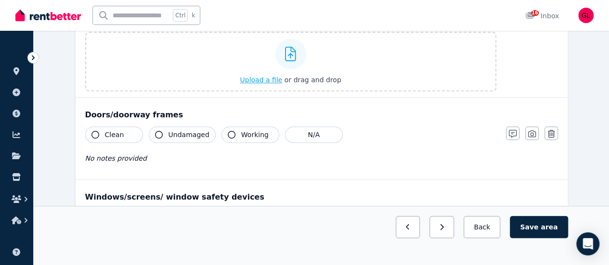
click at [276, 79] on span "Upload a file" at bounding box center [261, 80] width 42 height 8
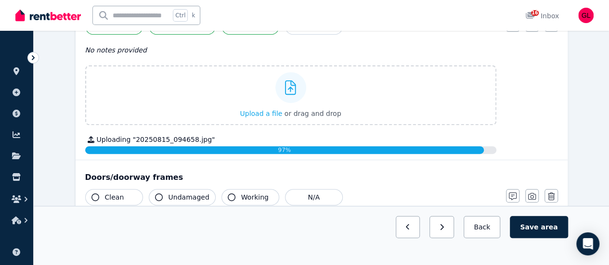
scroll to position [145, 0]
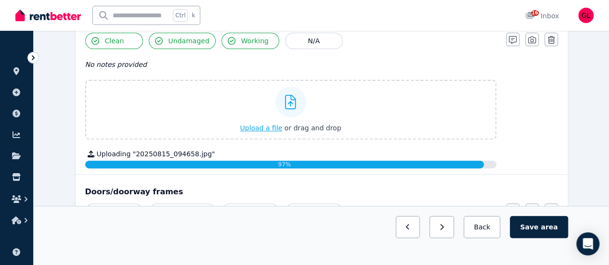
click at [252, 129] on span "Upload a file" at bounding box center [261, 128] width 42 height 8
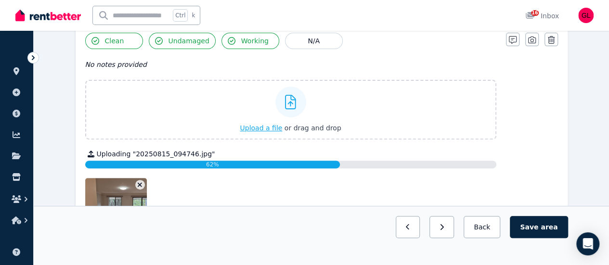
click at [268, 129] on span "Upload a file" at bounding box center [261, 128] width 42 height 8
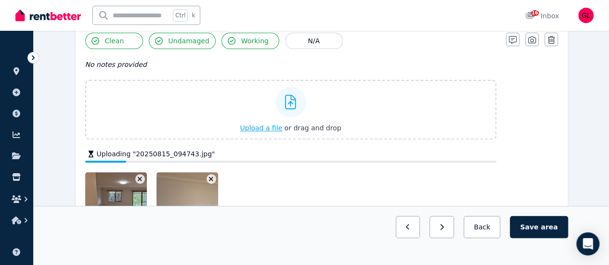
click at [263, 130] on span "Upload a file" at bounding box center [261, 128] width 42 height 8
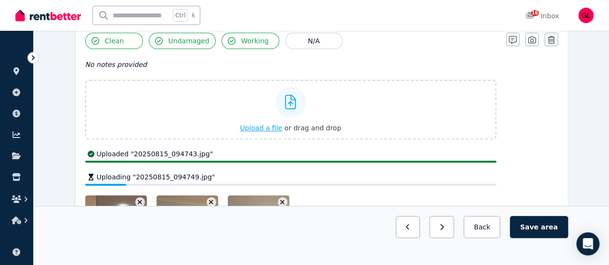
click at [277, 129] on span "Upload a file" at bounding box center [261, 128] width 42 height 8
click at [265, 130] on span "Upload a file" at bounding box center [261, 128] width 42 height 8
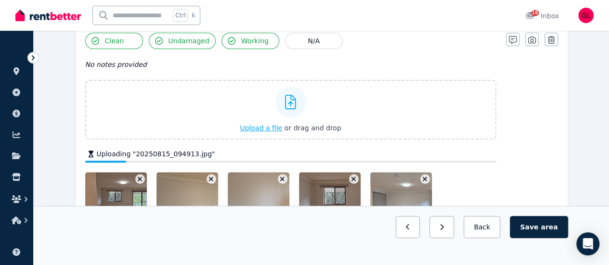
click at [275, 129] on span "Upload a file" at bounding box center [261, 128] width 42 height 8
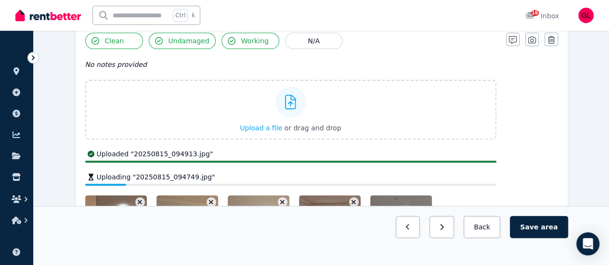
scroll to position [241, 0]
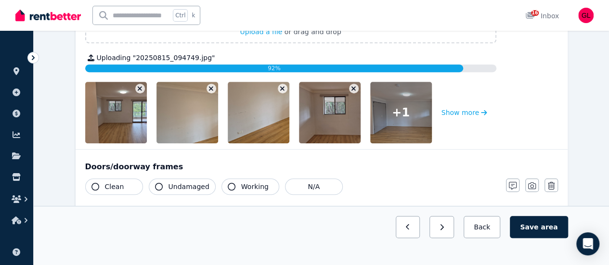
click at [356, 86] on button "button" at bounding box center [354, 89] width 10 height 10
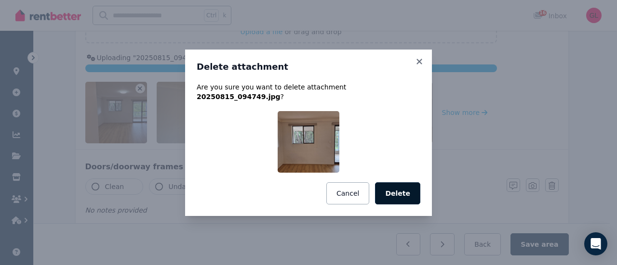
click at [392, 188] on button "Delete" at bounding box center [397, 194] width 45 height 22
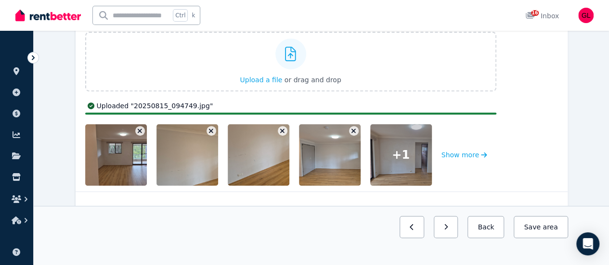
scroll to position [145, 0]
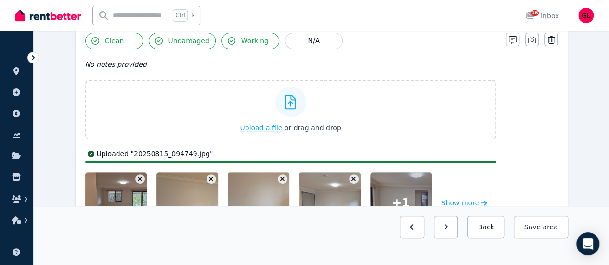
click at [281, 126] on span "Upload a file" at bounding box center [261, 128] width 42 height 8
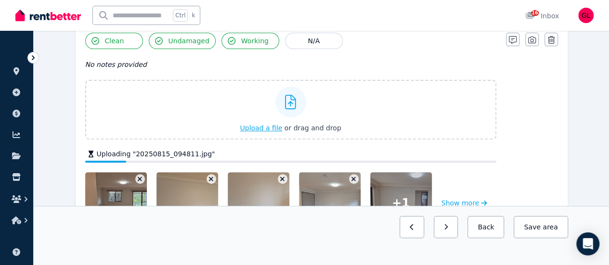
click at [278, 125] on span "Upload a file" at bounding box center [261, 128] width 42 height 8
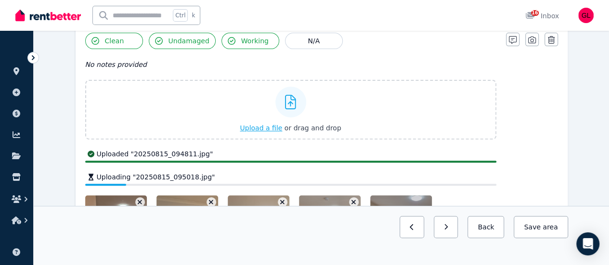
click at [276, 127] on span "Upload a file" at bounding box center [261, 128] width 42 height 8
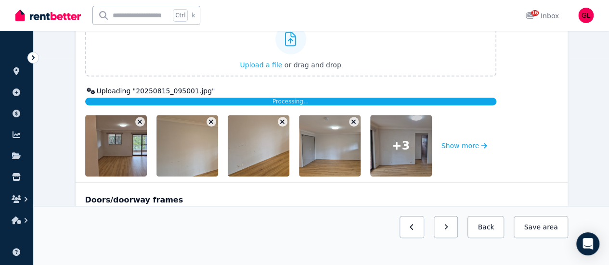
scroll to position [193, 0]
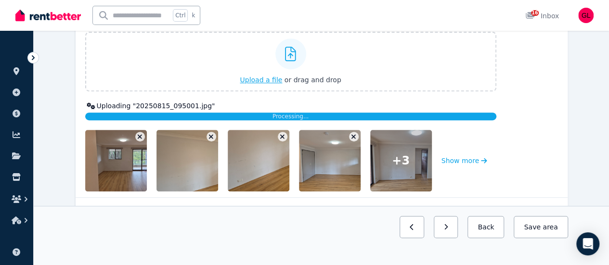
click at [268, 83] on span "Upload a file" at bounding box center [261, 80] width 42 height 8
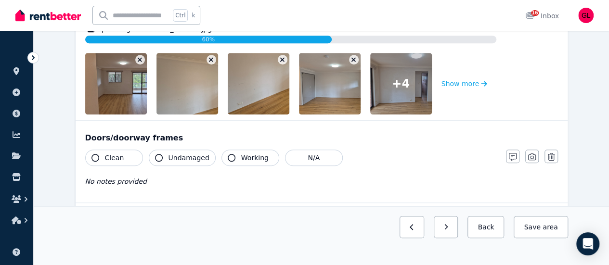
scroll to position [289, 0]
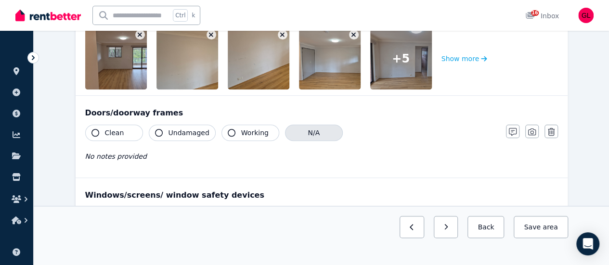
click at [315, 133] on button "N/A" at bounding box center [314, 133] width 58 height 16
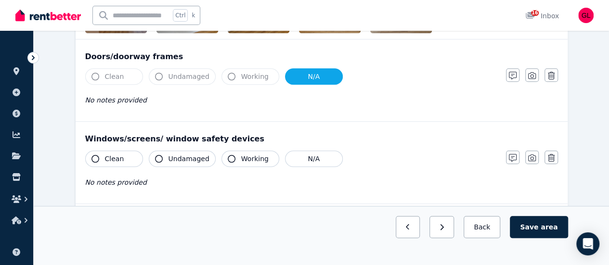
scroll to position [337, 0]
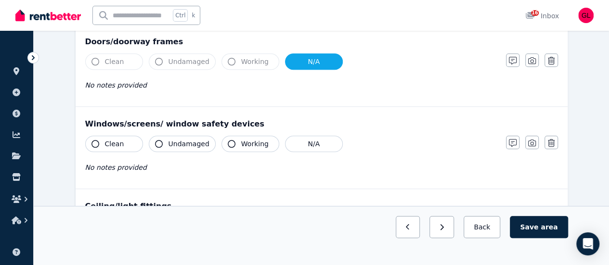
click at [111, 139] on span "Clean" at bounding box center [114, 144] width 19 height 10
click at [182, 145] on span "Undamaged" at bounding box center [189, 144] width 41 height 10
click at [241, 146] on span "Working" at bounding box center [254, 144] width 27 height 10
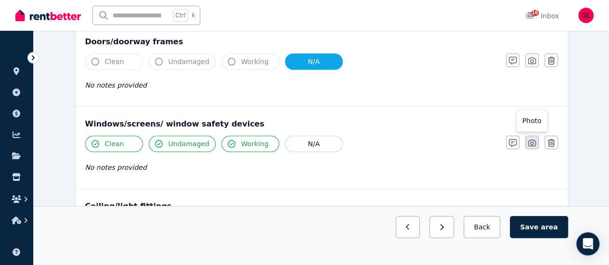
click at [528, 145] on icon "button" at bounding box center [532, 143] width 8 height 7
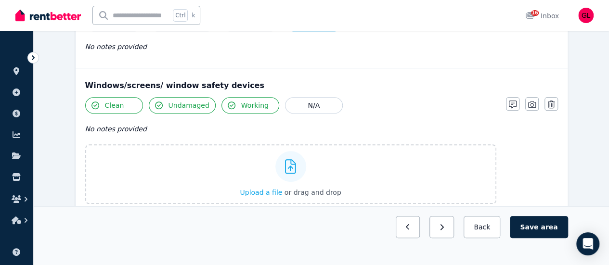
scroll to position [434, 0]
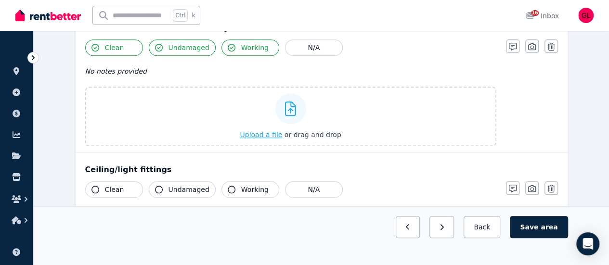
click at [260, 131] on span "Upload a file" at bounding box center [261, 135] width 42 height 8
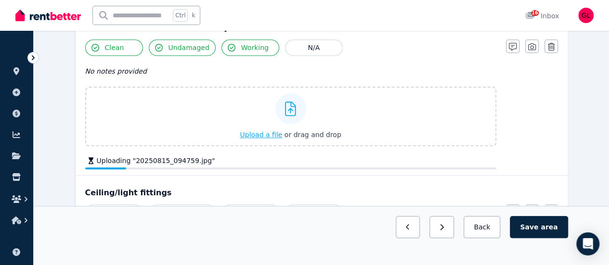
click at [265, 135] on span "Upload a file" at bounding box center [261, 135] width 42 height 8
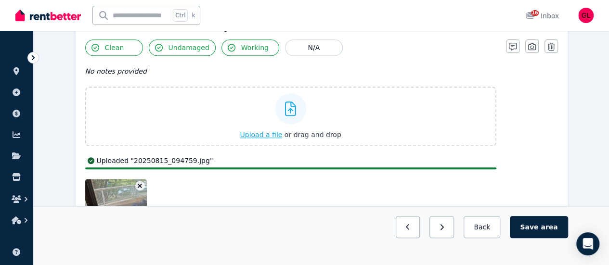
click at [257, 134] on span "Upload a file" at bounding box center [261, 135] width 42 height 8
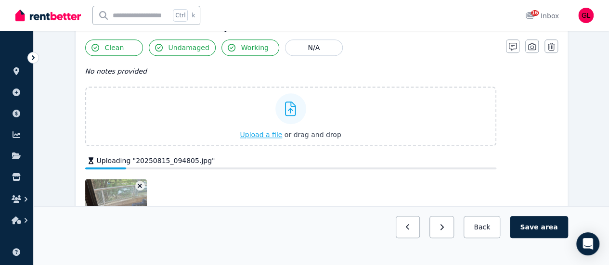
click at [250, 134] on span "Upload a file" at bounding box center [261, 135] width 42 height 8
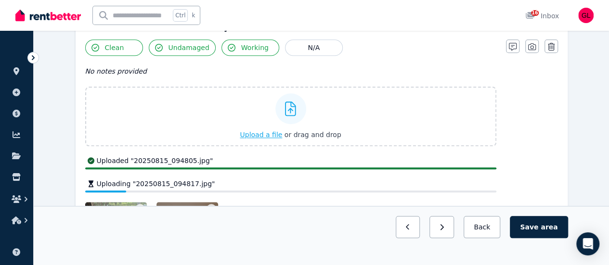
click at [266, 134] on span "Upload a file" at bounding box center [261, 135] width 42 height 8
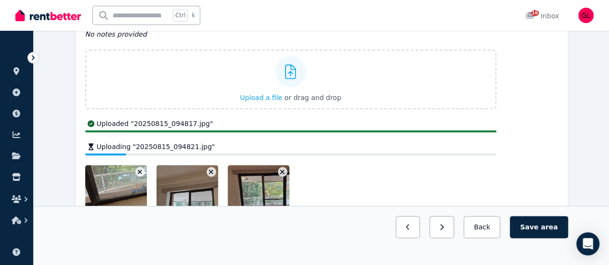
scroll to position [530, 0]
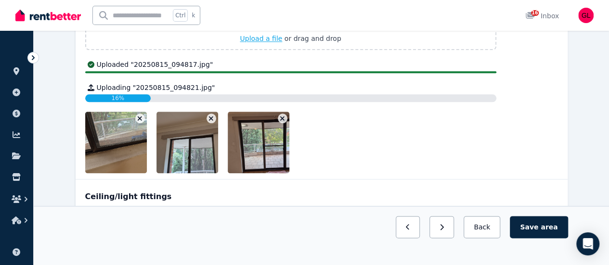
click at [270, 39] on span "Upload a file" at bounding box center [261, 39] width 42 height 8
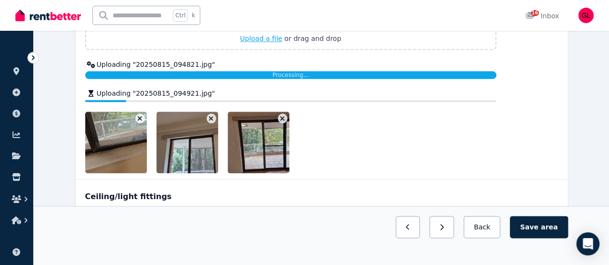
click at [269, 40] on span "Upload a file" at bounding box center [261, 39] width 42 height 8
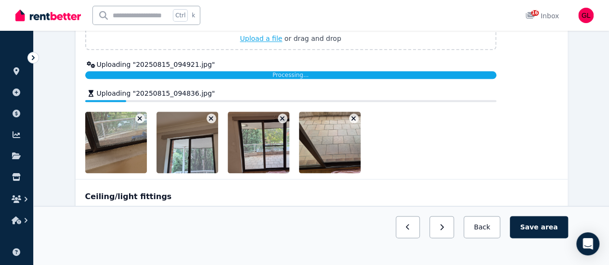
click at [270, 37] on span "Upload a file" at bounding box center [261, 39] width 42 height 8
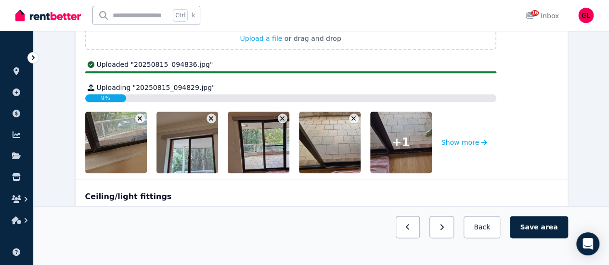
scroll to position [482, 0]
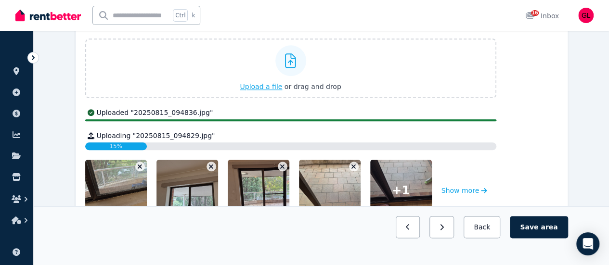
click at [274, 84] on span "Upload a file" at bounding box center [261, 87] width 42 height 8
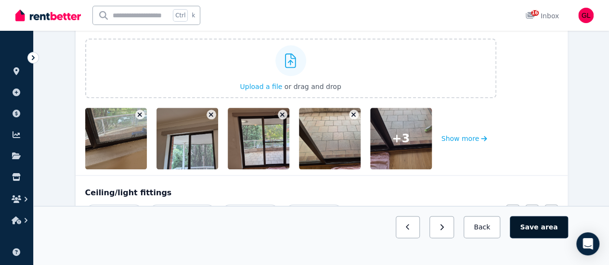
click at [542, 238] on button "Save area" at bounding box center [539, 227] width 58 height 22
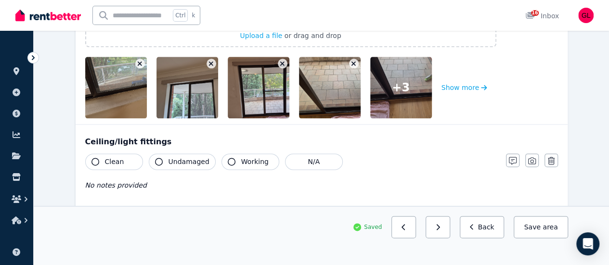
scroll to position [578, 0]
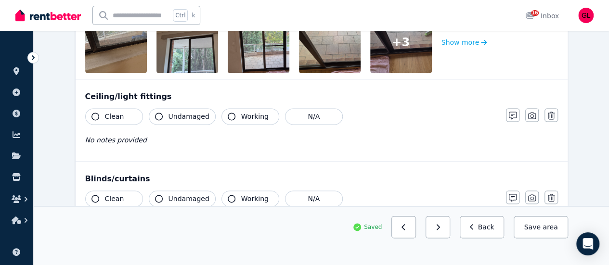
click at [119, 114] on span "Clean" at bounding box center [114, 117] width 19 height 10
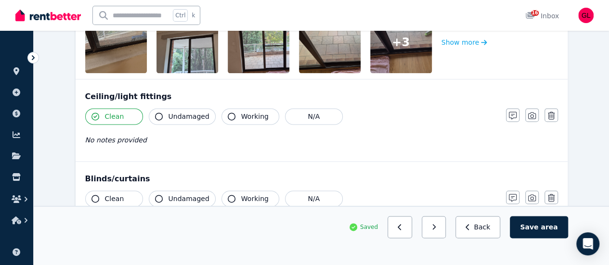
click at [177, 108] on button "Undamaged" at bounding box center [182, 116] width 67 height 16
click at [230, 112] on button "Working" at bounding box center [251, 116] width 58 height 16
click at [529, 117] on icon "button" at bounding box center [532, 116] width 8 height 8
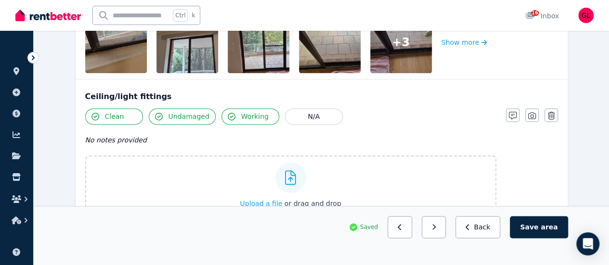
click at [263, 202] on span "Upload a file" at bounding box center [261, 204] width 42 height 8
click at [527, 114] on button "button" at bounding box center [532, 114] width 13 height 13
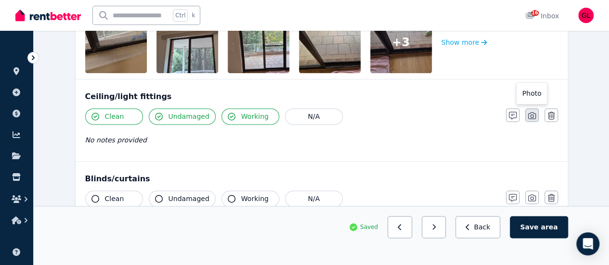
click at [529, 114] on icon "button" at bounding box center [532, 116] width 8 height 8
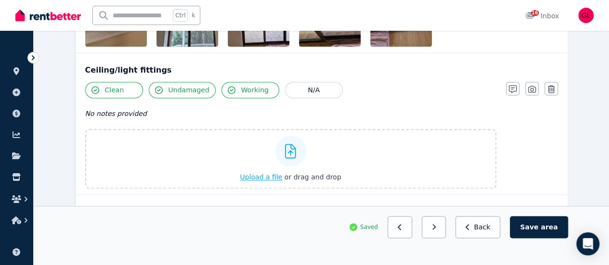
scroll to position [626, 0]
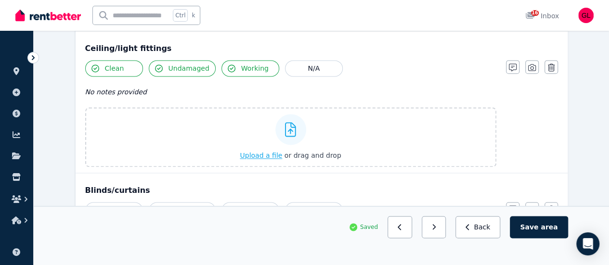
click at [273, 157] on span "Upload a file" at bounding box center [261, 156] width 42 height 8
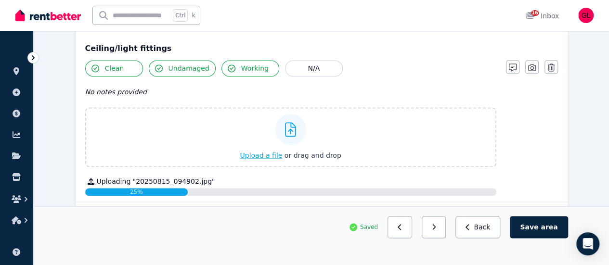
click at [256, 156] on span "Upload a file" at bounding box center [261, 156] width 42 height 8
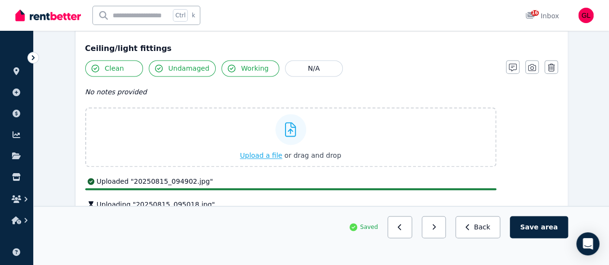
click at [264, 155] on span "Upload a file" at bounding box center [261, 156] width 42 height 8
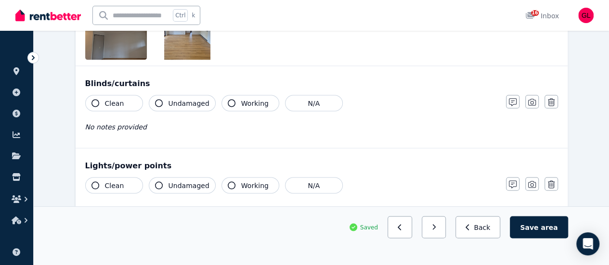
scroll to position [819, 0]
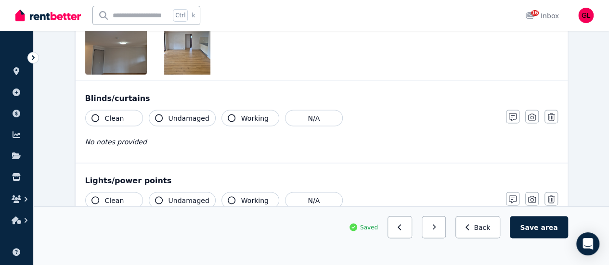
click at [122, 117] on button "Clean" at bounding box center [114, 118] width 58 height 16
click at [179, 116] on span "Undamaged" at bounding box center [189, 118] width 41 height 10
click at [229, 115] on icon "button" at bounding box center [232, 118] width 8 height 8
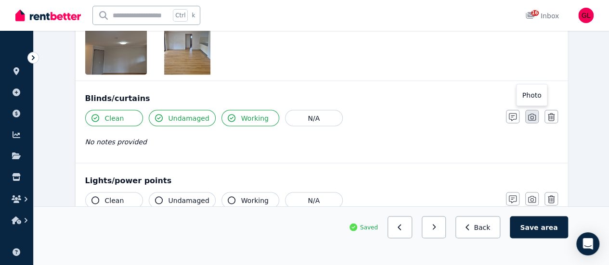
click at [534, 116] on icon "button" at bounding box center [532, 117] width 8 height 7
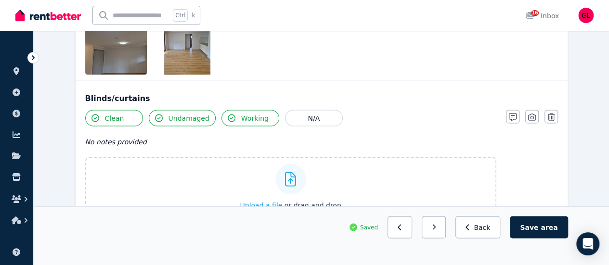
click at [276, 202] on span "Upload a file" at bounding box center [261, 205] width 42 height 8
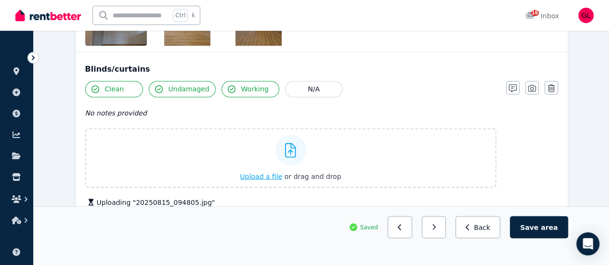
click at [265, 176] on span "Upload a file" at bounding box center [261, 176] width 42 height 8
click at [274, 173] on span "Upload a file" at bounding box center [261, 176] width 42 height 8
click at [266, 176] on span "Upload a file" at bounding box center [261, 176] width 42 height 8
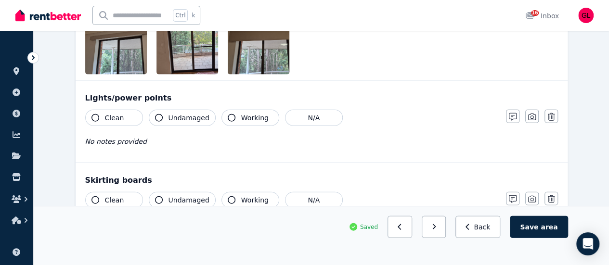
scroll to position [1060, 0]
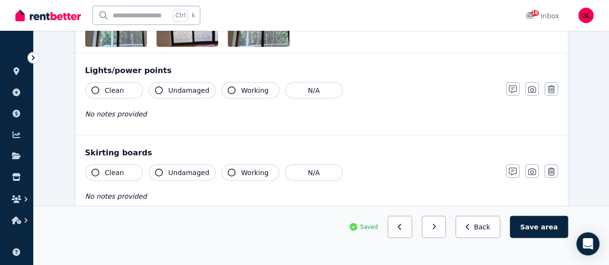
click at [109, 86] on span "Clean" at bounding box center [114, 91] width 19 height 10
click at [177, 86] on span "Undamaged" at bounding box center [189, 91] width 41 height 10
click at [228, 89] on icon "button" at bounding box center [232, 91] width 8 height 8
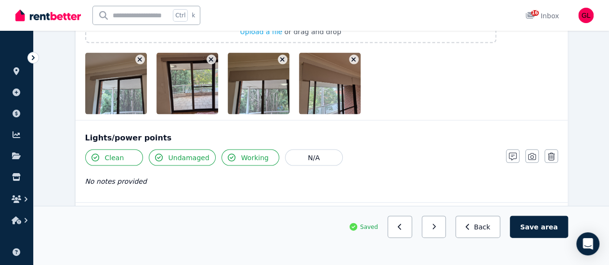
scroll to position [1012, 0]
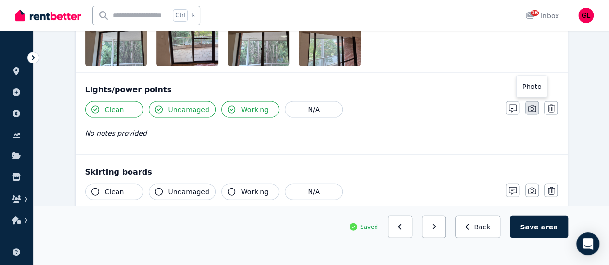
click at [527, 109] on button "button" at bounding box center [532, 108] width 13 height 13
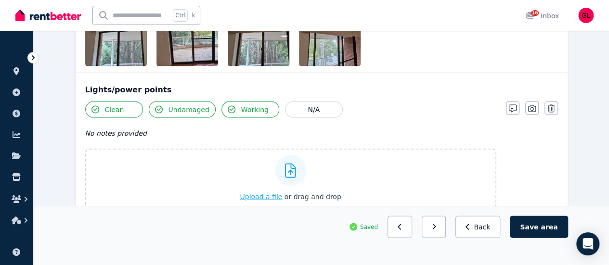
click at [263, 193] on span "Upload a file" at bounding box center [261, 197] width 42 height 8
click at [268, 198] on span "Upload a file" at bounding box center [261, 197] width 42 height 8
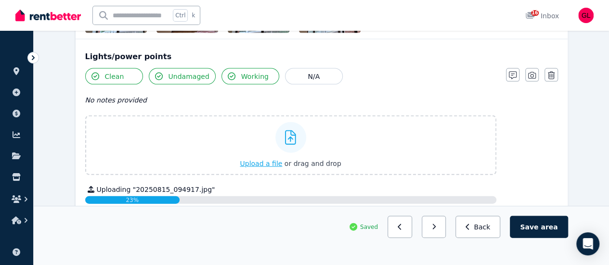
scroll to position [1060, 0]
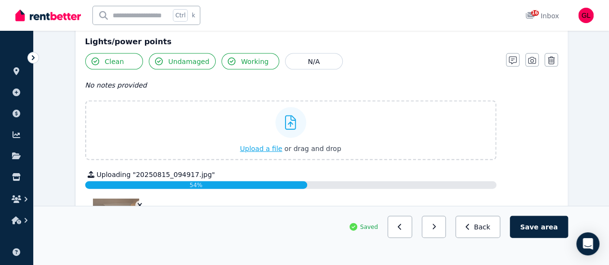
click at [264, 145] on span "Upload a file" at bounding box center [261, 149] width 42 height 8
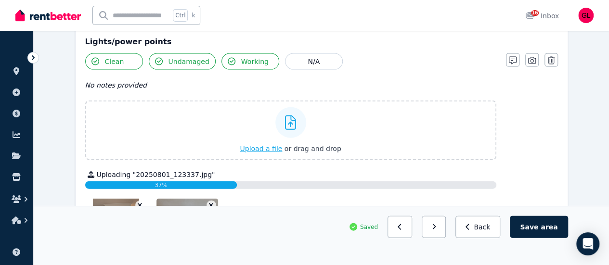
click at [273, 149] on span "Upload a file" at bounding box center [261, 149] width 42 height 8
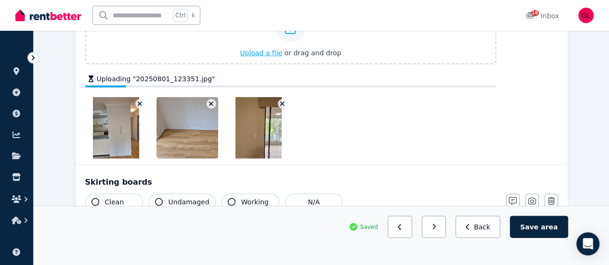
scroll to position [1156, 0]
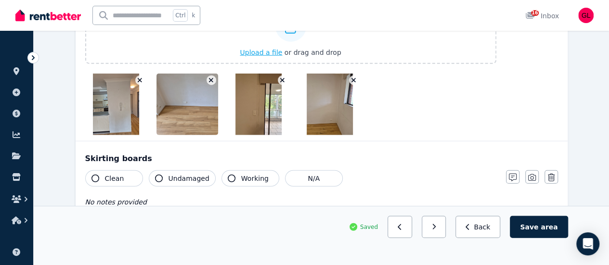
click at [266, 49] on span "Upload a file" at bounding box center [261, 53] width 42 height 8
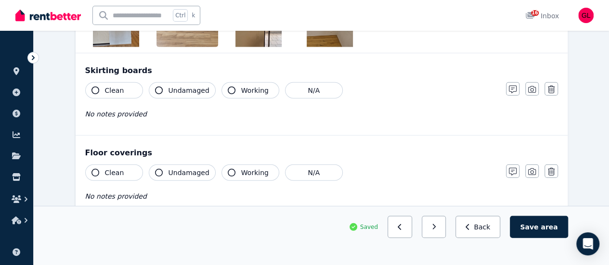
scroll to position [1258, 0]
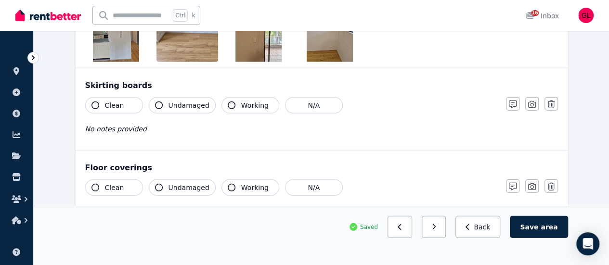
click at [103, 102] on button "Clean" at bounding box center [114, 105] width 58 height 16
click at [157, 103] on icon "button" at bounding box center [159, 106] width 8 height 8
click at [228, 102] on icon "button" at bounding box center [232, 106] width 8 height 8
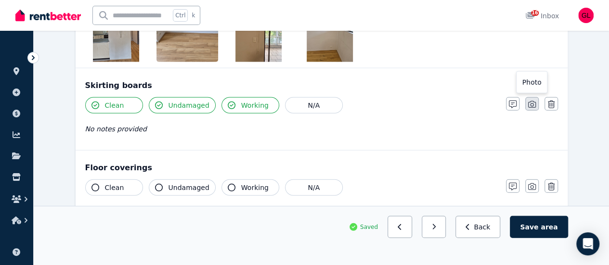
click at [533, 104] on icon "button" at bounding box center [532, 105] width 8 height 8
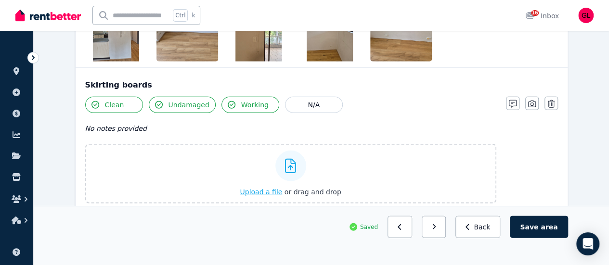
scroll to position [1270, 0]
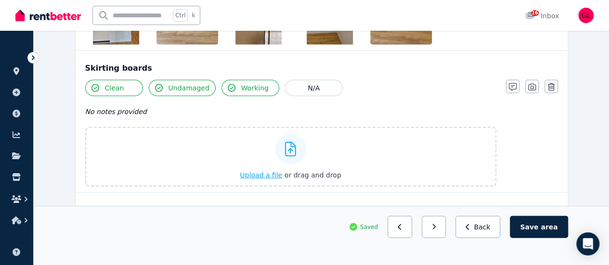
click at [269, 171] on span "Upload a file" at bounding box center [261, 175] width 42 height 8
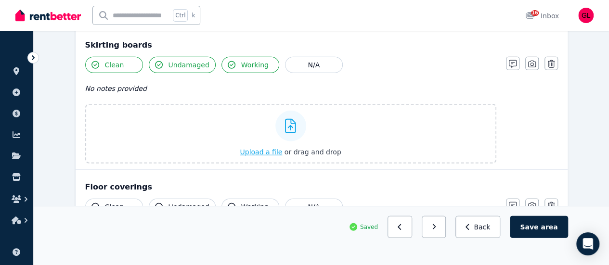
click at [269, 148] on span "Upload a file" at bounding box center [261, 152] width 42 height 8
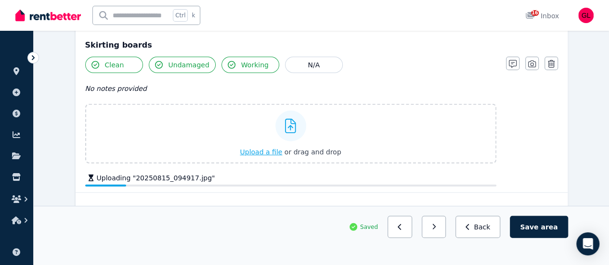
click at [268, 148] on span "Upload a file" at bounding box center [261, 152] width 42 height 8
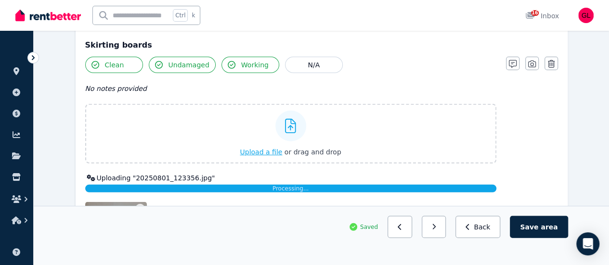
click at [267, 148] on span "Upload a file" at bounding box center [261, 152] width 42 height 8
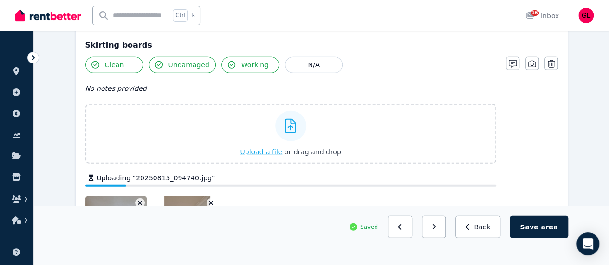
click at [275, 148] on span "Upload a file" at bounding box center [261, 152] width 42 height 8
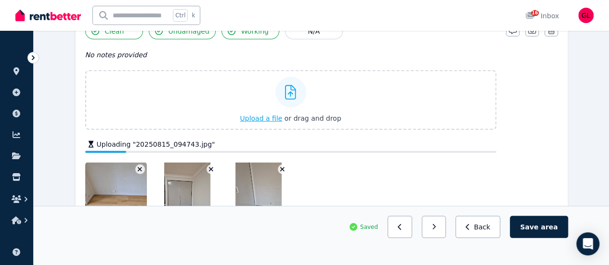
scroll to position [1318, 0]
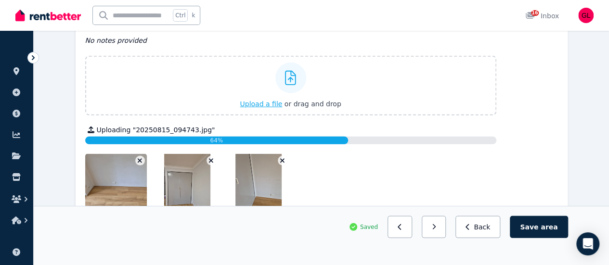
click at [262, 101] on span "Upload a file" at bounding box center [261, 104] width 42 height 8
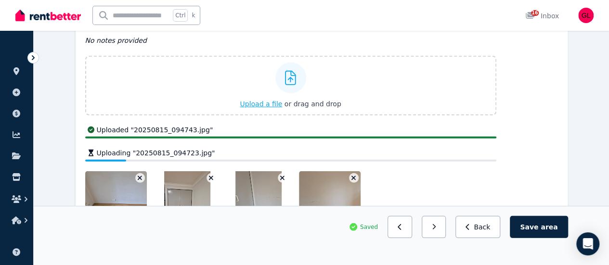
click at [268, 102] on span "Upload a file" at bounding box center [261, 104] width 42 height 8
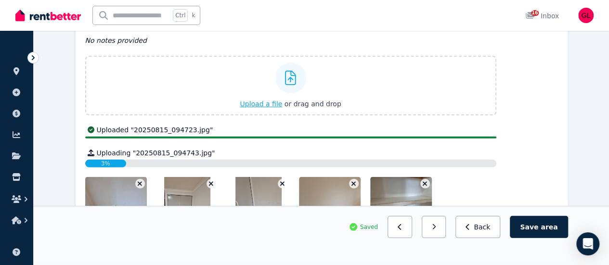
click at [259, 101] on span "Upload a file" at bounding box center [261, 104] width 42 height 8
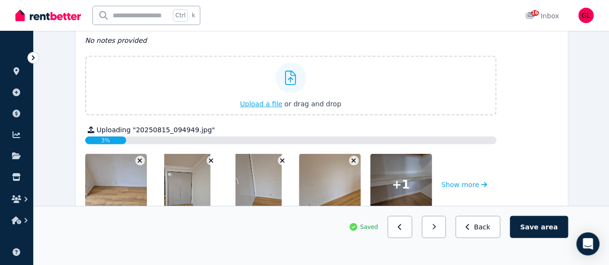
click at [274, 100] on span "Upload a file" at bounding box center [261, 104] width 42 height 8
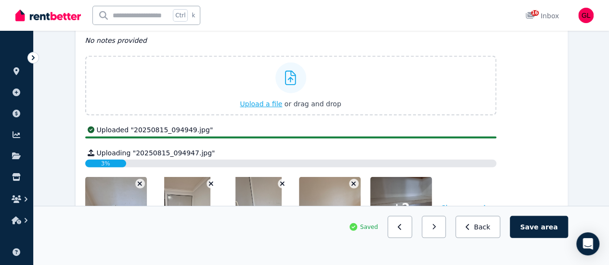
click at [262, 100] on span "Upload a file" at bounding box center [261, 104] width 42 height 8
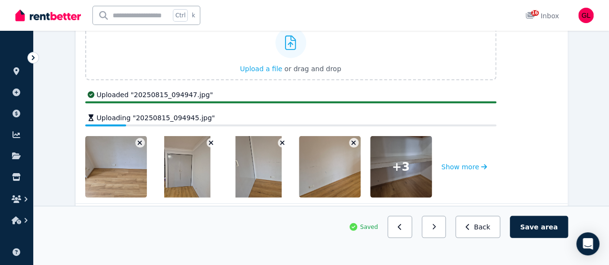
scroll to position [1366, 0]
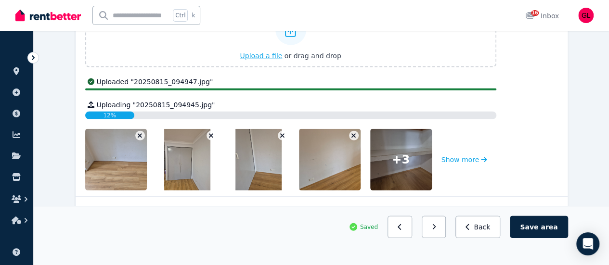
click at [264, 55] on span "Upload a file" at bounding box center [261, 56] width 42 height 8
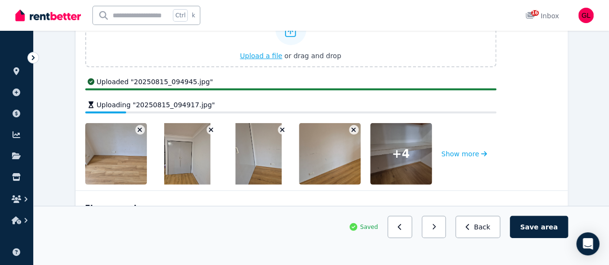
click at [277, 52] on span "Upload a file" at bounding box center [261, 56] width 42 height 8
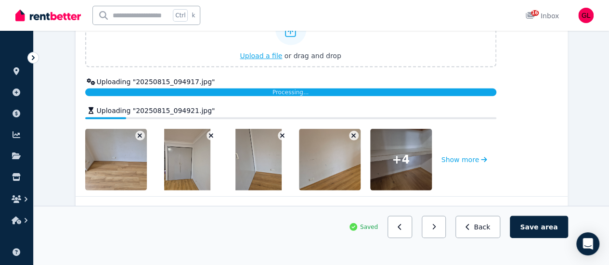
click at [268, 53] on span "Upload a file" at bounding box center [261, 56] width 42 height 8
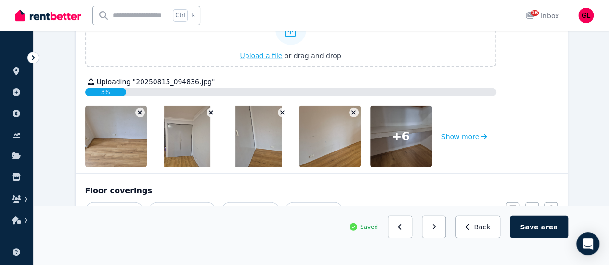
click at [257, 52] on span "Upload a file" at bounding box center [261, 56] width 42 height 8
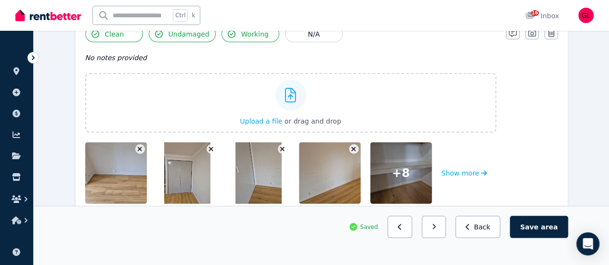
scroll to position [1414, 0]
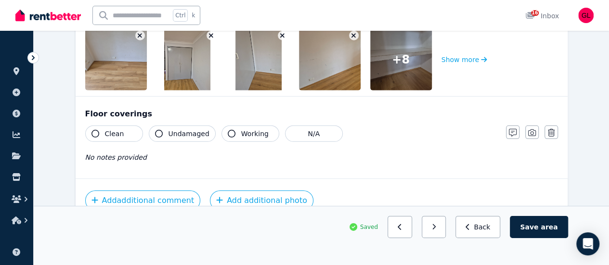
click at [111, 132] on span "Clean" at bounding box center [114, 134] width 19 height 10
click at [171, 133] on span "Undamaged" at bounding box center [189, 134] width 41 height 10
click at [241, 129] on span "Working" at bounding box center [254, 134] width 27 height 10
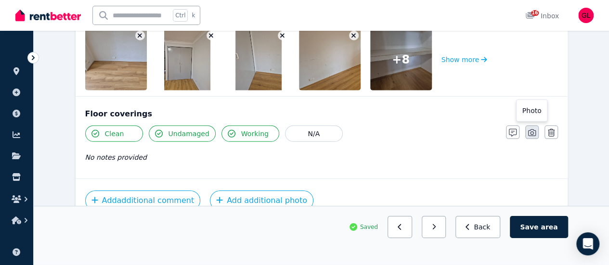
click at [527, 133] on button "button" at bounding box center [532, 132] width 13 height 13
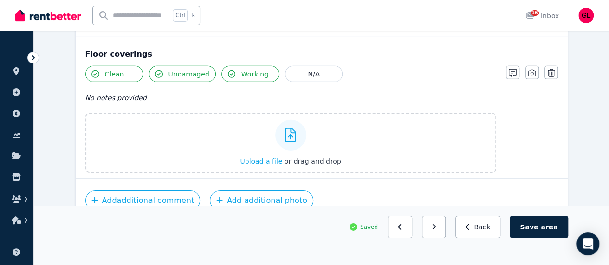
click at [263, 158] on span "Upload a file" at bounding box center [261, 162] width 42 height 8
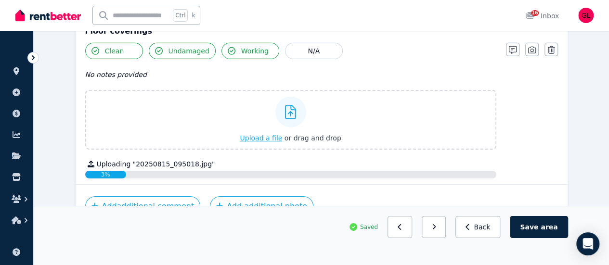
scroll to position [1503, 0]
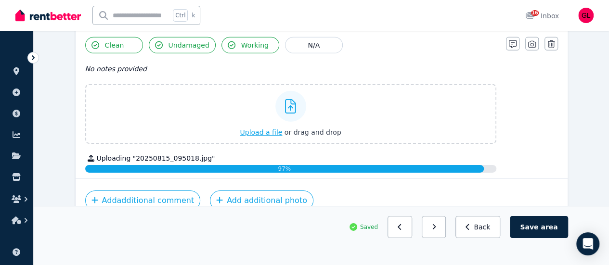
click at [266, 130] on span "Upload a file" at bounding box center [261, 133] width 42 height 8
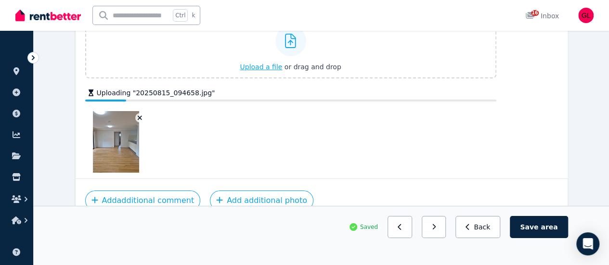
scroll to position [1574, 0]
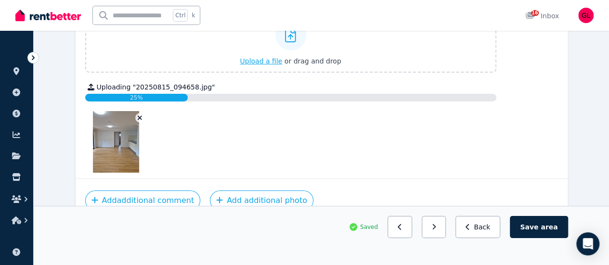
click at [268, 57] on span "Upload a file" at bounding box center [261, 61] width 42 height 8
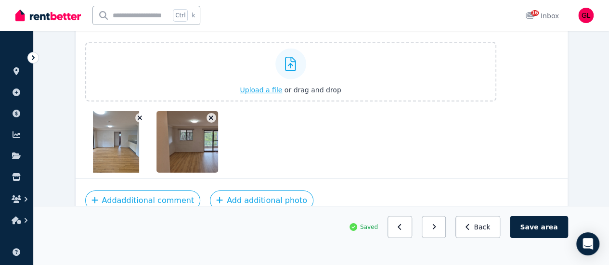
scroll to position [1568, 0]
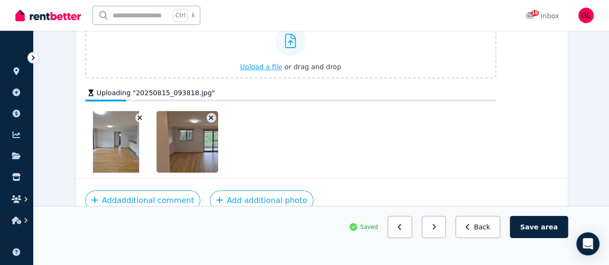
click at [274, 63] on span "Upload a file" at bounding box center [261, 67] width 42 height 8
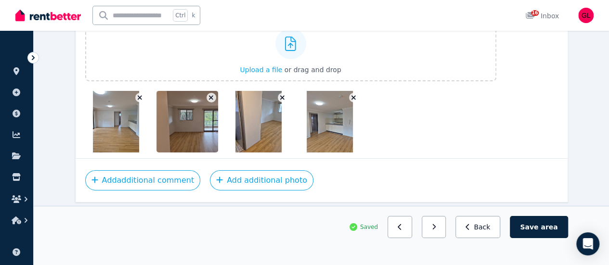
scroll to position [1574, 0]
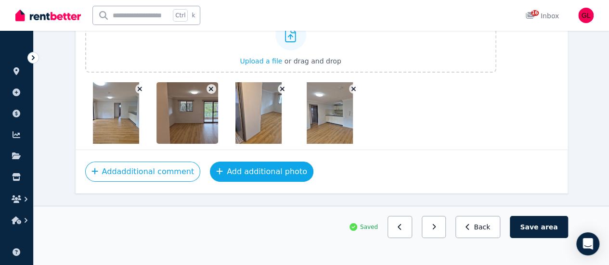
click at [239, 166] on button "Add additional photo" at bounding box center [262, 172] width 104 height 20
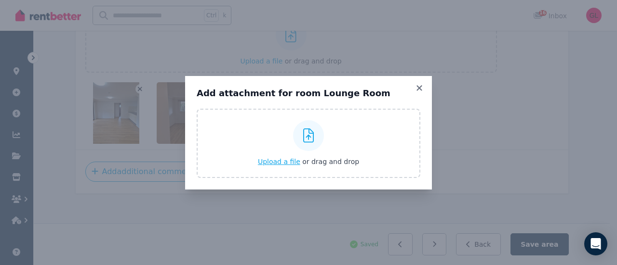
click at [281, 166] on button "Upload a file or drag and drop" at bounding box center [308, 162] width 101 height 10
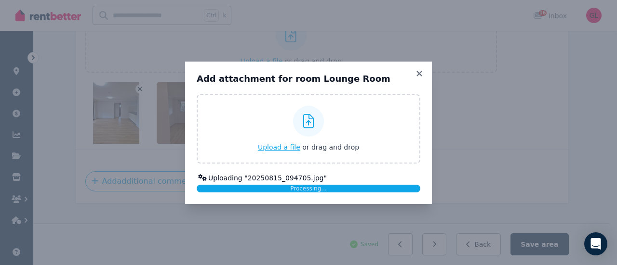
click at [293, 150] on span "Upload a file" at bounding box center [279, 148] width 42 height 8
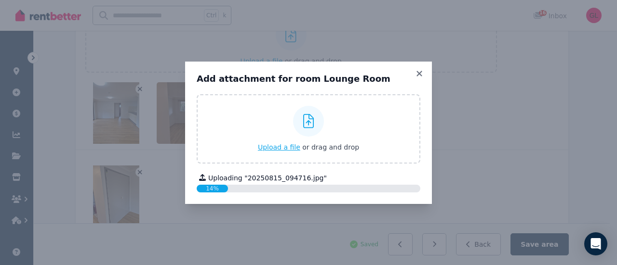
click at [291, 148] on span "Upload a file" at bounding box center [279, 148] width 42 height 8
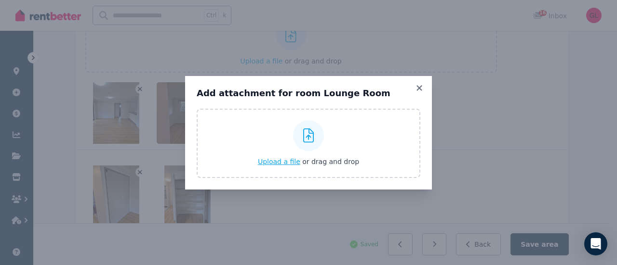
click at [289, 160] on span "Upload a file" at bounding box center [279, 162] width 42 height 8
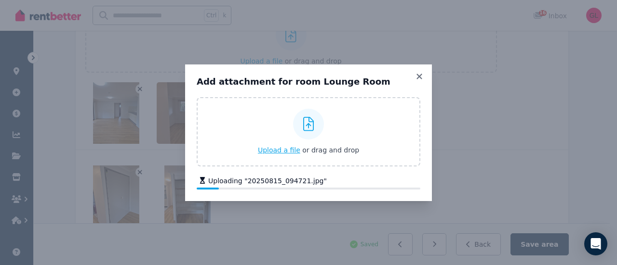
click at [291, 150] on span "Upload a file" at bounding box center [279, 150] width 42 height 8
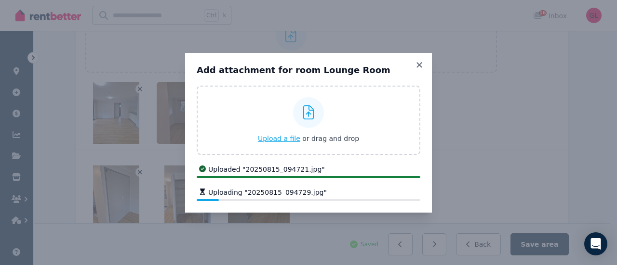
click at [289, 139] on span "Upload a file" at bounding box center [279, 139] width 42 height 8
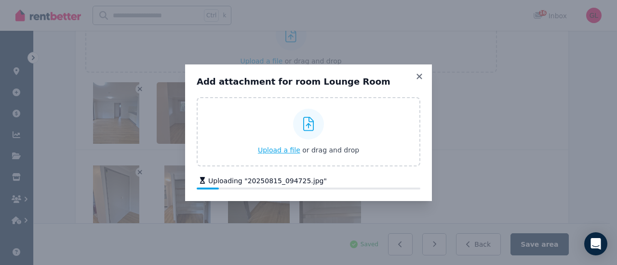
click at [293, 152] on span "Upload a file" at bounding box center [279, 150] width 42 height 8
click at [294, 150] on span "Upload a file" at bounding box center [279, 150] width 42 height 8
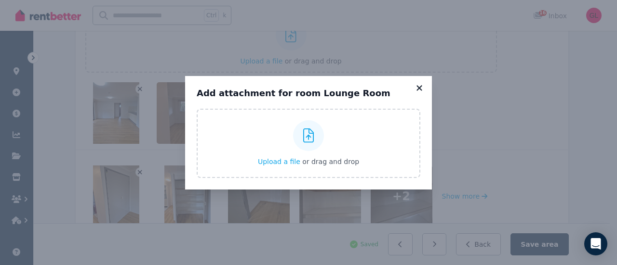
click at [417, 86] on icon at bounding box center [418, 87] width 5 height 5
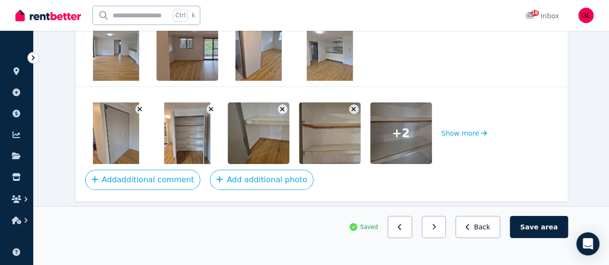
scroll to position [1646, 0]
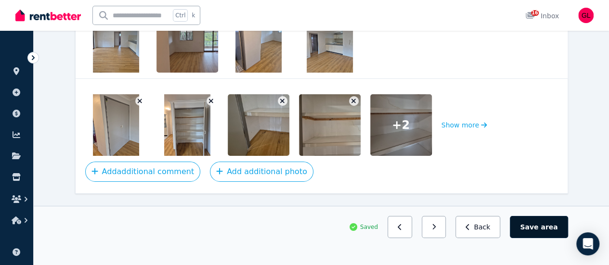
click at [550, 232] on span "area" at bounding box center [549, 228] width 17 height 10
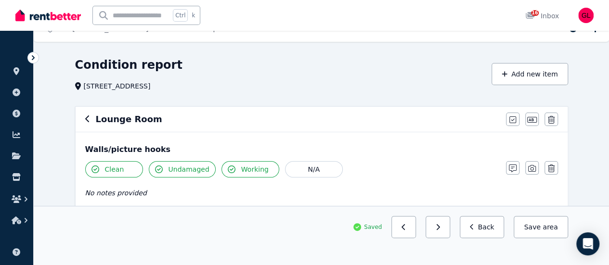
scroll to position [0, 0]
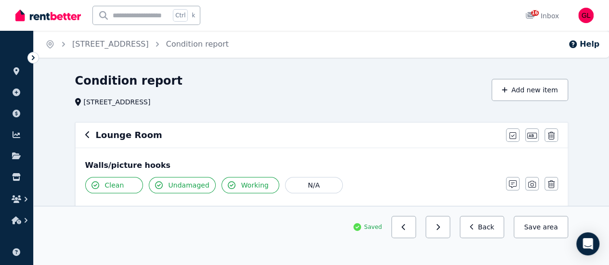
click at [85, 134] on icon "button" at bounding box center [87, 135] width 5 height 8
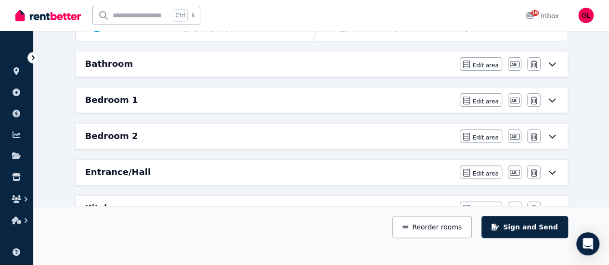
scroll to position [216, 0]
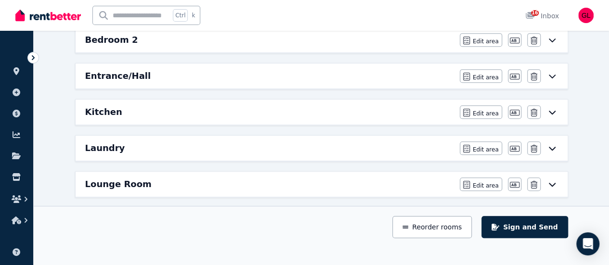
click at [556, 183] on icon at bounding box center [553, 185] width 12 height 8
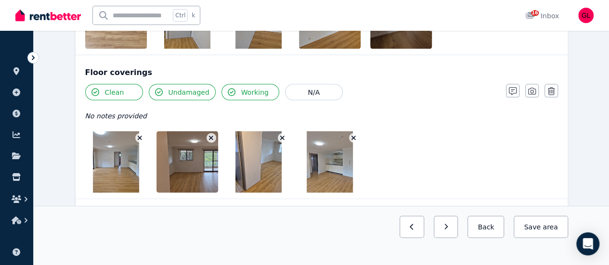
scroll to position [1083, 0]
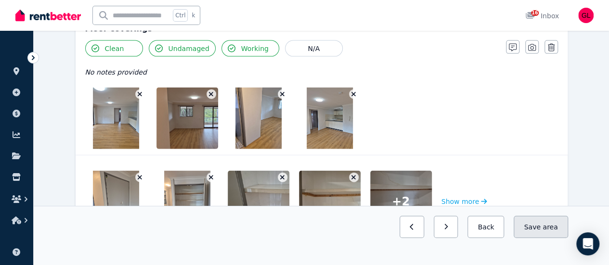
click at [541, 238] on button "Save area" at bounding box center [541, 227] width 54 height 22
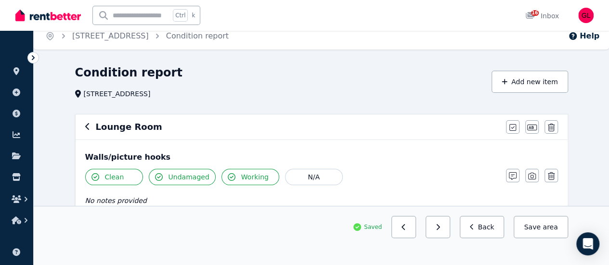
scroll to position [0, 0]
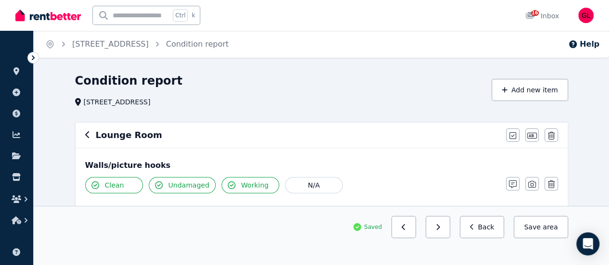
click at [86, 133] on icon "button" at bounding box center [87, 135] width 5 height 8
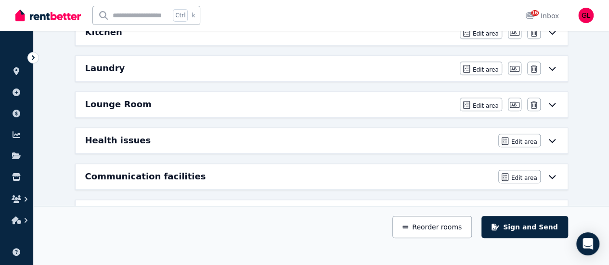
scroll to position [346, 0]
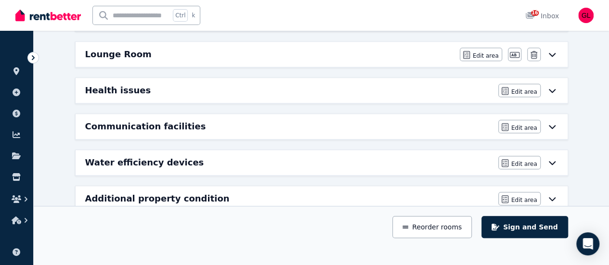
click at [545, 156] on div "Edit area Edit area" at bounding box center [529, 162] width 60 height 13
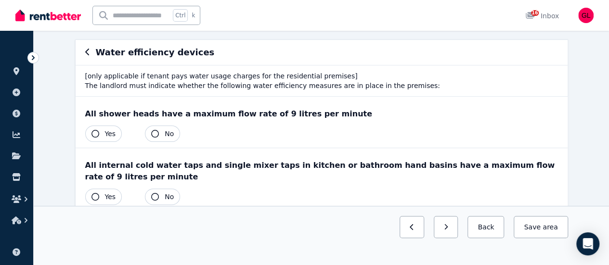
scroll to position [96, 0]
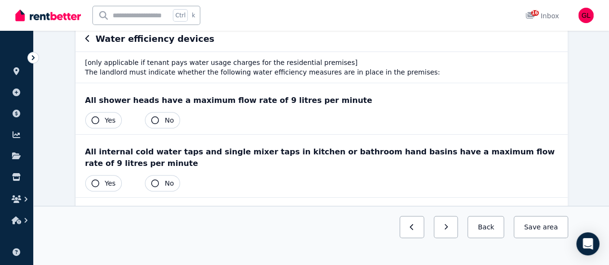
click at [102, 175] on button "Yes" at bounding box center [103, 183] width 37 height 16
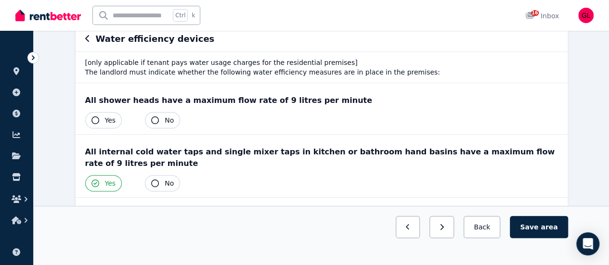
scroll to position [145, 0]
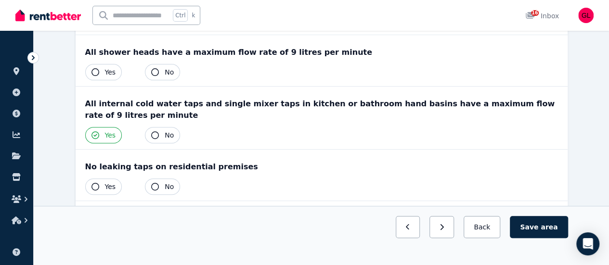
click at [101, 179] on button "Yes" at bounding box center [103, 187] width 37 height 16
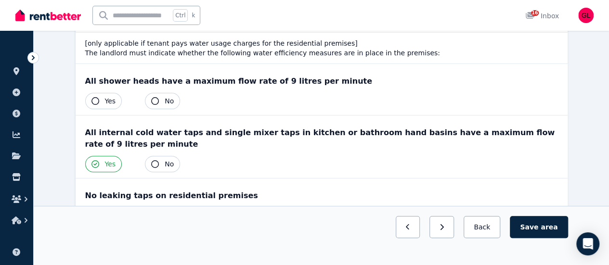
scroll to position [96, 0]
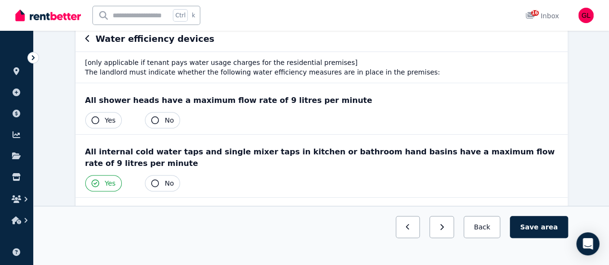
click at [97, 125] on button "Yes" at bounding box center [103, 120] width 37 height 16
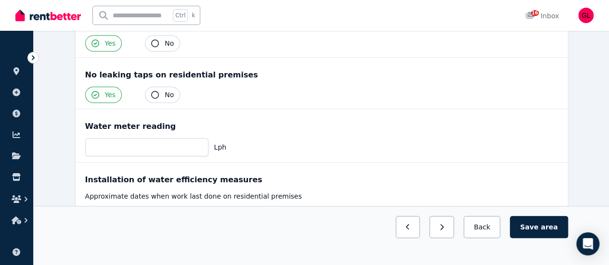
scroll to position [272, 0]
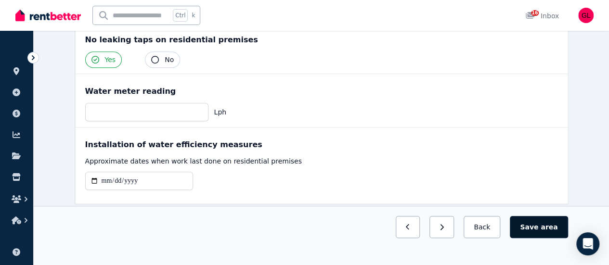
click at [559, 238] on button "Save area" at bounding box center [539, 227] width 58 height 22
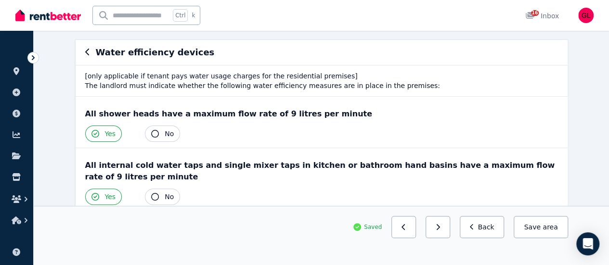
scroll to position [79, 0]
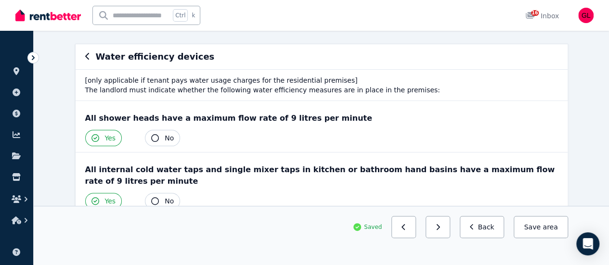
click at [86, 55] on icon "button" at bounding box center [87, 56] width 4 height 7
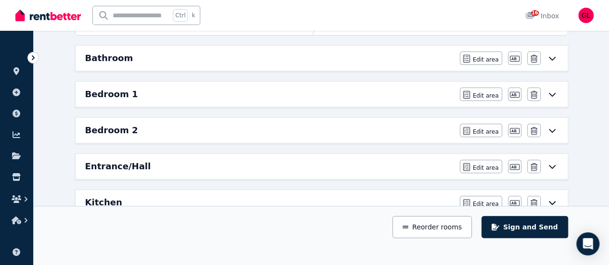
scroll to position [0, 0]
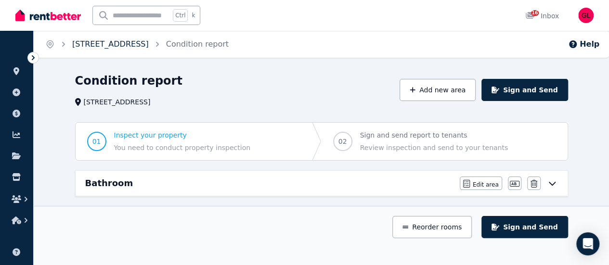
click at [124, 42] on link "[STREET_ADDRESS]" at bounding box center [110, 44] width 77 height 9
